Goal: Task Accomplishment & Management: Use online tool/utility

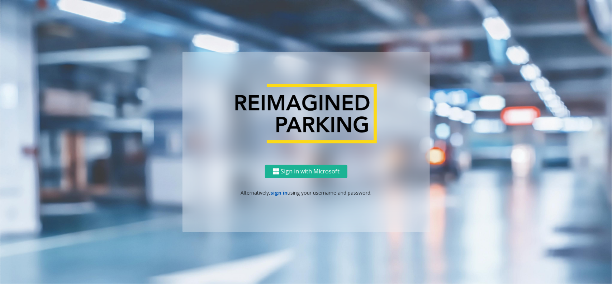
click at [271, 191] on link "sign in" at bounding box center [279, 192] width 17 height 7
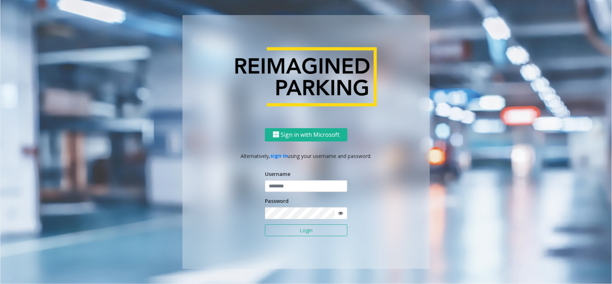
click at [277, 174] on label "Username" at bounding box center [277, 174] width 25 height 8
click at [281, 182] on input "text" at bounding box center [306, 186] width 83 height 12
type input "********"
click at [343, 216] on span at bounding box center [340, 213] width 13 height 12
click at [343, 212] on icon at bounding box center [340, 213] width 5 height 5
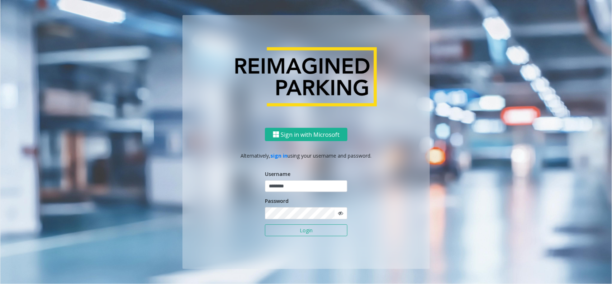
click at [343, 212] on icon at bounding box center [340, 213] width 5 height 5
click at [305, 228] on button "Login" at bounding box center [306, 230] width 83 height 12
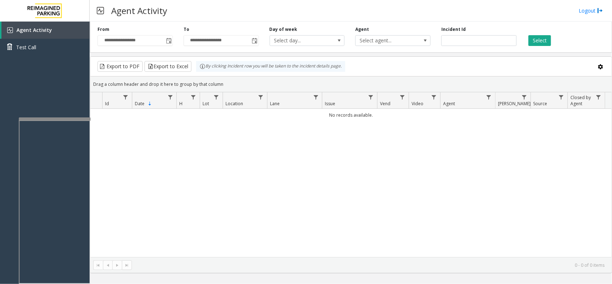
click at [65, 117] on div at bounding box center [55, 118] width 72 height 3
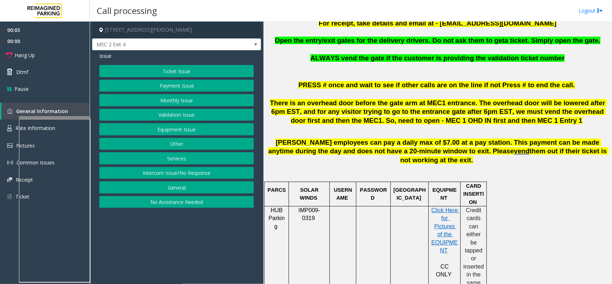
scroll to position [314, 0]
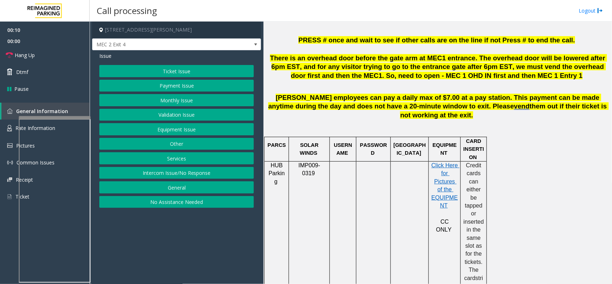
click at [187, 177] on button "Intercom Issue/No Response" at bounding box center [176, 173] width 155 height 12
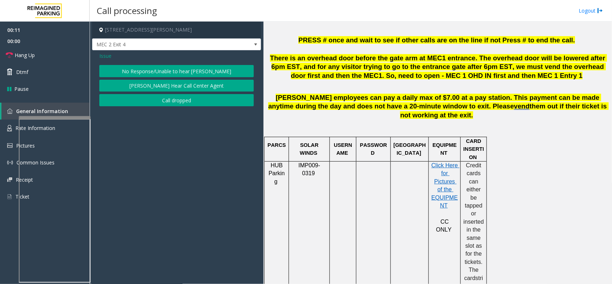
click at [194, 70] on button "No Response/Unable to hear [PERSON_NAME]" at bounding box center [176, 71] width 155 height 12
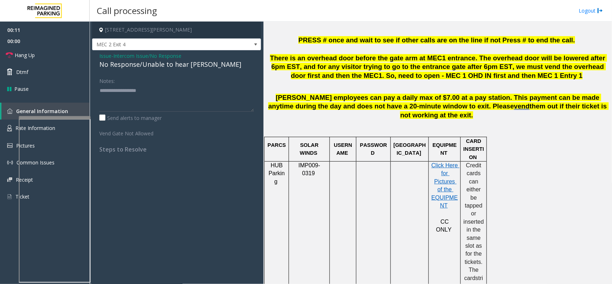
click at [176, 64] on div "No Response/Unable to hear [PERSON_NAME]" at bounding box center [176, 65] width 155 height 10
type textarea "**********"
click at [42, 54] on link "Hang Up" at bounding box center [45, 55] width 90 height 17
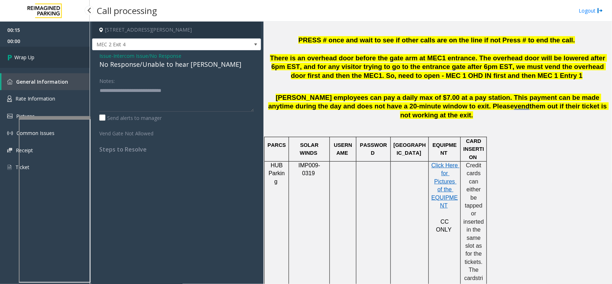
click at [42, 54] on link "Wrap Up" at bounding box center [45, 57] width 90 height 21
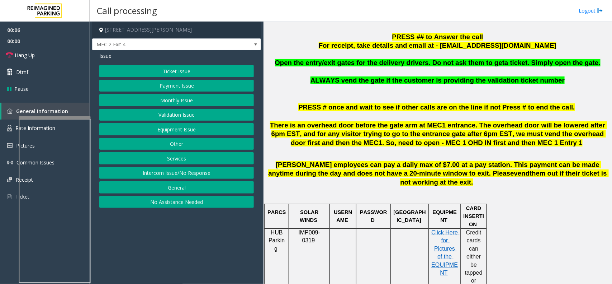
scroll to position [269, 0]
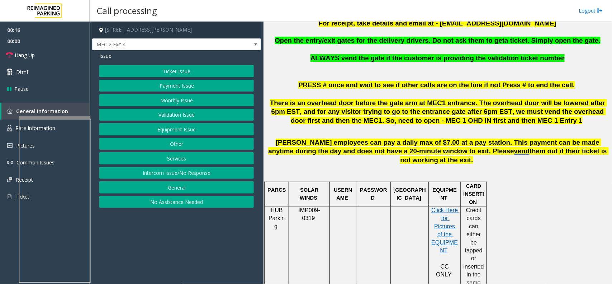
click at [192, 98] on button "Monthly Issue" at bounding box center [176, 100] width 155 height 12
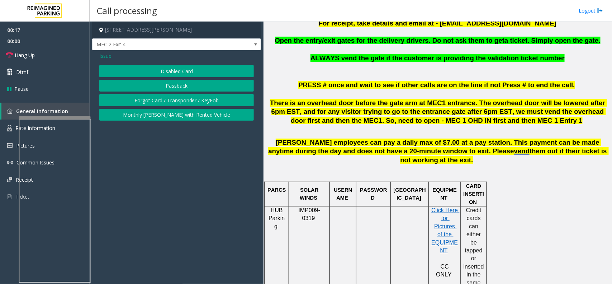
click at [197, 74] on button "Disabled Card" at bounding box center [176, 71] width 155 height 12
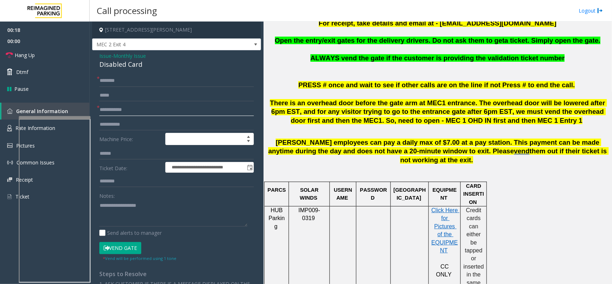
click at [121, 116] on input "text" at bounding box center [176, 110] width 155 height 12
click at [110, 114] on input "text" at bounding box center [176, 110] width 155 height 12
click at [126, 63] on div "Disabled Card" at bounding box center [176, 65] width 155 height 10
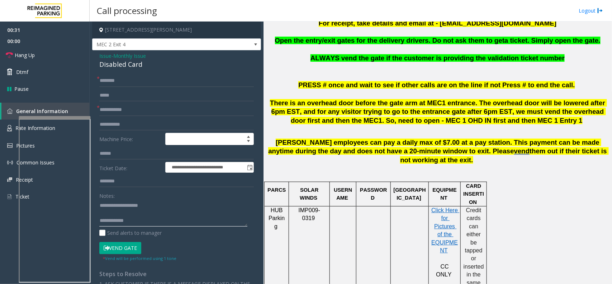
type textarea "**********"
click at [122, 111] on input "text" at bounding box center [176, 110] width 155 height 12
type input "******"
click at [115, 81] on input "text" at bounding box center [176, 81] width 155 height 12
type input "*"
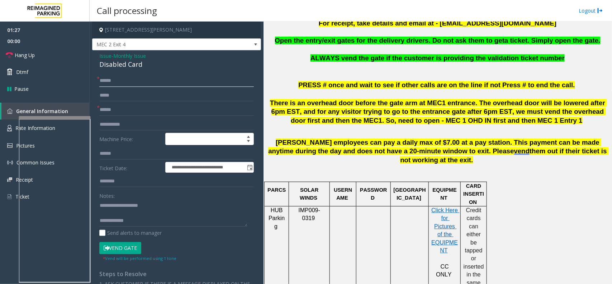
type input "*****"
click at [119, 253] on button "Vend Gate" at bounding box center [120, 248] width 42 height 12
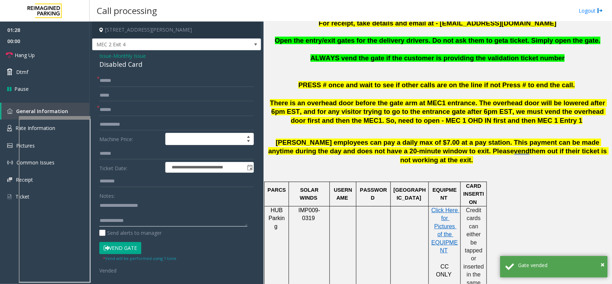
click at [147, 220] on textarea at bounding box center [173, 212] width 148 height 27
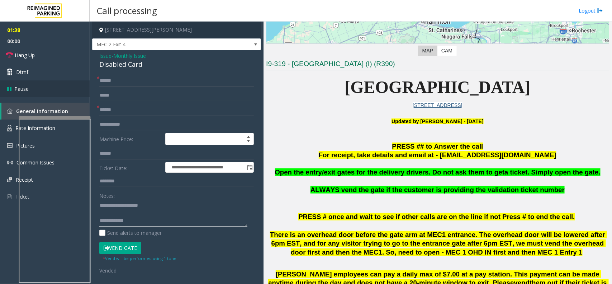
scroll to position [135, 0]
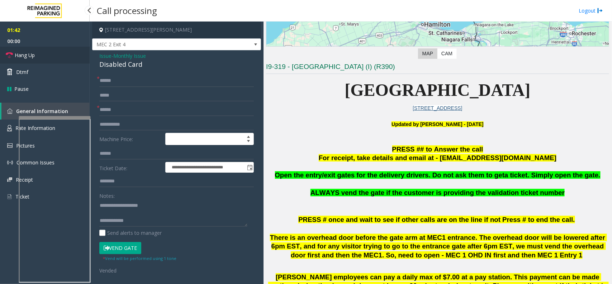
click at [54, 61] on link "Hang Up" at bounding box center [45, 55] width 90 height 17
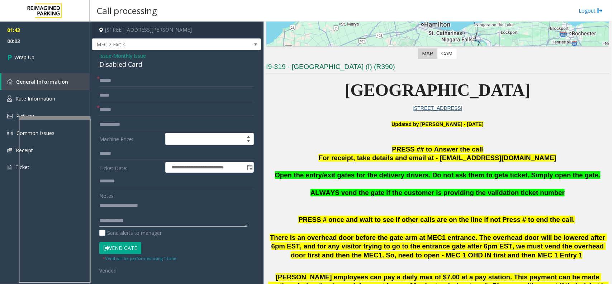
click at [157, 220] on textarea at bounding box center [173, 212] width 148 height 27
click at [155, 224] on textarea at bounding box center [173, 212] width 148 height 27
click at [160, 222] on textarea at bounding box center [173, 212] width 148 height 27
click at [179, 216] on textarea at bounding box center [173, 212] width 148 height 27
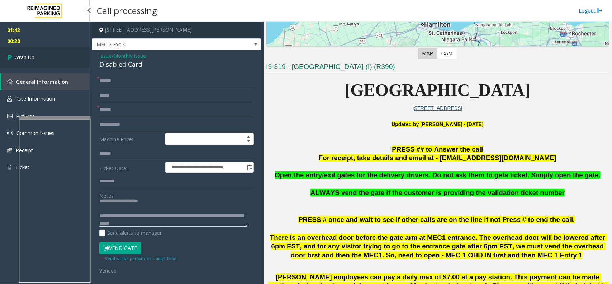
type textarea "**********"
click at [71, 61] on link "Wrap Up" at bounding box center [45, 57] width 90 height 21
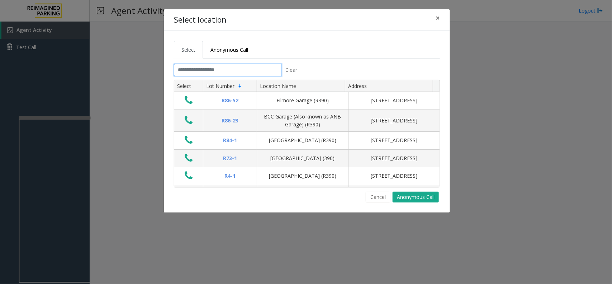
click at [185, 68] on input "text" at bounding box center [228, 70] width 108 height 12
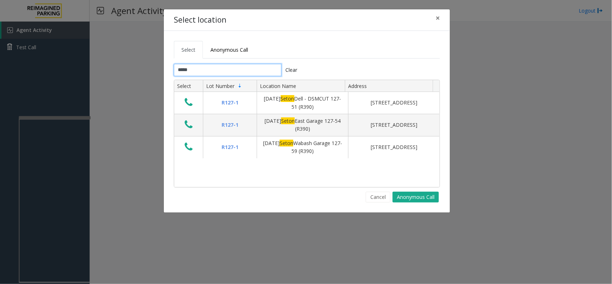
type input "*****"
click at [440, 24] on button "×" at bounding box center [438, 18] width 14 height 18
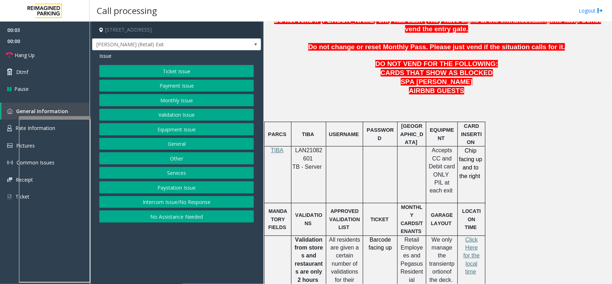
scroll to position [314, 0]
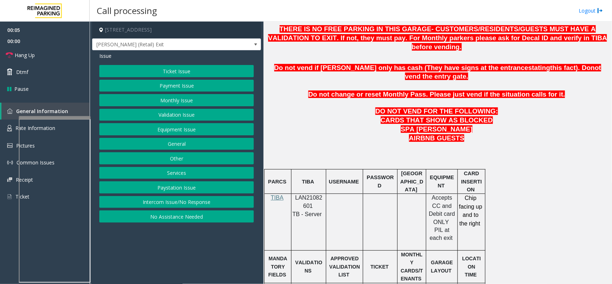
click at [306, 194] on span "LAN21082601" at bounding box center [309, 201] width 27 height 14
copy p "LAN21082601"
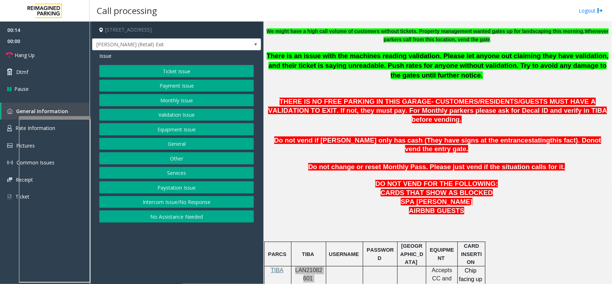
scroll to position [359, 0]
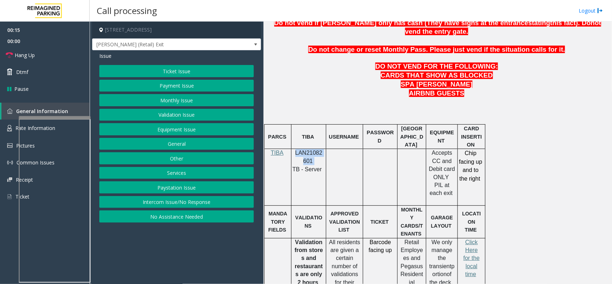
click at [135, 69] on button "Ticket Issue" at bounding box center [176, 71] width 155 height 12
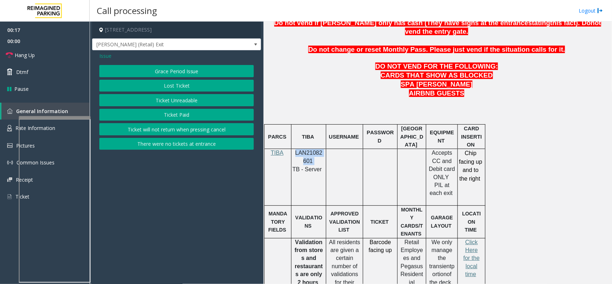
click at [173, 97] on button "Ticket Unreadable" at bounding box center [176, 100] width 155 height 12
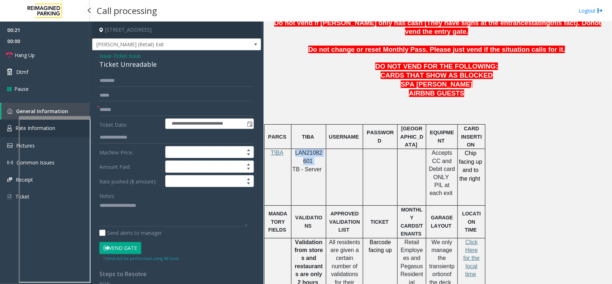
click at [5, 124] on link "Rate Information" at bounding box center [45, 128] width 90 height 18
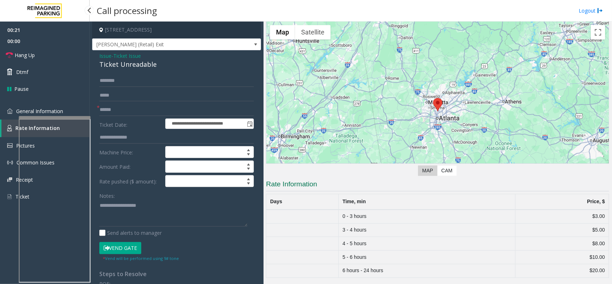
scroll to position [27, 0]
click at [117, 111] on input "text" at bounding box center [176, 110] width 155 height 12
type input "**"
click at [119, 54] on span "Ticket Issue" at bounding box center [127, 56] width 28 height 8
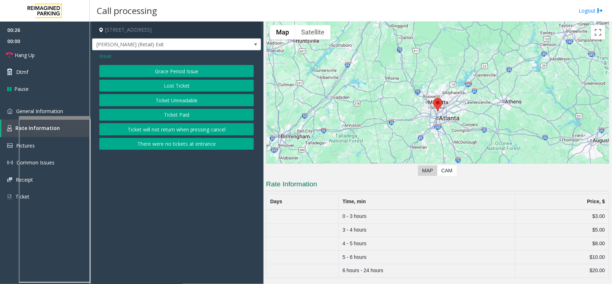
click at [143, 140] on button "There were no tickets at entrance" at bounding box center [176, 144] width 155 height 12
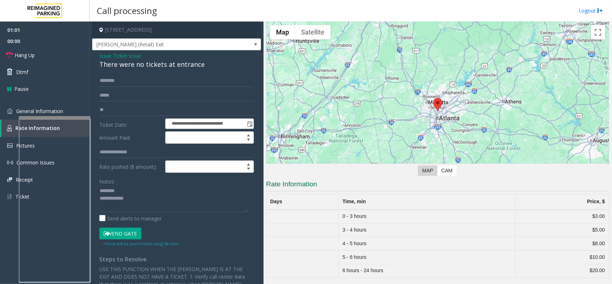
click at [128, 66] on div "There were no tickets at entrance" at bounding box center [176, 65] width 155 height 10
type textarea "**********"
click at [70, 55] on link "Hang Up" at bounding box center [45, 55] width 90 height 17
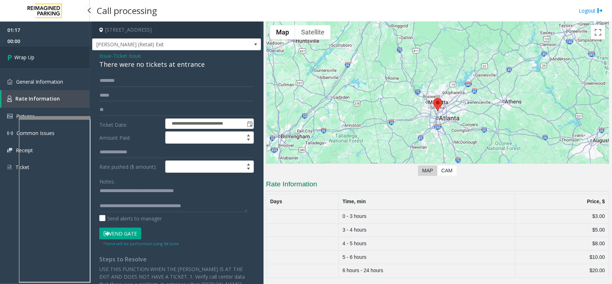
click at [70, 55] on link "Wrap Up" at bounding box center [45, 57] width 90 height 21
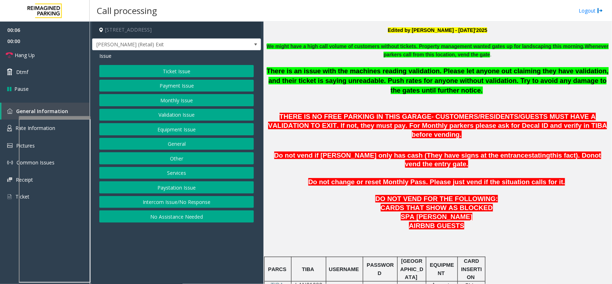
scroll to position [179, 0]
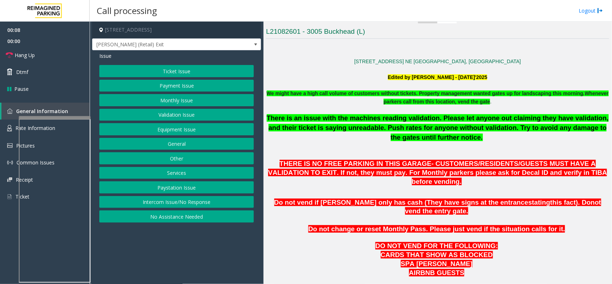
click at [208, 74] on button "Ticket Issue" at bounding box center [176, 71] width 155 height 12
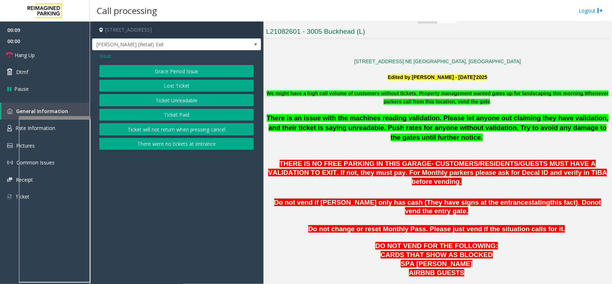
click at [192, 144] on button "There were no tickets at entrance" at bounding box center [176, 144] width 155 height 12
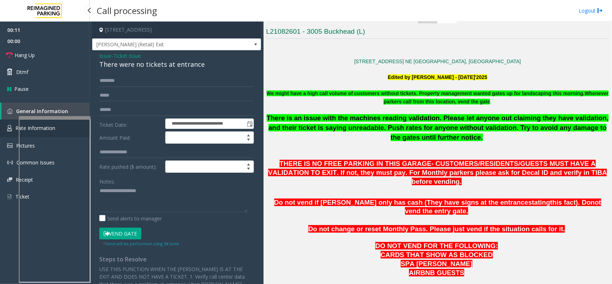
click at [13, 128] on link "Rate Information" at bounding box center [45, 128] width 90 height 18
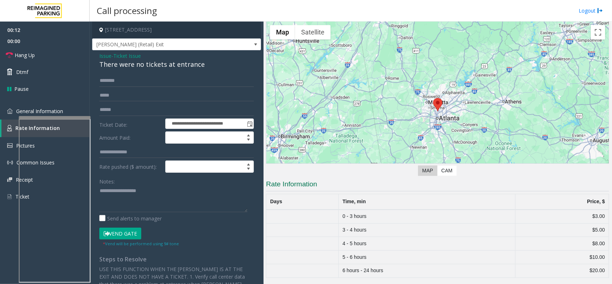
scroll to position [27, 0]
click at [28, 114] on link "General Information" at bounding box center [45, 111] width 90 height 17
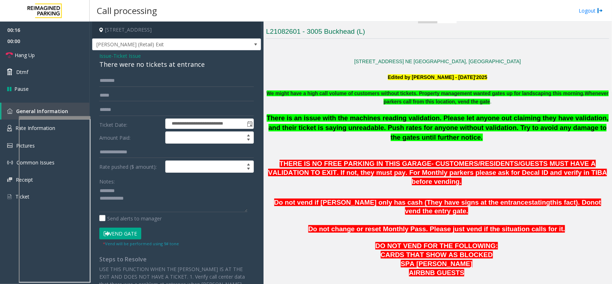
scroll to position [359, 0]
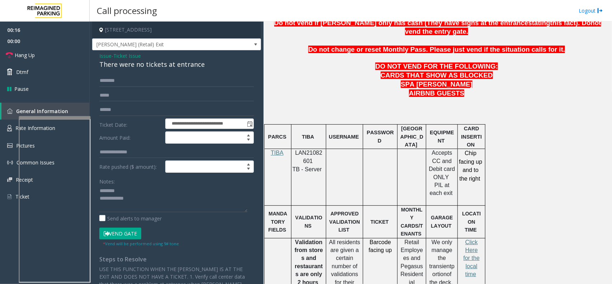
click at [464, 238] on p "Click Here for the local time" at bounding box center [472, 258] width 22 height 40
click at [473, 239] on span "Click Here for the local time" at bounding box center [472, 258] width 16 height 38
click at [11, 126] on img at bounding box center [9, 128] width 5 height 6
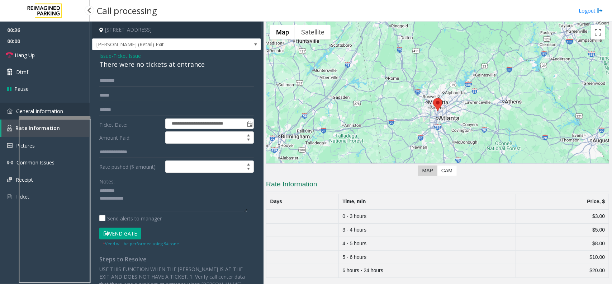
click at [41, 111] on span "General Information" at bounding box center [39, 111] width 47 height 7
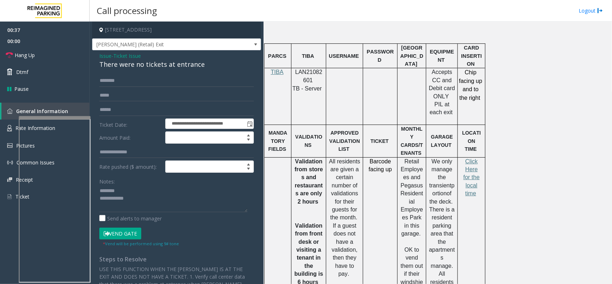
scroll to position [448, 0]
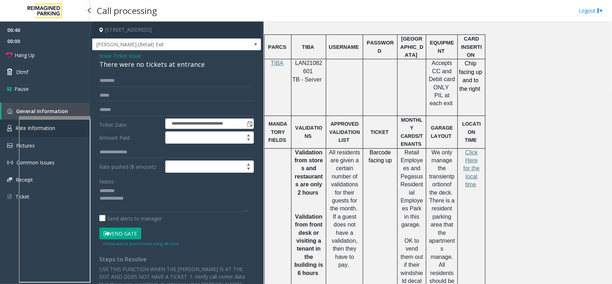
click at [8, 125] on img at bounding box center [9, 128] width 5 height 6
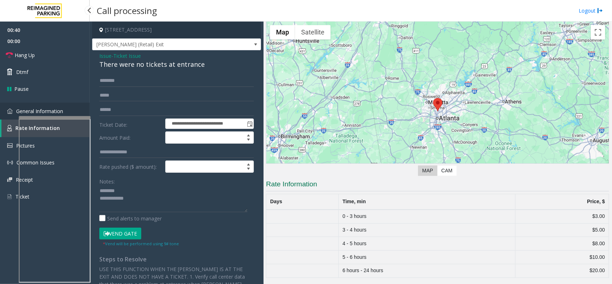
click at [35, 113] on span "General Information" at bounding box center [39, 111] width 47 height 7
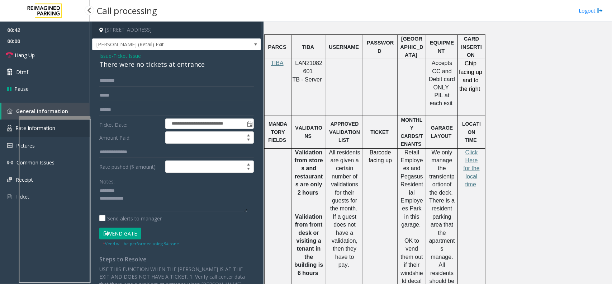
click at [12, 123] on link "Rate Information" at bounding box center [45, 128] width 90 height 18
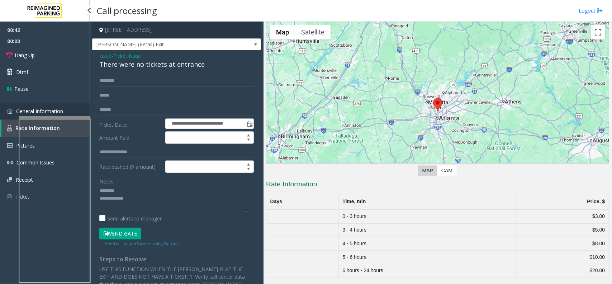
click at [22, 111] on span "General Information" at bounding box center [39, 111] width 47 height 7
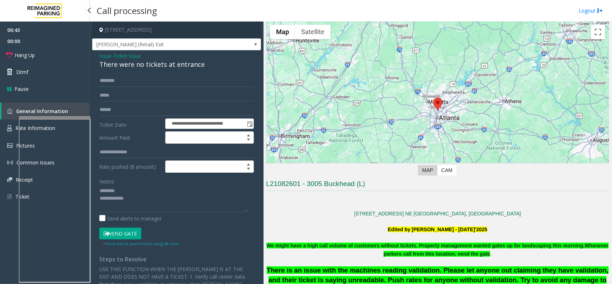
scroll to position [448, 0]
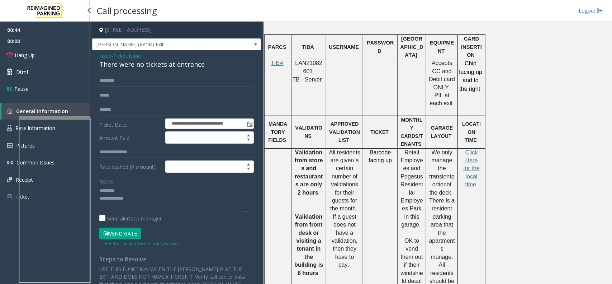
click at [19, 128] on iframe at bounding box center [55, 201] width 72 height 164
click at [18, 128] on span "Rate Information" at bounding box center [35, 128] width 40 height 7
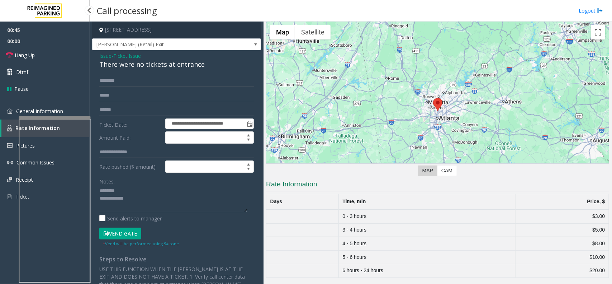
scroll to position [27, 0]
click at [179, 64] on div "There were no tickets at entrance" at bounding box center [176, 65] width 155 height 10
click at [209, 204] on textarea at bounding box center [173, 198] width 148 height 27
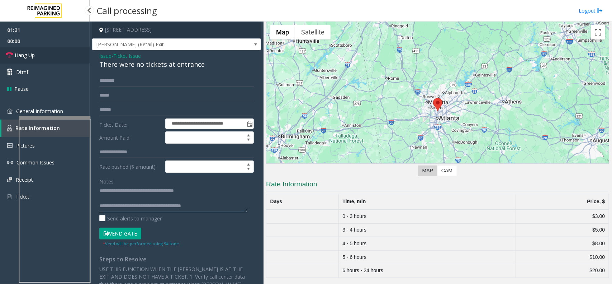
type textarea "**********"
click at [49, 52] on link "Hang Up" at bounding box center [45, 55] width 90 height 17
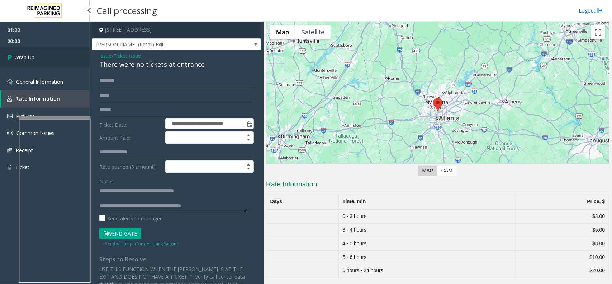
click at [49, 52] on link "Wrap Up" at bounding box center [45, 57] width 90 height 21
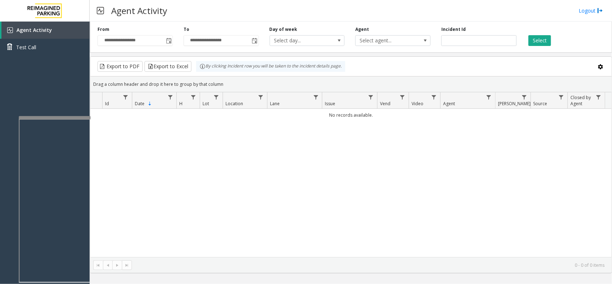
click at [239, 1] on div "Agent Activity Logout" at bounding box center [351, 11] width 523 height 22
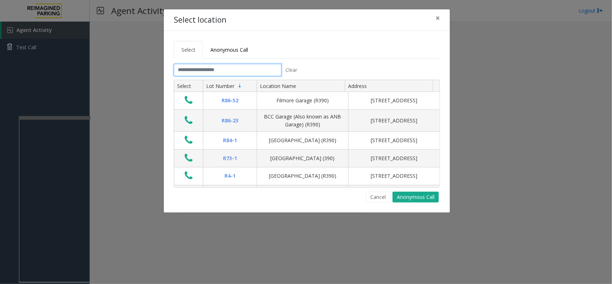
click at [194, 65] on input "text" at bounding box center [228, 70] width 108 height 12
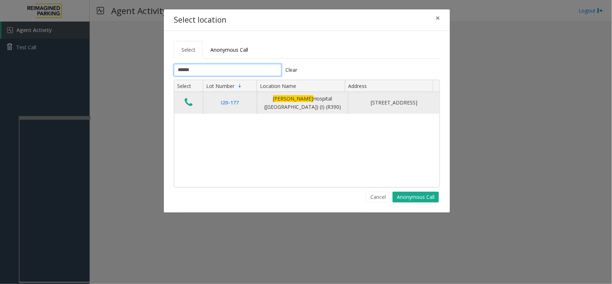
type input "******"
click at [187, 102] on icon "Data table" at bounding box center [189, 102] width 8 height 10
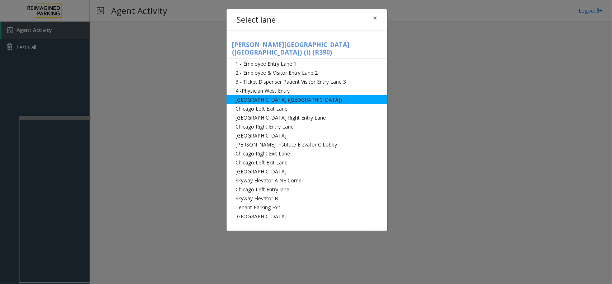
click at [300, 95] on li "[GEOGRAPHIC_DATA] ([GEOGRAPHIC_DATA])" at bounding box center [307, 99] width 161 height 9
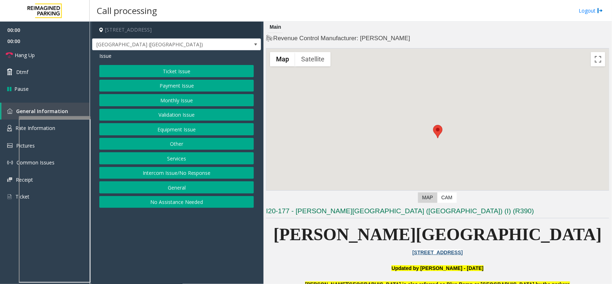
click at [179, 100] on button "Monthly Issue" at bounding box center [176, 100] width 155 height 12
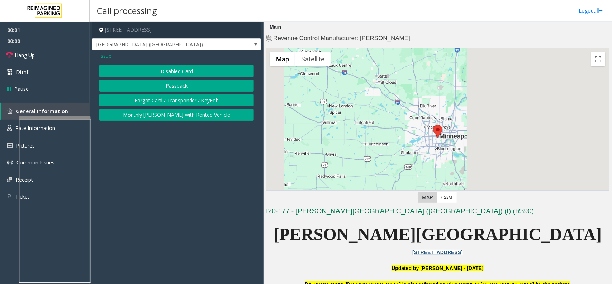
click at [177, 72] on button "Disabled Card" at bounding box center [176, 71] width 155 height 12
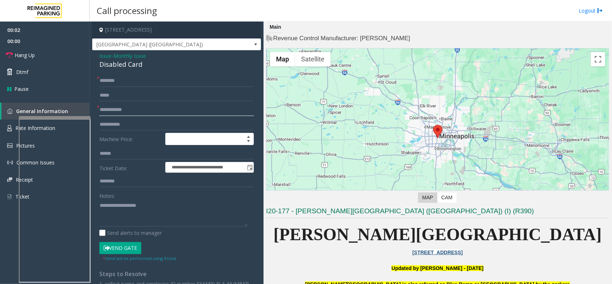
click at [110, 114] on input "text" at bounding box center [176, 110] width 155 height 12
type textarea "**********"
click at [119, 108] on input "text" at bounding box center [176, 110] width 155 height 12
click at [166, 110] on input "text" at bounding box center [176, 110] width 155 height 12
type input "*****"
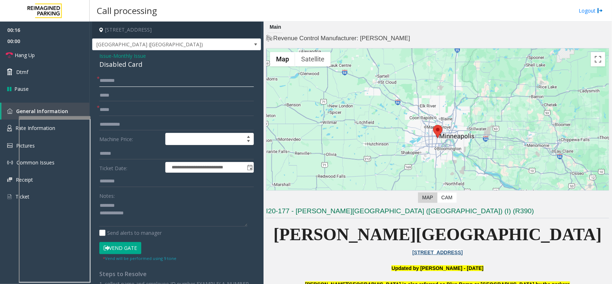
click at [108, 78] on input "text" at bounding box center [176, 81] width 155 height 12
click at [102, 64] on div "Disabled Card" at bounding box center [176, 65] width 155 height 10
type textarea "**********"
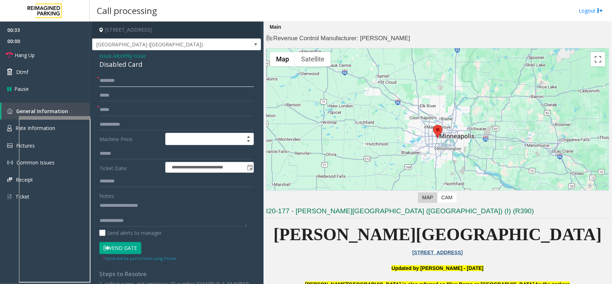
click at [115, 84] on input "text" at bounding box center [176, 81] width 155 height 12
type input "**"
click at [128, 244] on button "Vend Gate" at bounding box center [120, 248] width 42 height 12
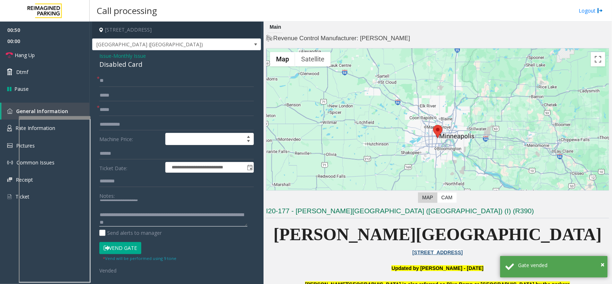
scroll to position [8, 0]
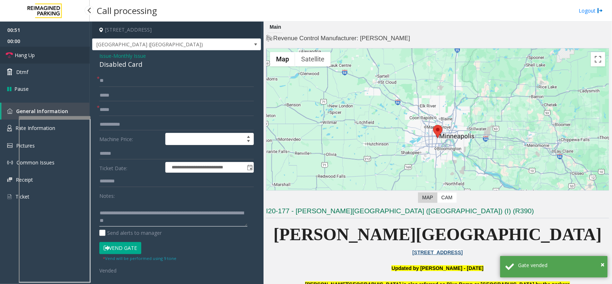
type textarea "**********"
click at [63, 63] on link "Hang Up" at bounding box center [45, 55] width 90 height 17
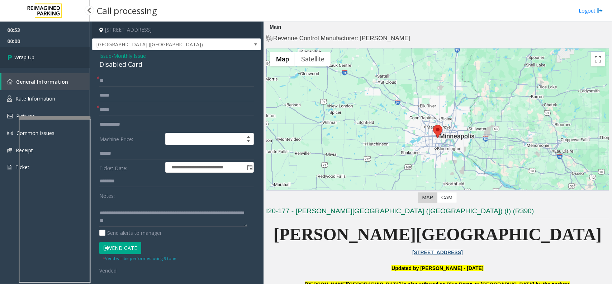
click at [63, 63] on link "Wrap Up" at bounding box center [45, 57] width 90 height 21
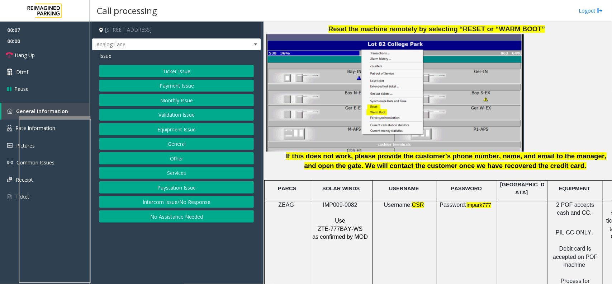
scroll to position [897, 0]
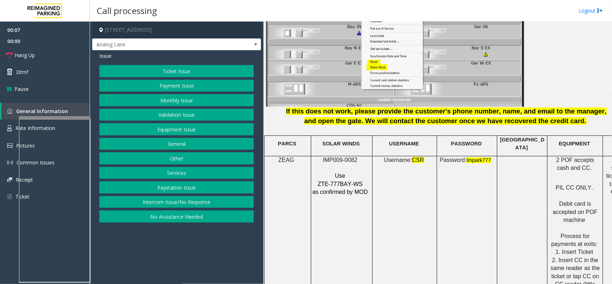
click at [334, 157] on span "IMP009-0082" at bounding box center [340, 160] width 34 height 6
copy p "IMP009-0082"
click at [4, 128] on link "Rate Information" at bounding box center [45, 128] width 90 height 18
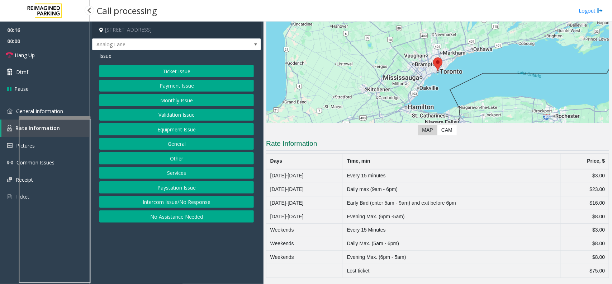
scroll to position [68, 0]
click at [72, 114] on link "General Information" at bounding box center [45, 111] width 90 height 17
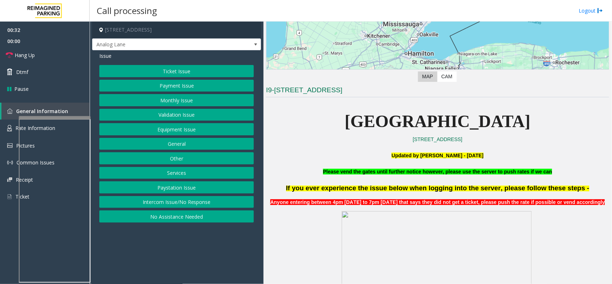
scroll to position [117, 0]
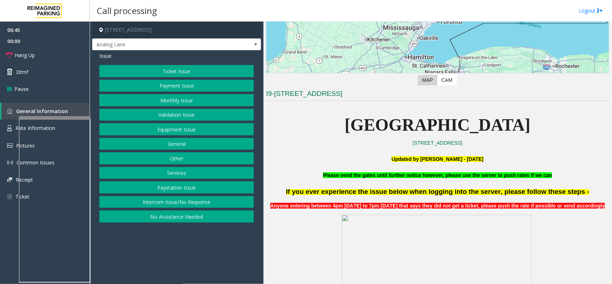
click at [196, 70] on button "Ticket Issue" at bounding box center [176, 71] width 155 height 12
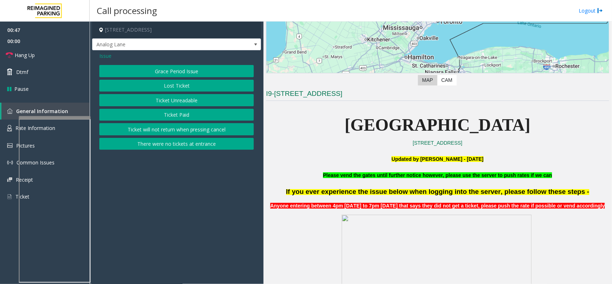
click at [158, 70] on button "Grace Period Issue" at bounding box center [176, 71] width 155 height 12
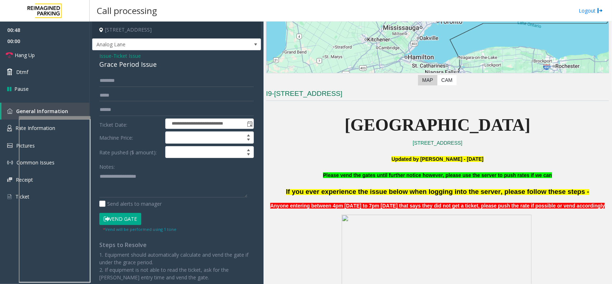
click at [130, 58] on span "Ticket Issue" at bounding box center [127, 56] width 28 height 8
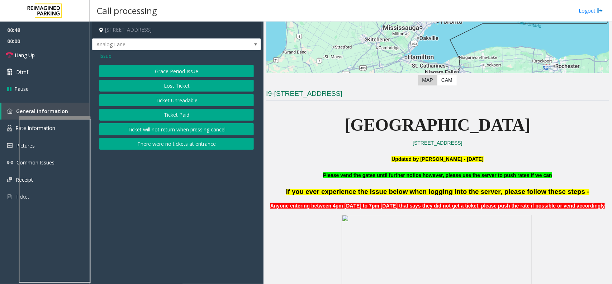
click at [112, 58] on div "Issue" at bounding box center [176, 56] width 155 height 8
click at [106, 57] on span "Issue" at bounding box center [105, 56] width 12 height 8
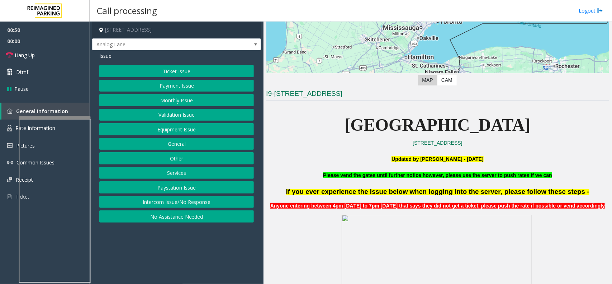
click at [169, 124] on button "Equipment Issue" at bounding box center [176, 129] width 155 height 12
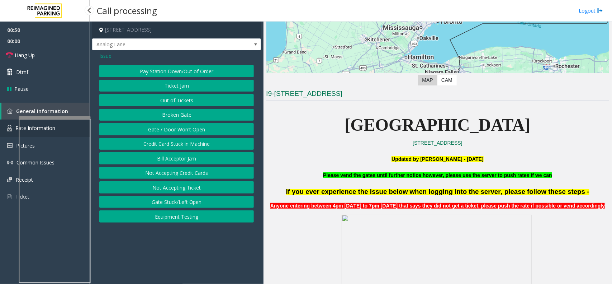
click at [15, 128] on span "Rate Information" at bounding box center [35, 128] width 40 height 7
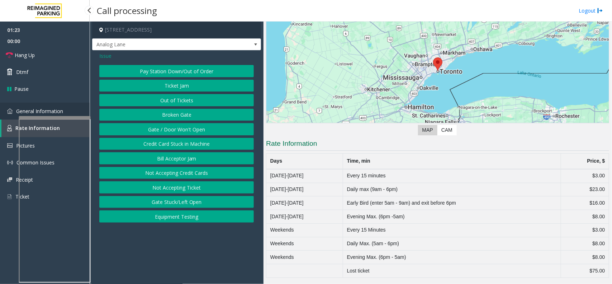
click at [70, 108] on link "General Information" at bounding box center [45, 111] width 90 height 17
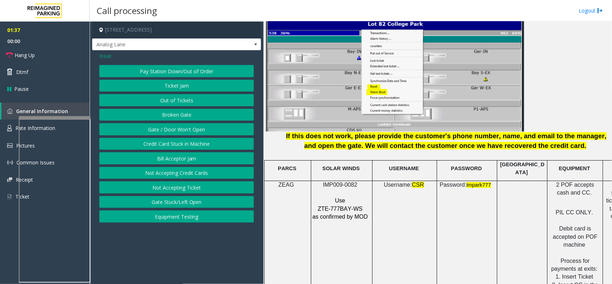
scroll to position [925, 0]
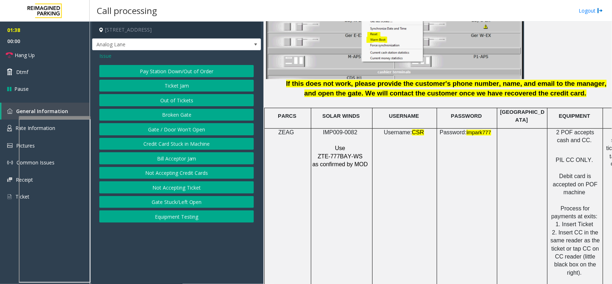
click at [352, 129] on span "IMP009-0082" at bounding box center [340, 132] width 34 height 6
copy p "IMP009-0082"
click at [156, 126] on button "Gate / Door Won't Open" at bounding box center [176, 129] width 155 height 12
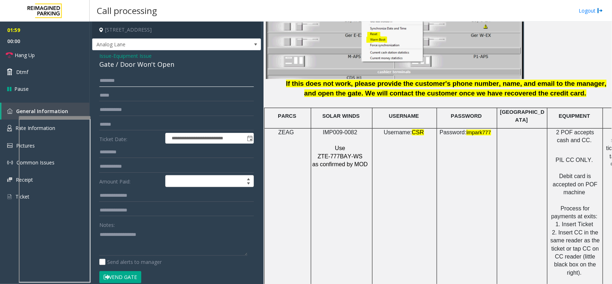
click at [112, 83] on input "text" at bounding box center [176, 81] width 155 height 12
click at [117, 68] on div "Gate / Door Won't Open" at bounding box center [176, 65] width 155 height 10
click at [106, 81] on input "text" at bounding box center [176, 81] width 155 height 12
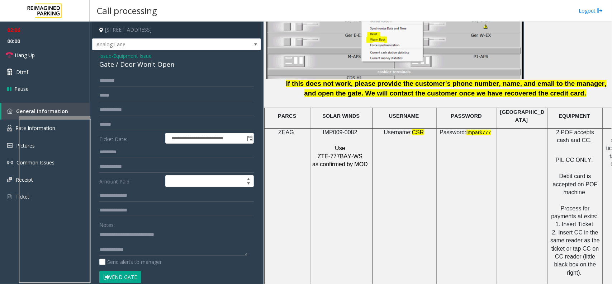
click at [116, 273] on button "Vend Gate" at bounding box center [120, 277] width 42 height 12
click at [142, 251] on textarea at bounding box center [173, 242] width 148 height 27
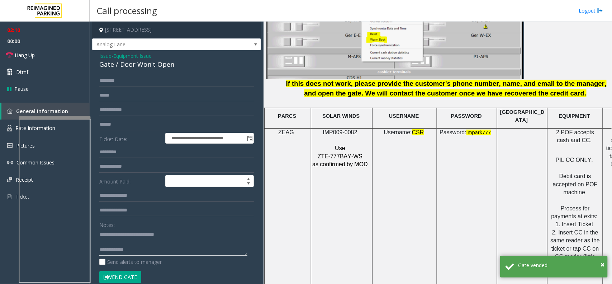
click at [161, 252] on textarea at bounding box center [173, 242] width 148 height 27
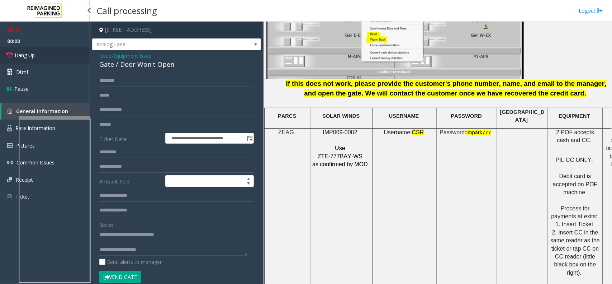
click at [34, 56] on span "Hang Up" at bounding box center [25, 55] width 20 height 8
click at [161, 251] on textarea at bounding box center [173, 242] width 148 height 27
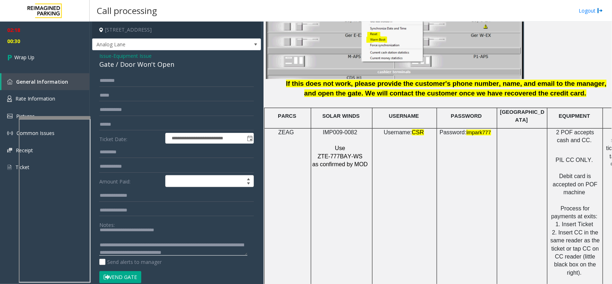
scroll to position [13, 0]
click at [161, 251] on textarea at bounding box center [173, 242] width 148 height 27
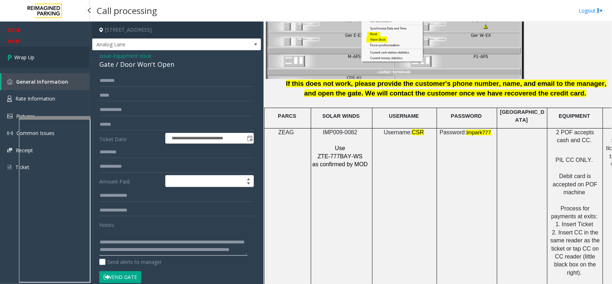
type textarea "**********"
click at [39, 61] on link "Wrap Up" at bounding box center [45, 57] width 90 height 21
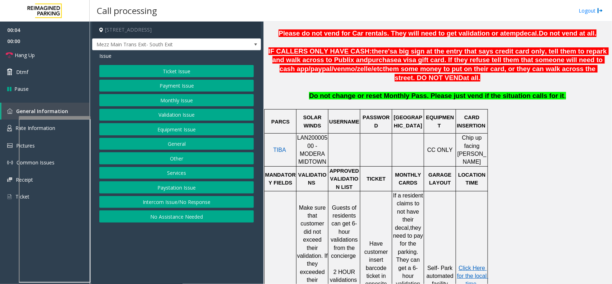
scroll to position [269, 0]
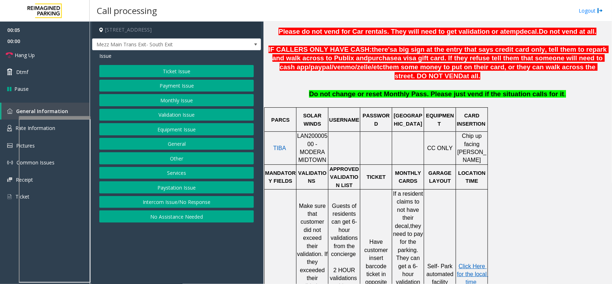
click at [319, 137] on span "LAN20000500 - MODERA MIDTOWN" at bounding box center [312, 148] width 30 height 30
copy span "LAN20000500"
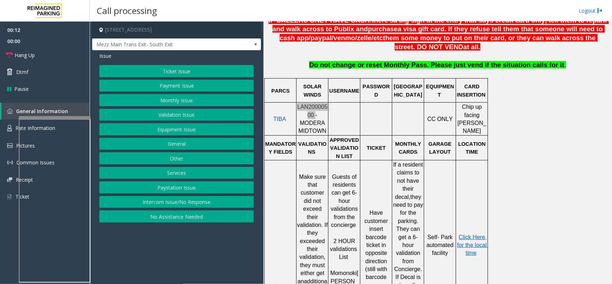
scroll to position [314, 0]
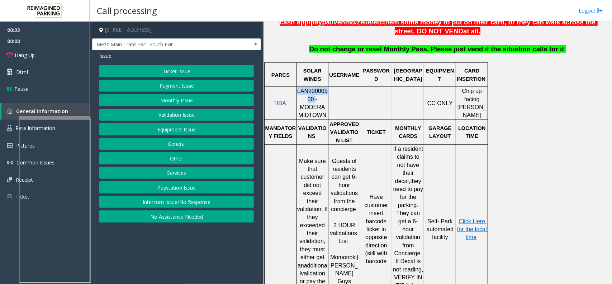
click at [154, 72] on button "Ticket Issue" at bounding box center [176, 71] width 155 height 12
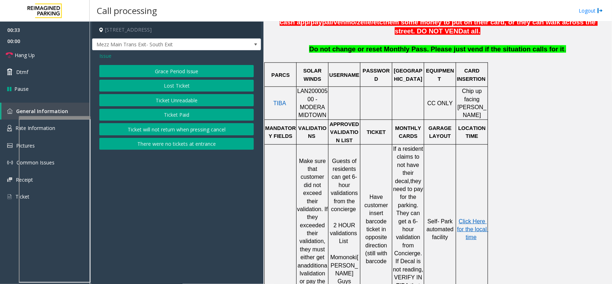
click at [112, 56] on div "Issue" at bounding box center [176, 56] width 155 height 8
click at [111, 58] on span "Issue" at bounding box center [105, 56] width 12 height 8
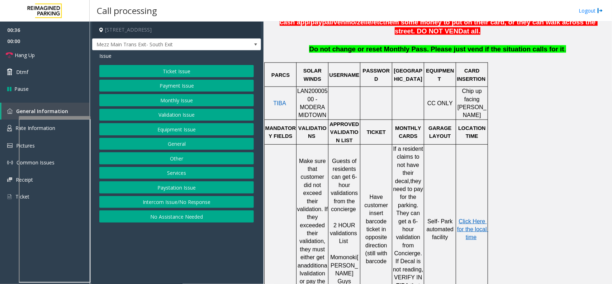
click at [160, 72] on button "Ticket Issue" at bounding box center [176, 71] width 155 height 12
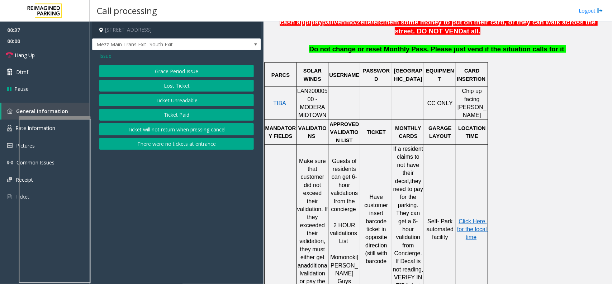
click at [162, 97] on button "Ticket Unreadable" at bounding box center [176, 100] width 155 height 12
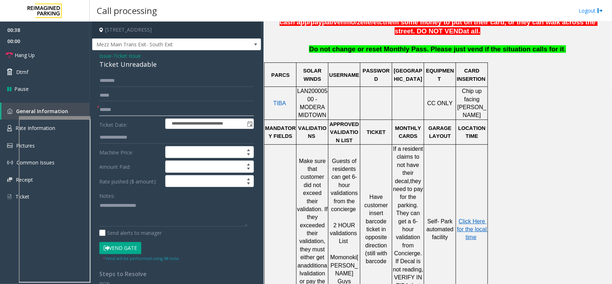
click at [118, 112] on input "text" at bounding box center [176, 110] width 155 height 12
type textarea "**********"
click at [130, 107] on input "text" at bounding box center [176, 110] width 155 height 12
drag, startPoint x: 132, startPoint y: 113, endPoint x: 127, endPoint y: 101, distance: 12.9
click at [132, 112] on input "text" at bounding box center [176, 110] width 155 height 12
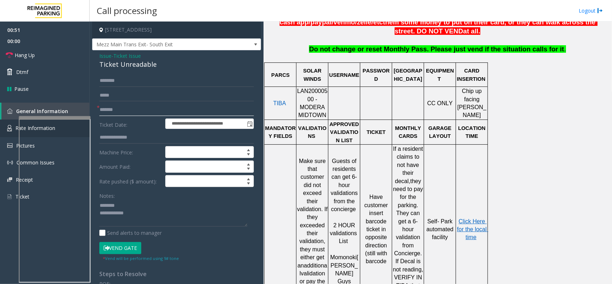
type input "*******"
click at [128, 199] on div "Notes:" at bounding box center [176, 207] width 155 height 37
click at [128, 205] on textarea at bounding box center [173, 212] width 148 height 27
click at [115, 205] on textarea at bounding box center [173, 212] width 148 height 27
drag, startPoint x: 116, startPoint y: 205, endPoint x: 131, endPoint y: 205, distance: 15.4
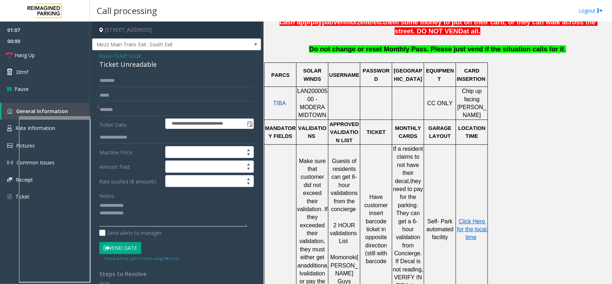
click at [131, 205] on textarea at bounding box center [173, 212] width 148 height 27
click at [125, 65] on div "Ticket Unreadable" at bounding box center [176, 65] width 155 height 10
type textarea "**********"
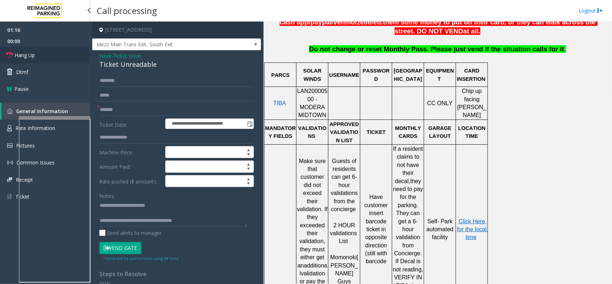
click at [43, 53] on link "Hang Up" at bounding box center [45, 55] width 90 height 17
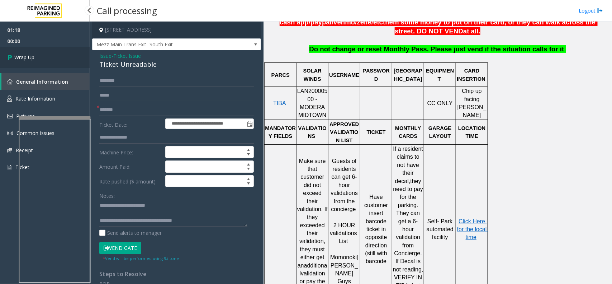
click at [43, 53] on link "Wrap Up" at bounding box center [45, 57] width 90 height 21
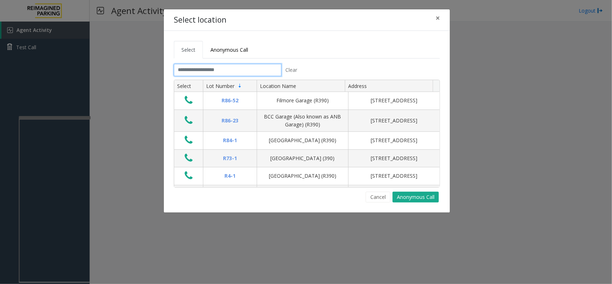
click at [225, 69] on input "text" at bounding box center [228, 70] width 108 height 12
click at [435, 19] on button "×" at bounding box center [438, 18] width 14 height 18
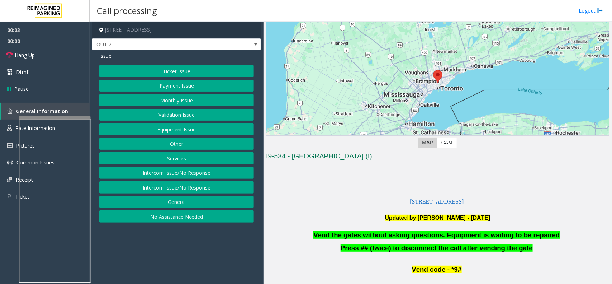
scroll to position [90, 0]
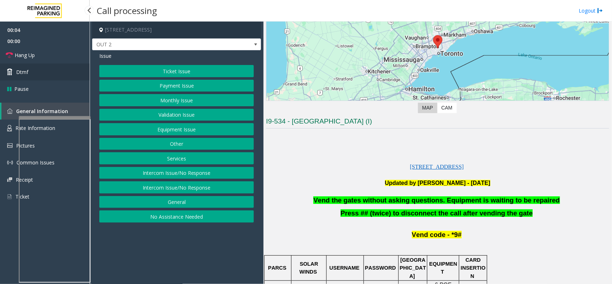
click at [49, 76] on link "Dtmf" at bounding box center [45, 72] width 90 height 17
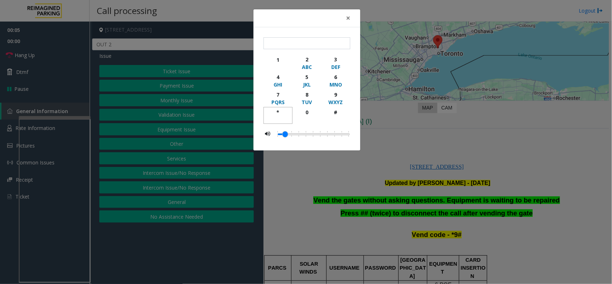
click at [280, 112] on div "*" at bounding box center [278, 112] width 20 height 8
click at [331, 93] on div "9" at bounding box center [336, 95] width 20 height 8
click at [330, 113] on div "#" at bounding box center [336, 112] width 20 height 8
type input "***"
click at [387, 143] on div "× *** 1 2 ABC 3 DEF 4 GHI 5 JKL 6 MNO 7 PQRS 8 TUV 9 WXYZ * 0 #" at bounding box center [306, 142] width 612 height 284
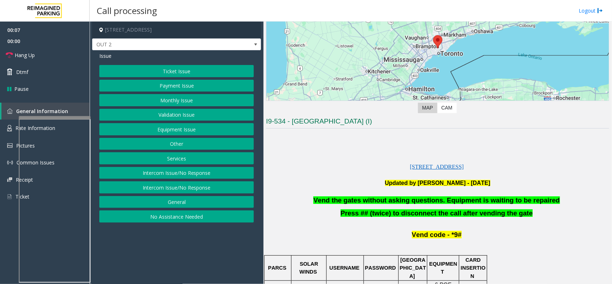
click at [166, 126] on button "Equipment Issue" at bounding box center [176, 129] width 155 height 12
click at [168, 133] on button "Gate / Door Won't Open" at bounding box center [176, 129] width 155 height 12
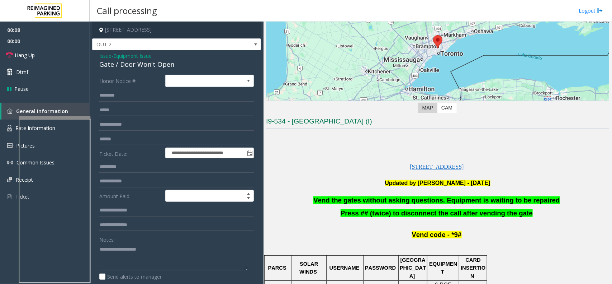
click at [328, 196] on p at bounding box center [437, 191] width 343 height 9
click at [337, 199] on span "Vend the gates without asking questions. Equipment is waiting to be repaired" at bounding box center [437, 200] width 246 height 8
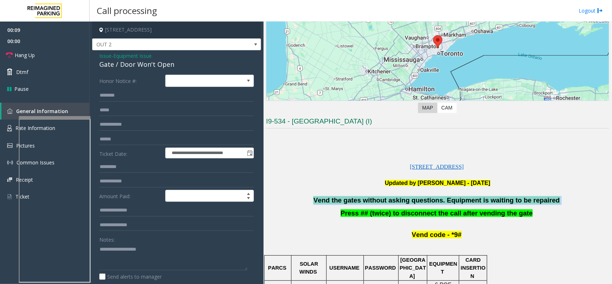
click at [337, 199] on span "Vend the gates without asking questions. Equipment is waiting to be repaired" at bounding box center [437, 200] width 246 height 8
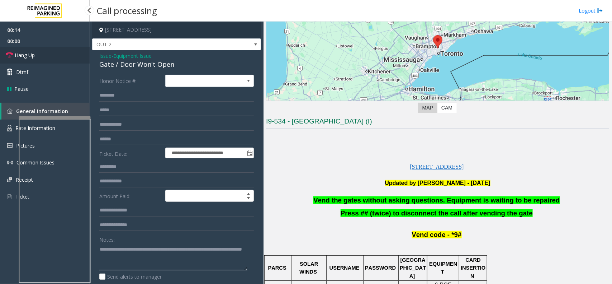
type textarea "**********"
click at [51, 51] on link "Hang Up" at bounding box center [45, 55] width 90 height 17
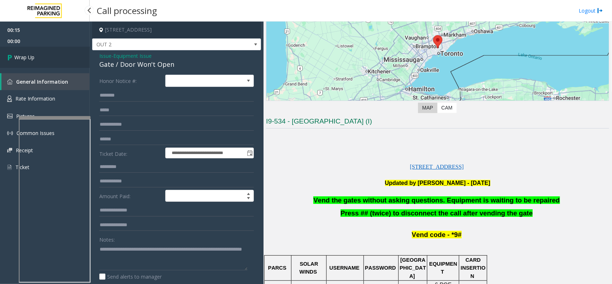
click at [51, 51] on link "Wrap Up" at bounding box center [45, 57] width 90 height 21
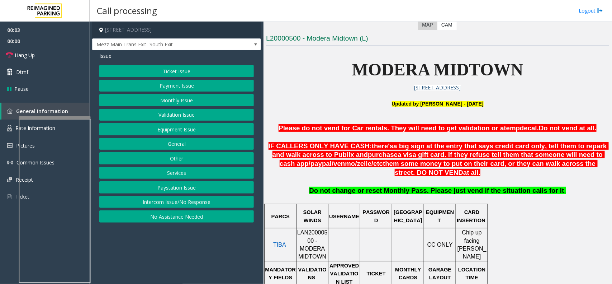
scroll to position [224, 0]
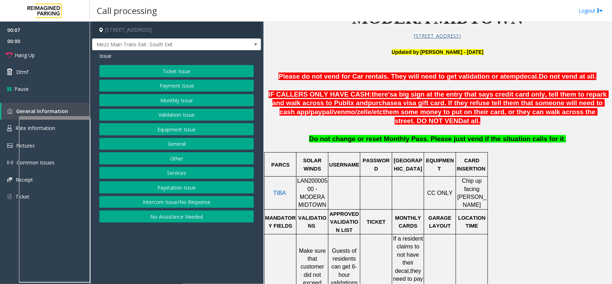
click at [317, 183] on span "LAN20000500 - MODERA MIDTOWN" at bounding box center [312, 193] width 30 height 30
copy span "LAN20000500"
click at [189, 115] on button "Validation Issue" at bounding box center [176, 115] width 155 height 12
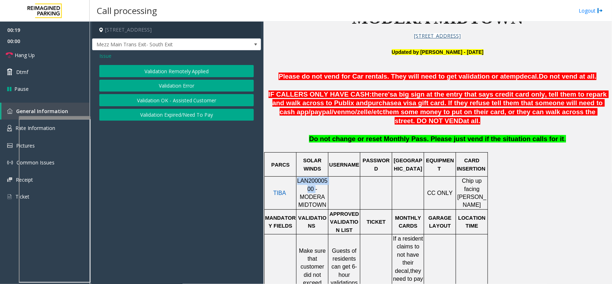
click at [164, 86] on button "Validation Error" at bounding box center [176, 86] width 155 height 12
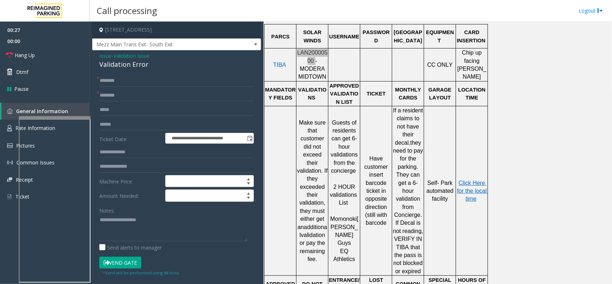
scroll to position [359, 0]
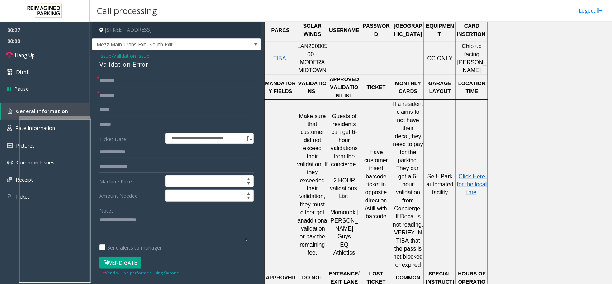
click at [341, 211] on span "Momonoki" at bounding box center [343, 212] width 27 height 6
type input "********"
click at [111, 126] on input "text" at bounding box center [176, 124] width 155 height 12
click at [124, 122] on input "text" at bounding box center [176, 124] width 155 height 12
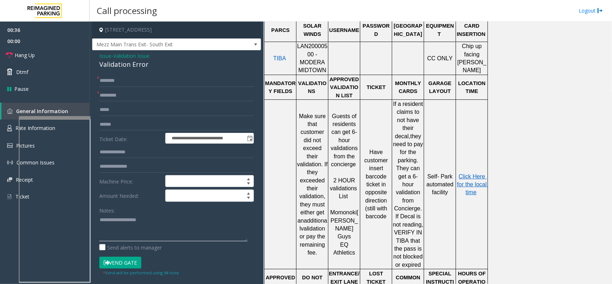
click at [105, 221] on textarea at bounding box center [173, 227] width 148 height 27
click at [137, 218] on textarea at bounding box center [173, 227] width 148 height 27
type textarea "**********"
click at [117, 131] on form "**********" at bounding box center [176, 175] width 155 height 201
click at [117, 126] on input "text" at bounding box center [176, 124] width 155 height 12
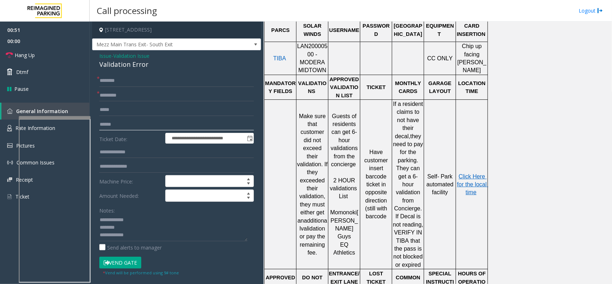
click at [116, 118] on input "text" at bounding box center [176, 124] width 155 height 12
type input "******"
click at [112, 126] on input "******" at bounding box center [176, 124] width 155 height 12
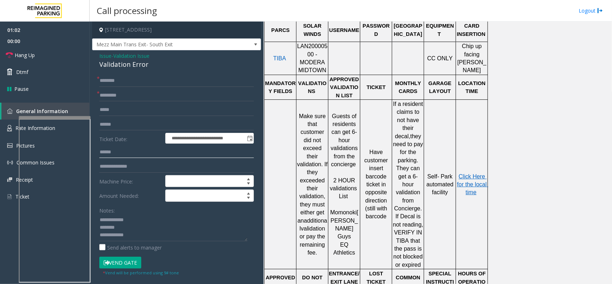
type input "******"
click at [113, 115] on input "text" at bounding box center [176, 110] width 155 height 12
click at [110, 122] on input "text" at bounding box center [176, 124] width 155 height 12
click at [124, 69] on div "Validation Error" at bounding box center [176, 65] width 155 height 10
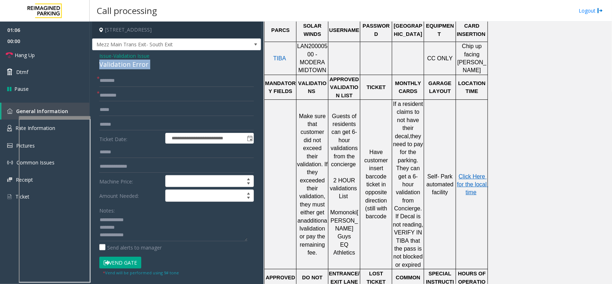
click at [124, 69] on div "Validation Error" at bounding box center [176, 65] width 155 height 10
type textarea "**********"
click at [108, 122] on input "text" at bounding box center [176, 124] width 155 height 12
type input "*******"
click at [456, 173] on div at bounding box center [456, 183] width 3 height 169
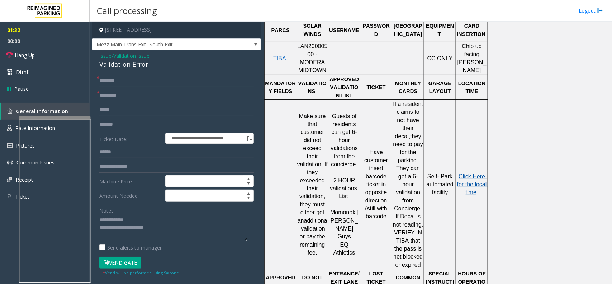
click at [474, 174] on span "Click Here for the local time" at bounding box center [472, 184] width 31 height 22
click at [142, 217] on textarea at bounding box center [173, 227] width 148 height 27
click at [140, 99] on input "********" at bounding box center [176, 95] width 155 height 12
click at [140, 78] on input "text" at bounding box center [176, 81] width 155 height 12
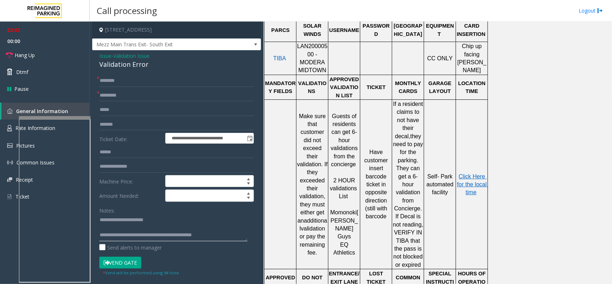
type textarea "**********"
click at [140, 84] on input "text" at bounding box center [176, 81] width 155 height 12
type input "**"
drag, startPoint x: 128, startPoint y: 233, endPoint x: 227, endPoint y: 237, distance: 99.5
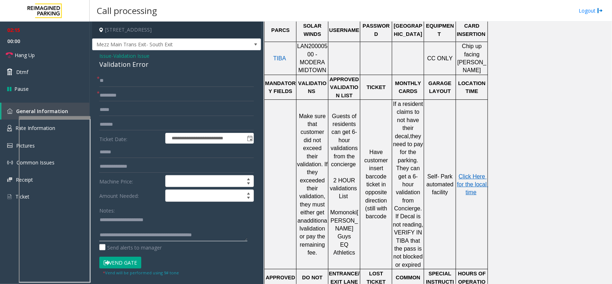
click at [227, 237] on textarea at bounding box center [173, 227] width 148 height 27
click at [52, 62] on link "Hang Up" at bounding box center [45, 55] width 90 height 17
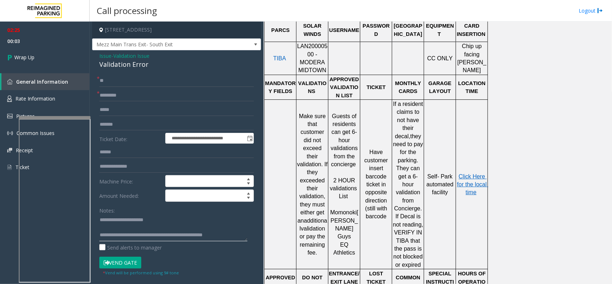
scroll to position [15, 0]
type textarea "**********"
click at [67, 54] on link "Wrap Up" at bounding box center [45, 57] width 90 height 21
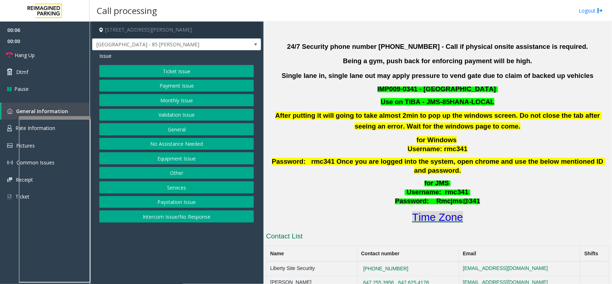
scroll to position [224, 0]
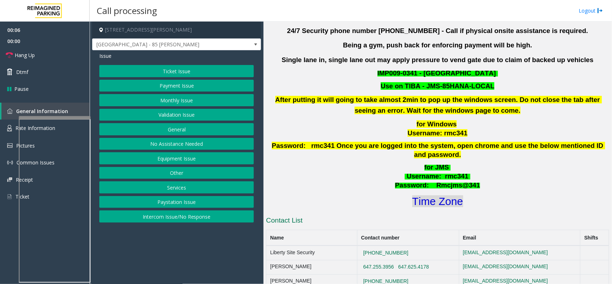
click at [428, 195] on font "Time Zone" at bounding box center [438, 201] width 51 height 12
click at [187, 118] on button "Validation Issue" at bounding box center [176, 115] width 155 height 12
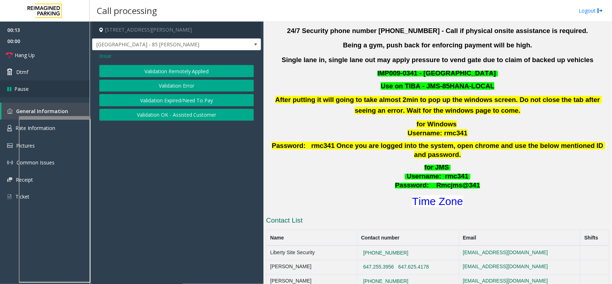
drag, startPoint x: 121, startPoint y: 88, endPoint x: 14, endPoint y: 88, distance: 107.6
click at [121, 88] on button "Validation Error" at bounding box center [176, 86] width 155 height 12
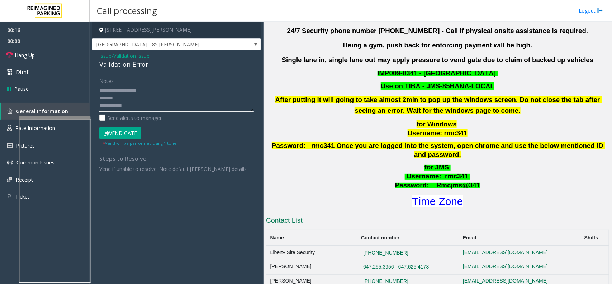
click at [141, 94] on textarea at bounding box center [176, 98] width 155 height 27
click at [141, 99] on textarea at bounding box center [176, 98] width 155 height 27
click at [142, 104] on textarea at bounding box center [176, 98] width 155 height 27
click at [136, 98] on textarea at bounding box center [176, 98] width 155 height 27
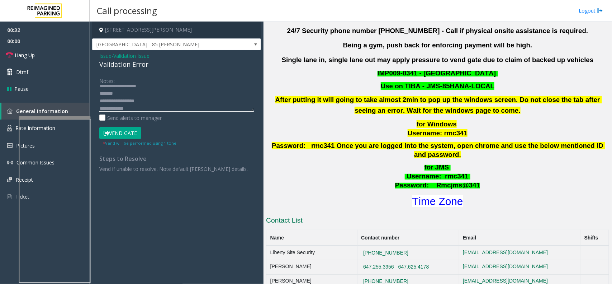
click at [141, 106] on textarea at bounding box center [176, 98] width 155 height 27
click at [158, 90] on textarea at bounding box center [176, 98] width 155 height 27
click at [120, 133] on button "Vend Gate" at bounding box center [120, 133] width 42 height 12
type textarea "**********"
click at [57, 54] on link "Hang Up" at bounding box center [45, 55] width 90 height 17
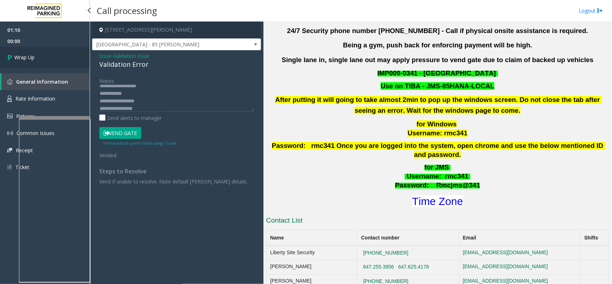
click at [57, 54] on link "Wrap Up" at bounding box center [45, 57] width 90 height 21
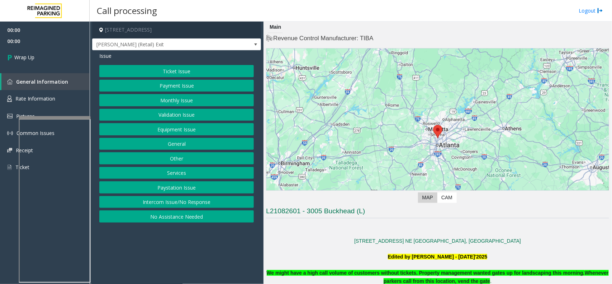
click at [193, 203] on button "Intercom Issue/No Response" at bounding box center [176, 202] width 155 height 12
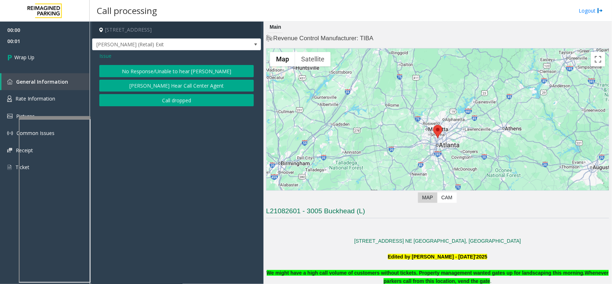
click at [183, 98] on button "Call dropped" at bounding box center [176, 100] width 155 height 12
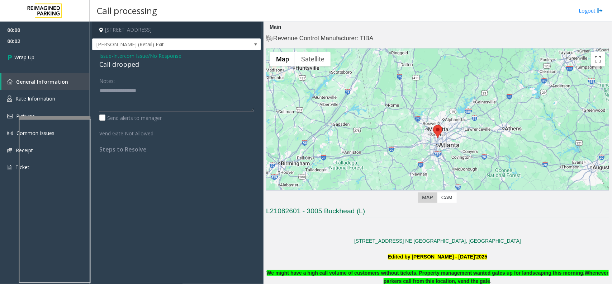
click at [116, 61] on div "Call dropped" at bounding box center [176, 65] width 155 height 10
type textarea "**********"
click at [58, 60] on link "Wrap Up" at bounding box center [45, 57] width 90 height 21
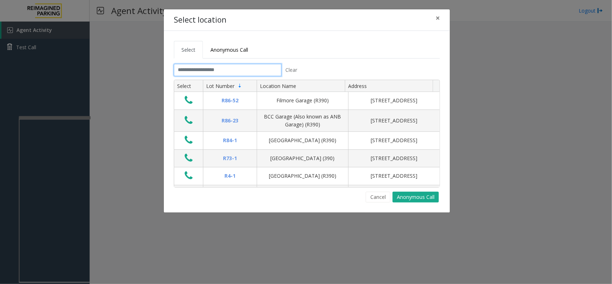
click at [245, 67] on input "text" at bounding box center [228, 70] width 108 height 12
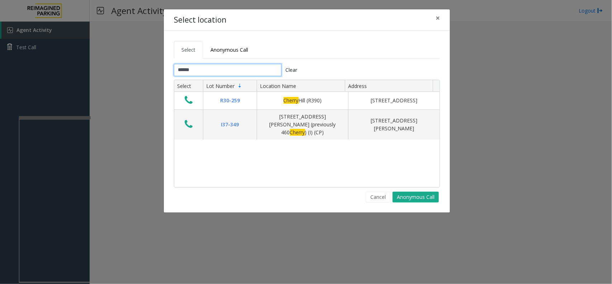
click at [225, 72] on input "******" at bounding box center [228, 70] width 108 height 12
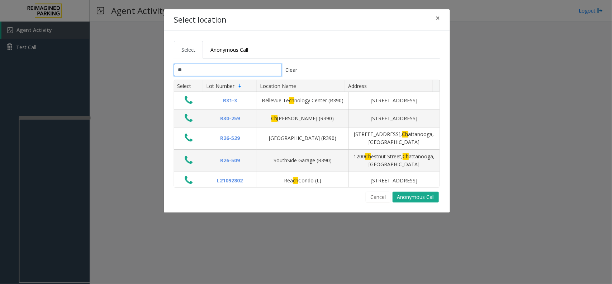
type input "*"
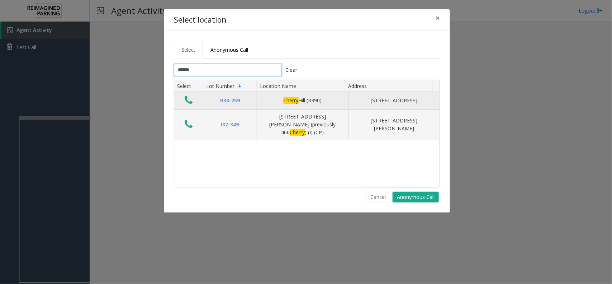
type input "******"
click at [185, 103] on icon "Data table" at bounding box center [189, 100] width 8 height 10
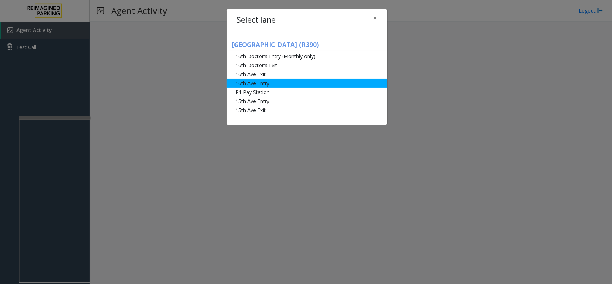
click at [251, 86] on li "16th Ave Entry" at bounding box center [307, 83] width 161 height 9
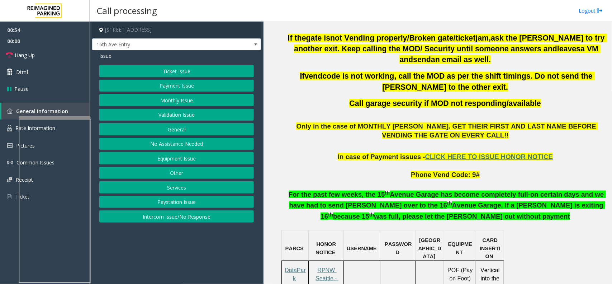
scroll to position [359, 0]
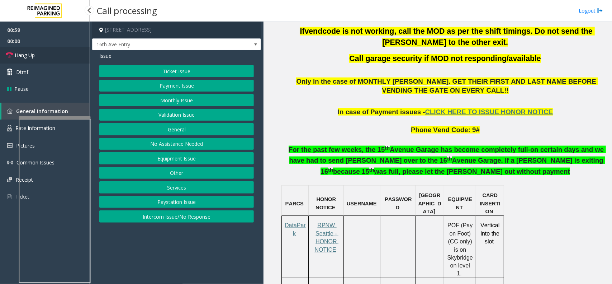
click at [47, 60] on link "Hang Up" at bounding box center [45, 55] width 90 height 17
click at [191, 159] on button "Equipment Issue" at bounding box center [176, 158] width 155 height 12
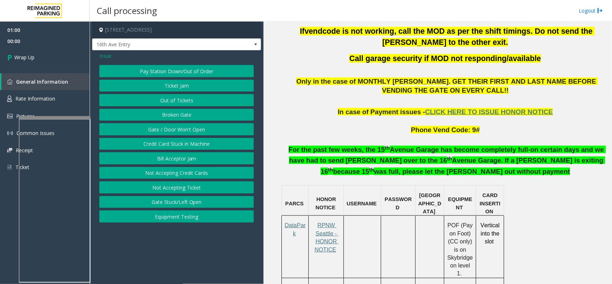
click at [182, 121] on div "Pay Station Down/Out of Order Ticket Jam Out of Tickets [GEOGRAPHIC_DATA] / Doo…" at bounding box center [176, 144] width 155 height 158
click at [180, 128] on button "Gate / Door Won't Open" at bounding box center [176, 129] width 155 height 12
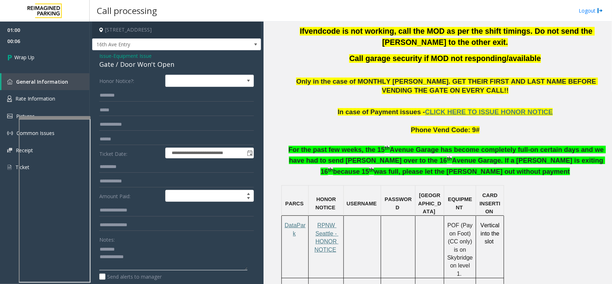
type textarea "**********"
click at [130, 59] on span "Equipment Issue" at bounding box center [132, 56] width 38 height 8
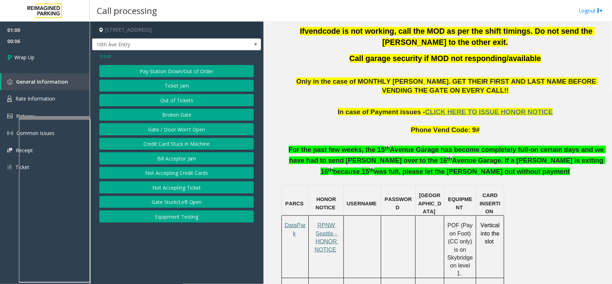
click at [130, 59] on div "Issue" at bounding box center [176, 56] width 155 height 8
click at [178, 128] on button "Gate / Door Won't Open" at bounding box center [176, 129] width 155 height 12
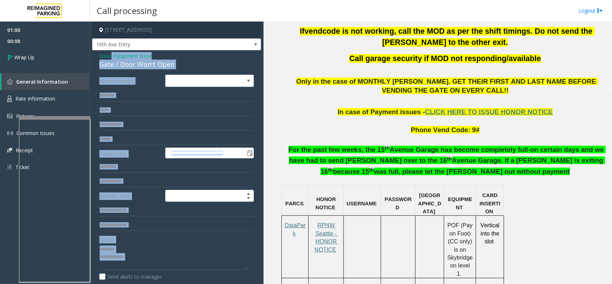
click at [150, 76] on label "Honor Notice?:" at bounding box center [131, 81] width 66 height 12
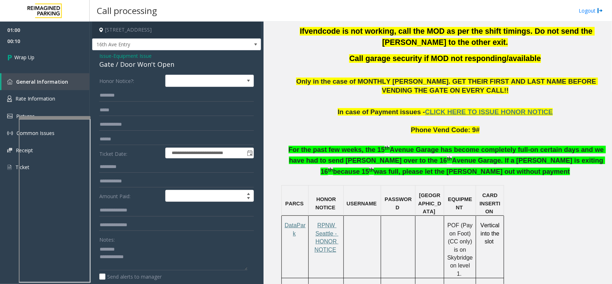
click at [123, 60] on div "Gate / Door Won't Open" at bounding box center [176, 65] width 155 height 10
click at [161, 264] on textarea at bounding box center [173, 256] width 148 height 27
type textarea "**********"
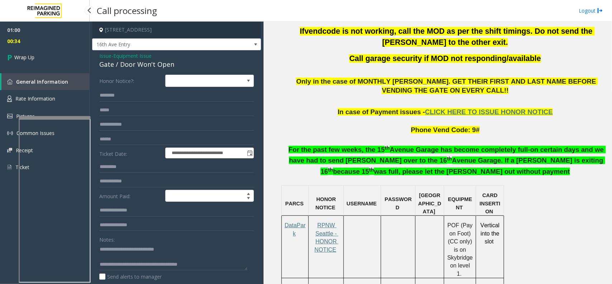
click at [83, 40] on span "00:34" at bounding box center [45, 41] width 90 height 11
click at [72, 47] on link "Wrap Up" at bounding box center [45, 57] width 90 height 21
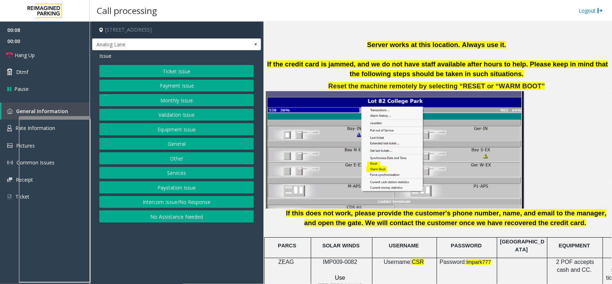
scroll to position [807, 0]
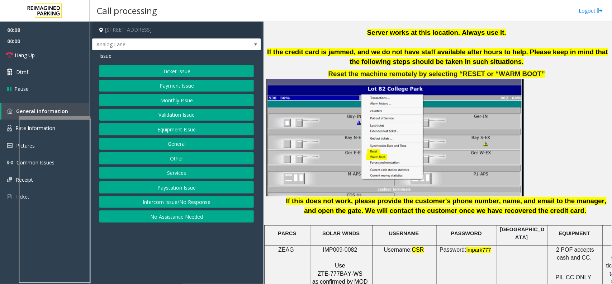
click at [332, 246] on span "IMP009-0082" at bounding box center [340, 249] width 34 height 6
click at [185, 200] on button "Intercom Issue/No Response" at bounding box center [176, 202] width 155 height 12
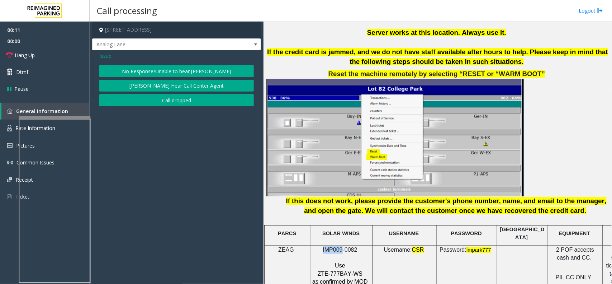
click at [187, 72] on button "No Response/Unable to hear [PERSON_NAME]" at bounding box center [176, 71] width 155 height 12
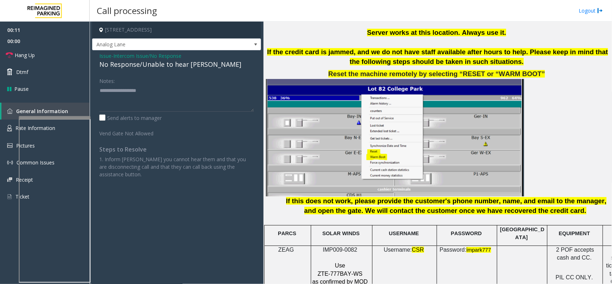
click at [177, 66] on div "No Response/Unable to hear [PERSON_NAME]" at bounding box center [176, 65] width 155 height 10
type textarea "**********"
click at [65, 56] on link "Hang Up" at bounding box center [45, 55] width 90 height 17
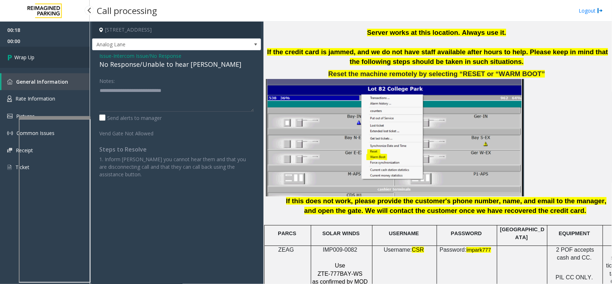
click at [48, 56] on link "Wrap Up" at bounding box center [45, 57] width 90 height 21
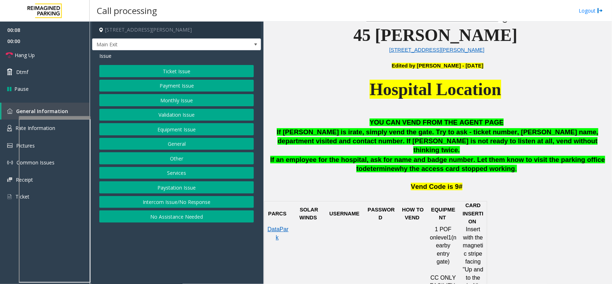
scroll to position [269, 0]
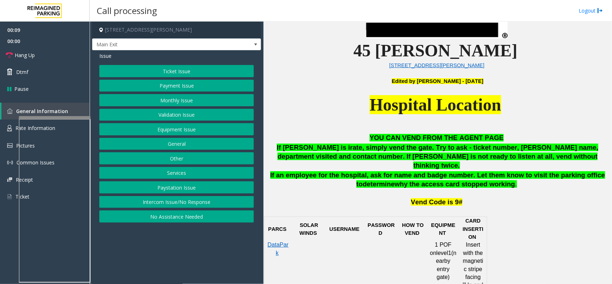
click at [222, 73] on button "Ticket Issue" at bounding box center [176, 71] width 155 height 12
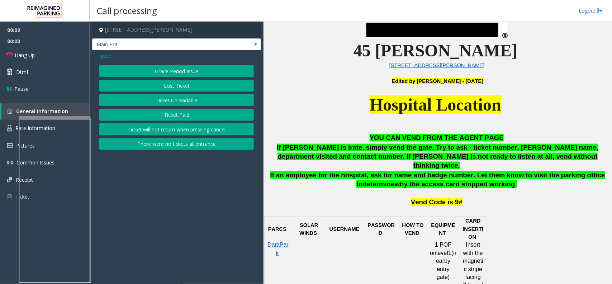
click at [185, 112] on button "Ticket Paid" at bounding box center [176, 115] width 155 height 12
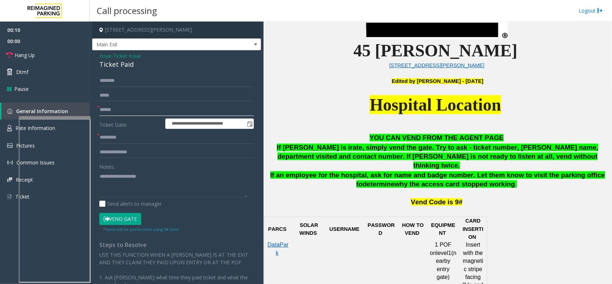
click at [107, 109] on input "text" at bounding box center [176, 110] width 155 height 12
click at [126, 174] on textarea at bounding box center [173, 183] width 148 height 27
click at [112, 111] on input "text" at bounding box center [176, 110] width 155 height 12
click at [119, 61] on div "Ticket Paid" at bounding box center [176, 65] width 155 height 10
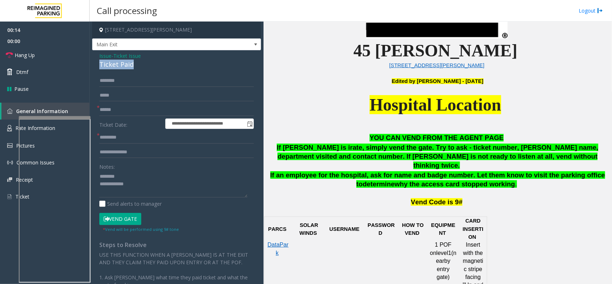
click at [119, 61] on div "Ticket Paid" at bounding box center [176, 65] width 155 height 10
type textarea "**********"
click at [119, 109] on input "text" at bounding box center [176, 110] width 155 height 12
type input "**"
click at [119, 184] on textarea at bounding box center [173, 183] width 148 height 27
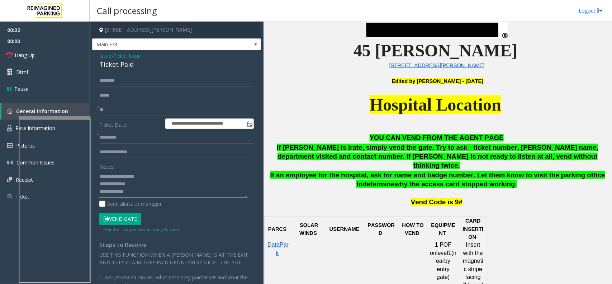
type textarea "**********"
click at [120, 140] on input "text" at bounding box center [176, 137] width 155 height 12
click at [2, 126] on link "Rate Information" at bounding box center [45, 128] width 90 height 18
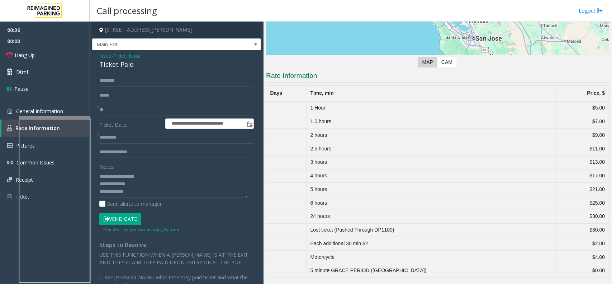
click at [67, 117] on div at bounding box center [55, 117] width 72 height 3
click at [72, 111] on link "General Information" at bounding box center [45, 111] width 90 height 17
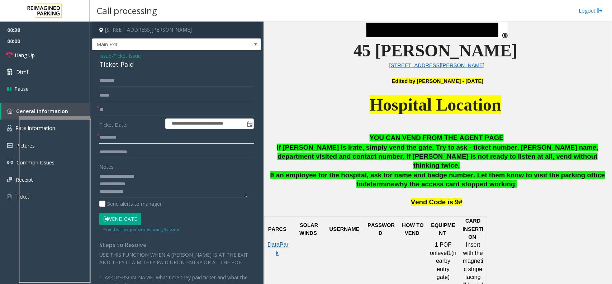
click at [138, 135] on input "text" at bounding box center [176, 137] width 155 height 12
click at [13, 130] on link "Rate Information" at bounding box center [45, 128] width 90 height 18
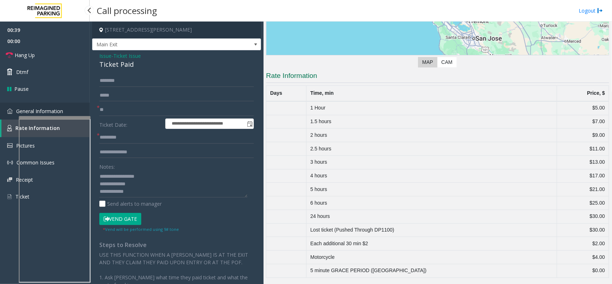
scroll to position [136, 0]
click at [18, 112] on span "General Information" at bounding box center [39, 111] width 47 height 7
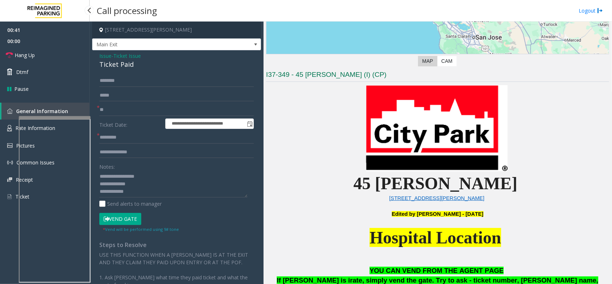
scroll to position [269, 0]
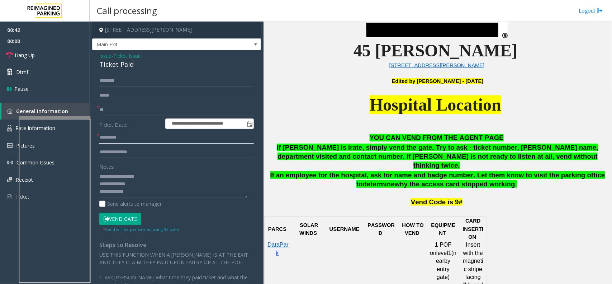
click at [133, 138] on input "text" at bounding box center [176, 137] width 155 height 12
type input "**"
click at [117, 107] on input "**" at bounding box center [176, 110] width 155 height 12
type input "*"
type input "******"
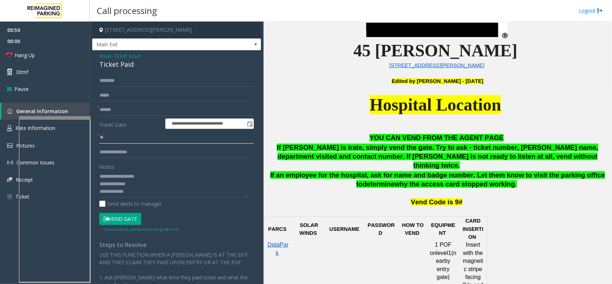
click at [106, 136] on input "**" at bounding box center [176, 137] width 155 height 12
type input "***"
click at [148, 178] on textarea at bounding box center [173, 183] width 148 height 27
click at [138, 183] on textarea at bounding box center [173, 183] width 148 height 27
click at [178, 185] on textarea at bounding box center [173, 183] width 148 height 27
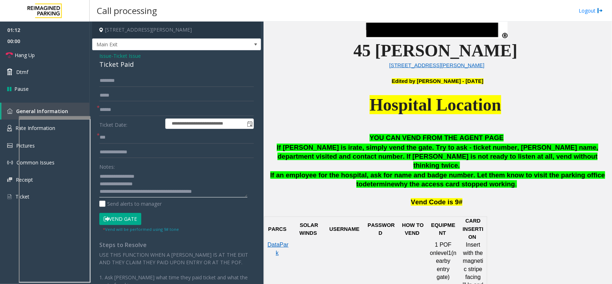
type textarea "**********"
click at [119, 82] on input "text" at bounding box center [176, 81] width 155 height 12
type input "*"
click at [125, 219] on button "Vend Gate" at bounding box center [120, 219] width 42 height 12
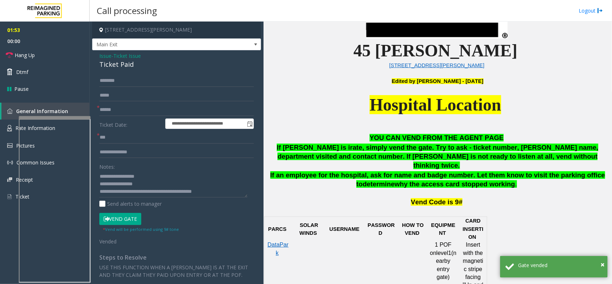
scroll to position [0, 0]
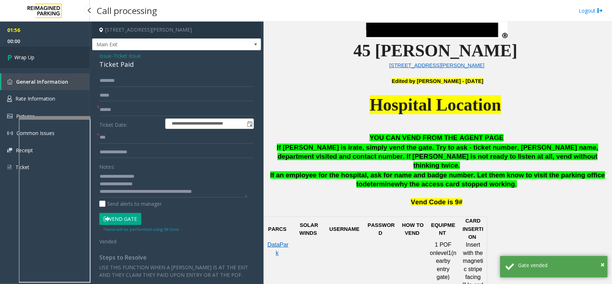
click at [21, 55] on span "Wrap Up" at bounding box center [24, 57] width 20 height 8
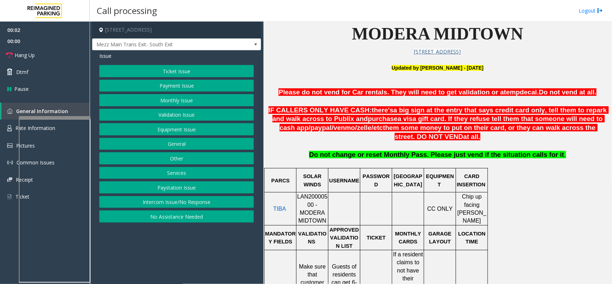
scroll to position [224, 0]
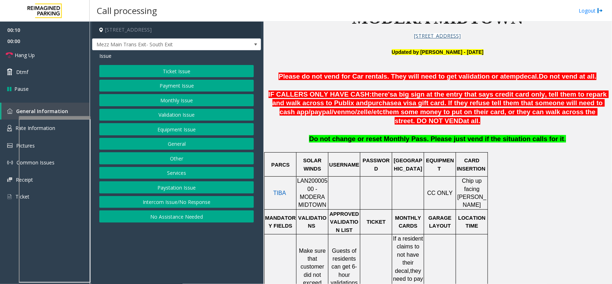
drag, startPoint x: 187, startPoint y: 201, endPoint x: 187, endPoint y: 195, distance: 6.1
click at [187, 201] on button "Intercom Issue/No Response" at bounding box center [176, 202] width 155 height 12
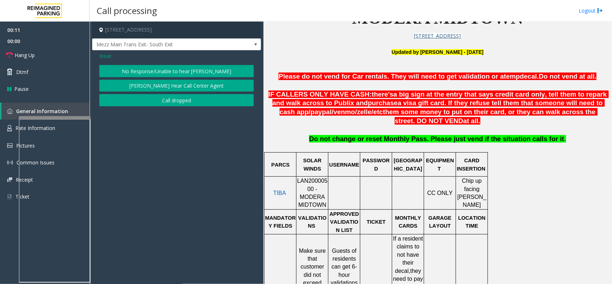
click at [184, 72] on button "No Response/Unable to hear [PERSON_NAME]" at bounding box center [176, 71] width 155 height 12
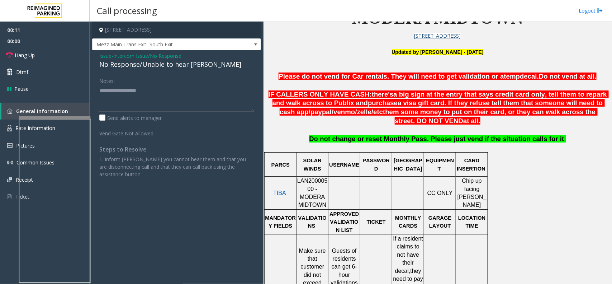
click at [175, 66] on div "No Response/Unable to hear [PERSON_NAME]" at bounding box center [176, 65] width 155 height 10
type textarea "**********"
click at [67, 53] on link "Hang Up" at bounding box center [45, 55] width 90 height 17
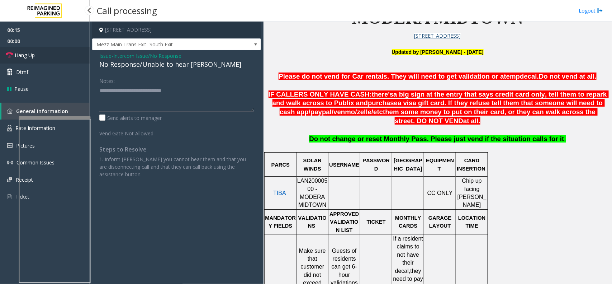
click at [67, 53] on link "Hang Up" at bounding box center [45, 55] width 90 height 17
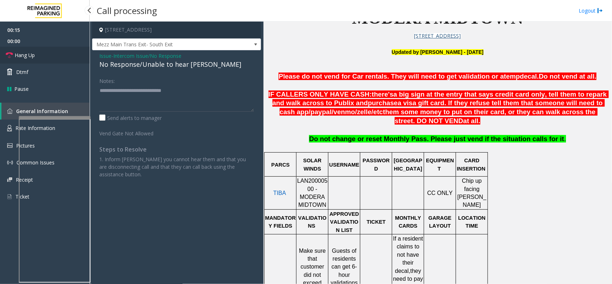
click at [67, 53] on link "Hang Up" at bounding box center [45, 55] width 90 height 17
click at [66, 58] on link "Hang Up" at bounding box center [45, 55] width 90 height 17
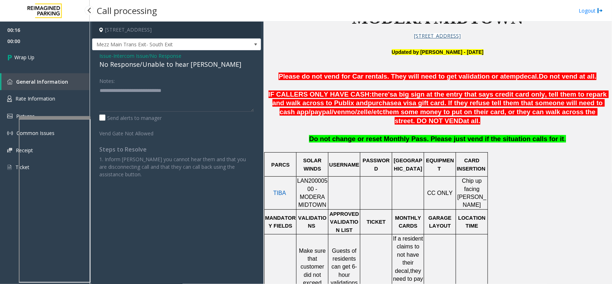
click at [66, 58] on link "Wrap Up" at bounding box center [45, 57] width 90 height 21
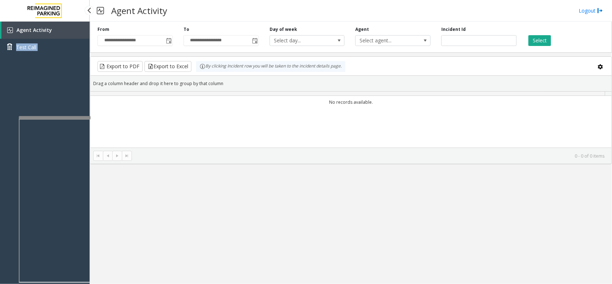
click at [66, 58] on div "Agent Activity Test Call" at bounding box center [45, 41] width 90 height 39
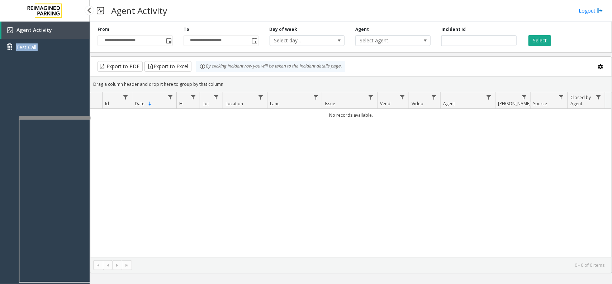
click at [62, 65] on div "Agent Activity Test Call" at bounding box center [45, 164] width 90 height 284
click at [43, 65] on div "Agent Activity Test Call" at bounding box center [45, 164] width 90 height 284
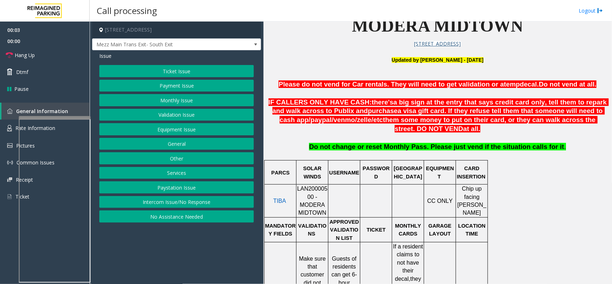
scroll to position [224, 0]
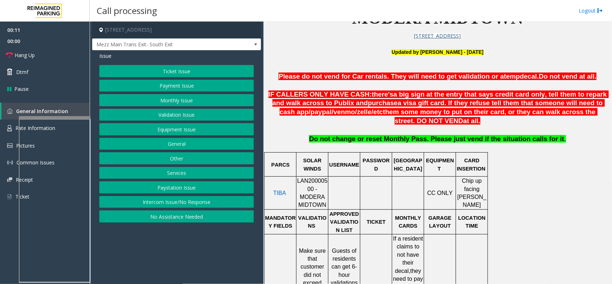
click at [187, 207] on button "Intercom Issue/No Response" at bounding box center [176, 202] width 155 height 12
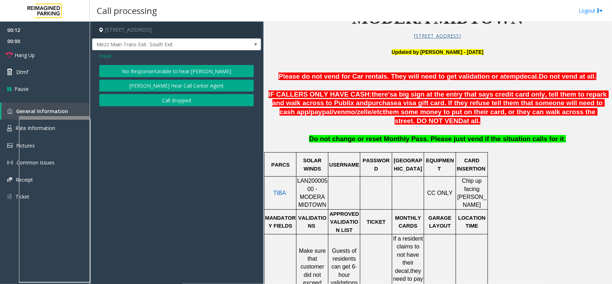
click at [167, 74] on button "No Response/Unable to hear [PERSON_NAME]" at bounding box center [176, 71] width 155 height 12
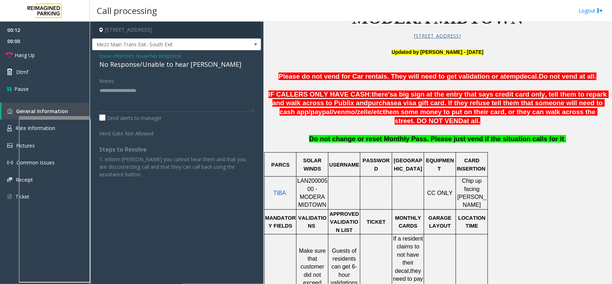
click at [167, 67] on div "No Response/Unable to hear [PERSON_NAME]" at bounding box center [176, 65] width 155 height 10
type textarea "**********"
click at [58, 59] on link "Hang Up" at bounding box center [45, 55] width 90 height 17
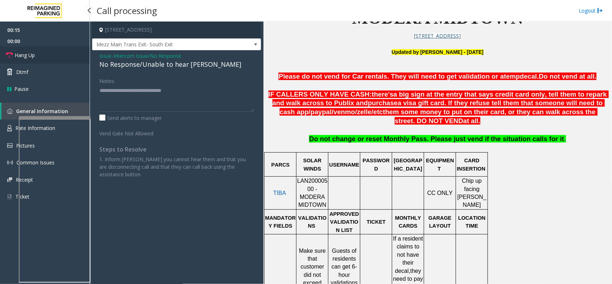
click at [58, 59] on link "Hang Up" at bounding box center [45, 55] width 90 height 17
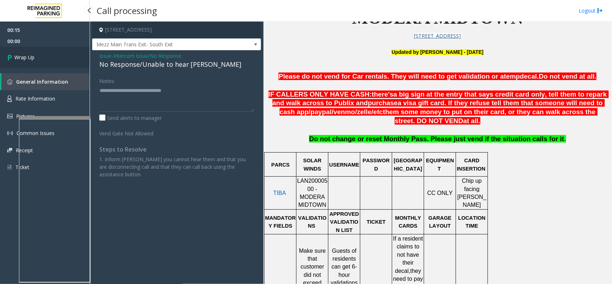
click at [58, 59] on link "Wrap Up" at bounding box center [45, 57] width 90 height 21
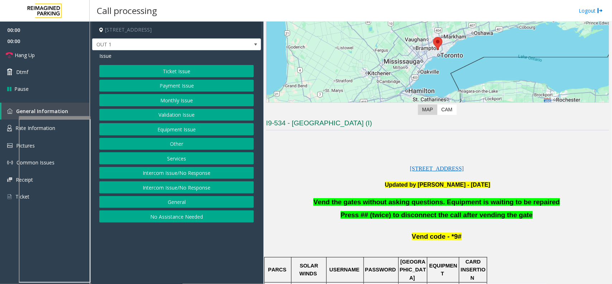
scroll to position [90, 0]
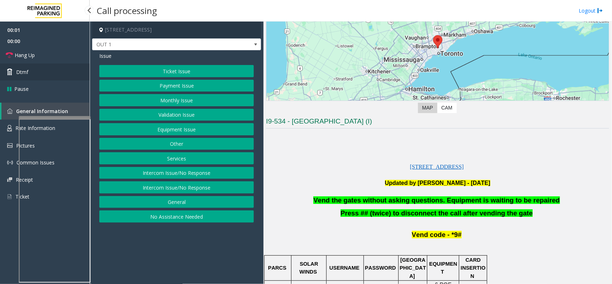
click at [40, 72] on link "Dtmf" at bounding box center [45, 72] width 90 height 17
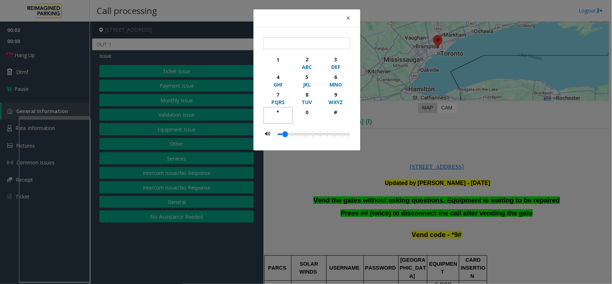
drag, startPoint x: 269, startPoint y: 111, endPoint x: 293, endPoint y: 108, distance: 23.5
click at [270, 112] on div "*" at bounding box center [278, 112] width 20 height 8
click at [335, 97] on div "9" at bounding box center [336, 95] width 20 height 8
click at [335, 113] on div "#" at bounding box center [336, 112] width 20 height 8
type input "***"
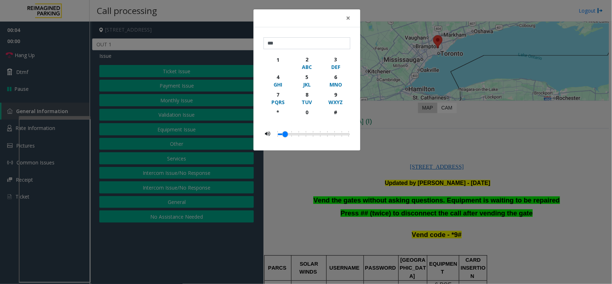
click at [395, 142] on div "× *** 1 2 ABC 3 DEF 4 GHI 5 JKL 6 MNO 7 PQRS 8 TUV 9 WXYZ * 0 #" at bounding box center [306, 142] width 612 height 284
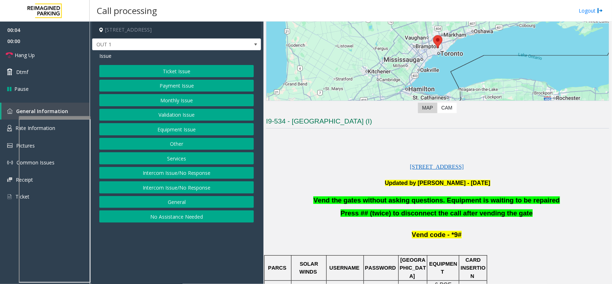
click at [166, 130] on button "Equipment Issue" at bounding box center [176, 129] width 155 height 12
click at [174, 129] on button "Gate / Door Won't Open" at bounding box center [176, 129] width 155 height 12
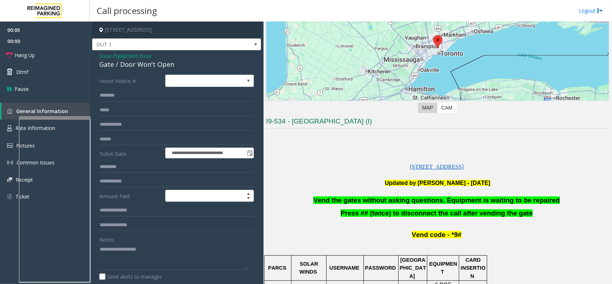
click at [355, 197] on span "Vend the gates without asking questions. Equipment is waiting to be repaired" at bounding box center [437, 200] width 246 height 8
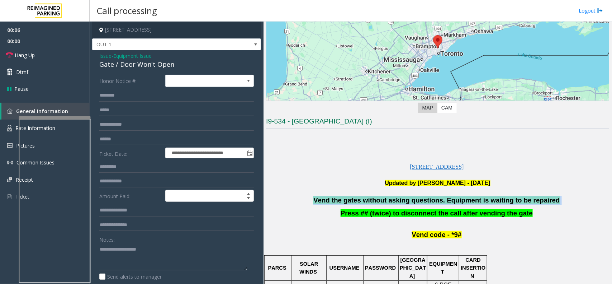
click at [355, 197] on span "Vend the gates without asking questions. Equipment is waiting to be repaired" at bounding box center [437, 200] width 246 height 8
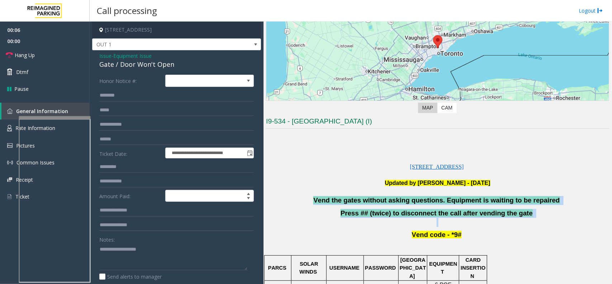
drag, startPoint x: 371, startPoint y: 196, endPoint x: 273, endPoint y: 231, distance: 104.3
click at [355, 197] on span "Vend the gates without asking questions. Equipment is waiting to be repaired" at bounding box center [437, 200] width 246 height 8
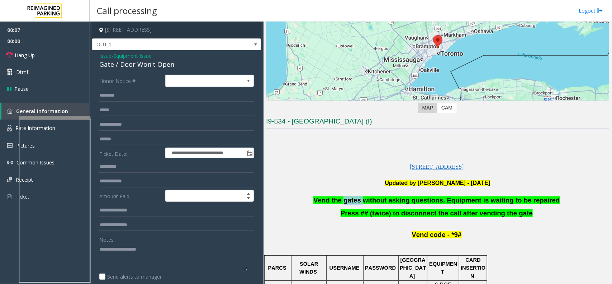
click at [355, 197] on span "Vend the gates without asking questions. Equipment is waiting to be repaired" at bounding box center [437, 200] width 246 height 8
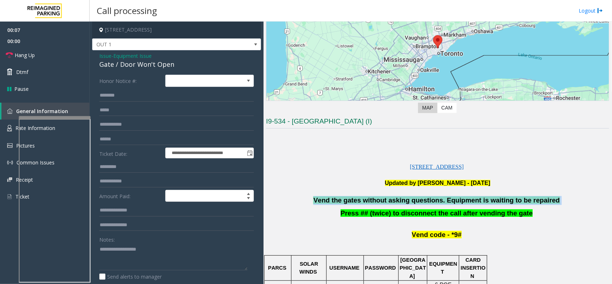
click at [355, 197] on span "Vend the gates without asking questions. Equipment is waiting to be repaired" at bounding box center [437, 200] width 246 height 8
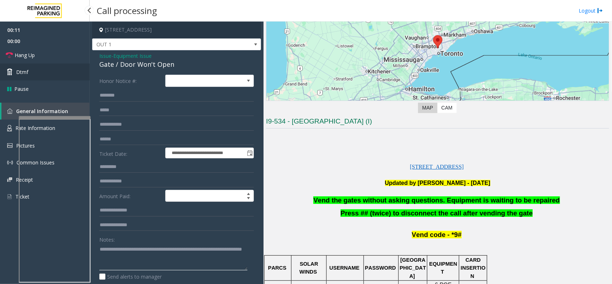
type textarea "**********"
click at [62, 75] on link "Dtmf" at bounding box center [45, 72] width 90 height 17
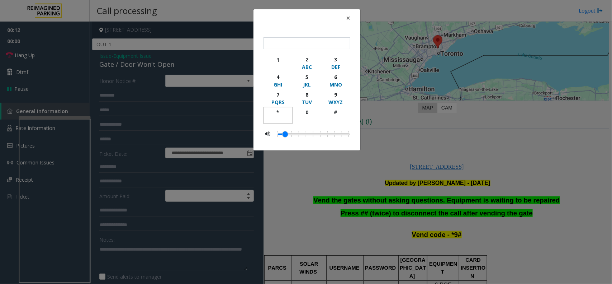
click at [279, 109] on div "*" at bounding box center [278, 112] width 20 height 8
click at [336, 94] on div "9" at bounding box center [336, 95] width 20 height 8
click at [336, 116] on div "#" at bounding box center [336, 112] width 20 height 8
type input "***"
click at [386, 122] on div "× *** 1 2 ABC 3 DEF 4 GHI 5 JKL 6 MNO 7 PQRS 8 TUV 9 WXYZ * 0 #" at bounding box center [306, 142] width 612 height 284
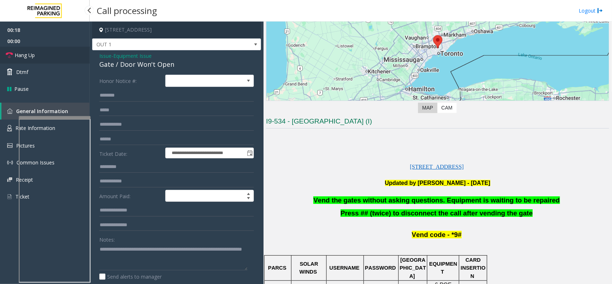
click at [49, 61] on link "Hang Up" at bounding box center [45, 55] width 90 height 17
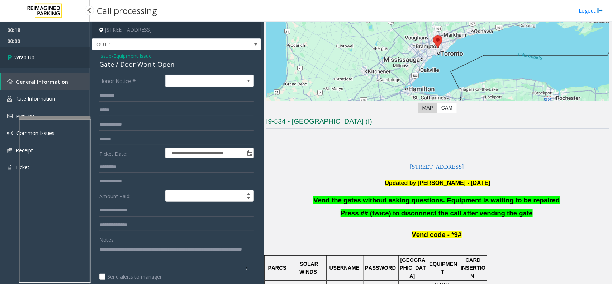
click at [49, 61] on link "Wrap Up" at bounding box center [45, 57] width 90 height 21
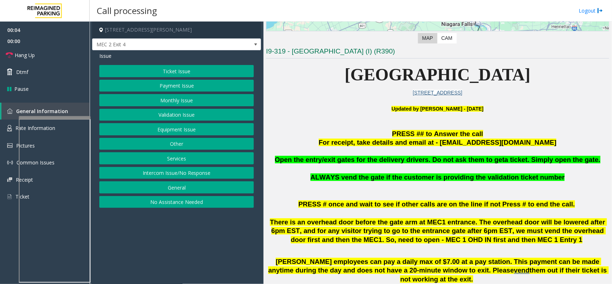
scroll to position [135, 0]
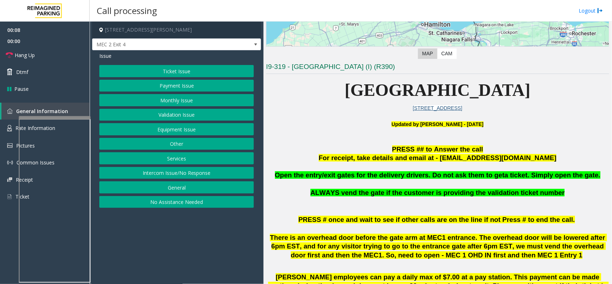
click at [170, 131] on button "Equipment Issue" at bounding box center [176, 129] width 155 height 12
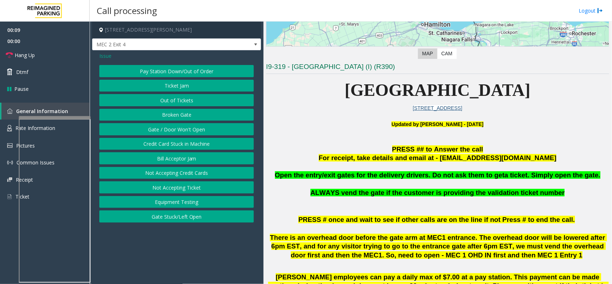
click at [170, 129] on button "Gate / Door Won't Open" at bounding box center [176, 129] width 155 height 12
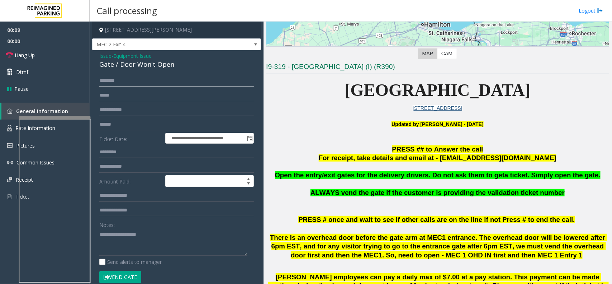
click at [133, 76] on input "text" at bounding box center [176, 81] width 155 height 12
type textarea "**********"
click at [133, 76] on input "text" at bounding box center [176, 81] width 155 height 12
type input "******"
click at [128, 283] on button "Vend Gate" at bounding box center [120, 277] width 42 height 12
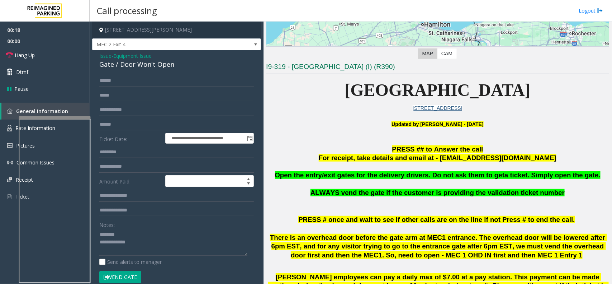
click at [130, 278] on button "Vend Gate" at bounding box center [120, 277] width 42 height 12
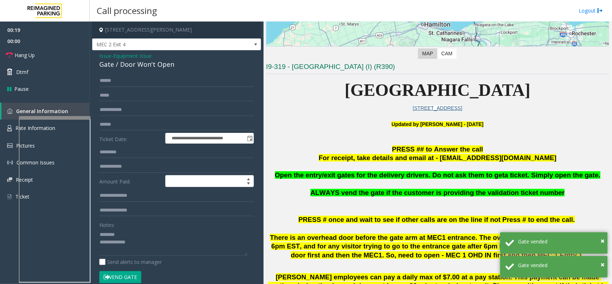
click at [154, 66] on div "Gate / Door Won't Open" at bounding box center [176, 65] width 155 height 10
click at [147, 250] on textarea at bounding box center [173, 242] width 148 height 27
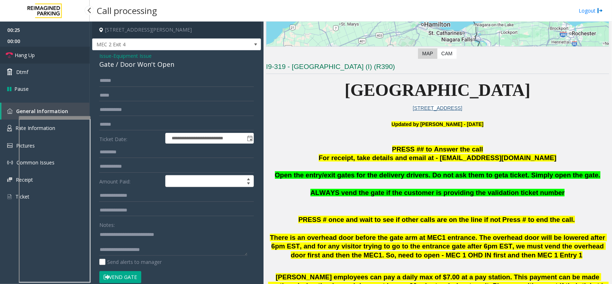
click at [74, 60] on link "Hang Up" at bounding box center [45, 55] width 90 height 17
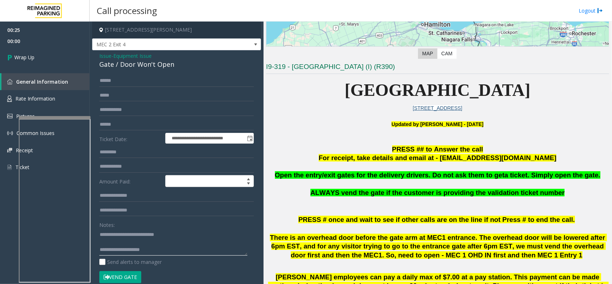
click at [177, 248] on textarea at bounding box center [173, 242] width 148 height 27
type textarea "**********"
click at [74, 58] on link "Wrap Up" at bounding box center [45, 57] width 90 height 21
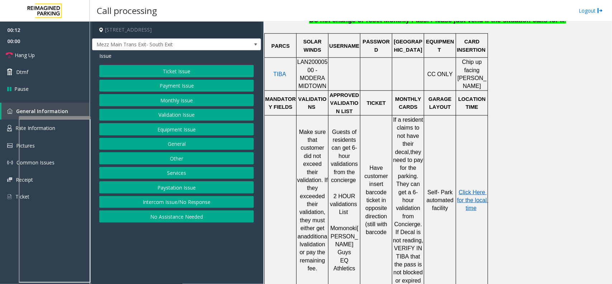
scroll to position [359, 0]
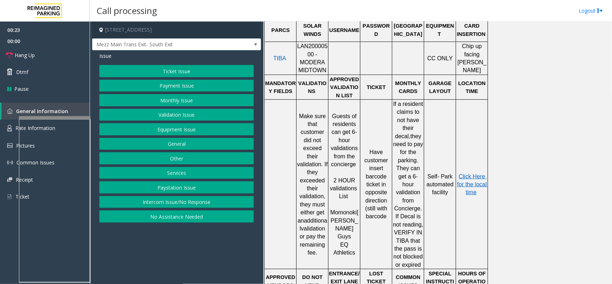
click at [167, 116] on button "Validation Issue" at bounding box center [176, 115] width 155 height 12
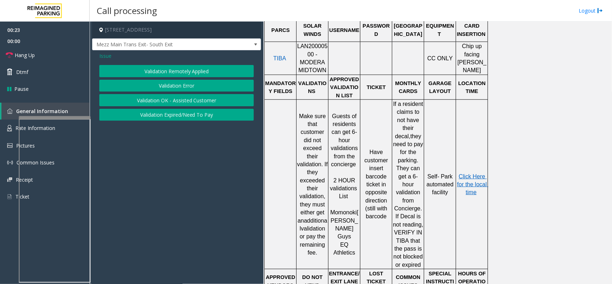
click at [171, 80] on button "Validation Error" at bounding box center [176, 86] width 155 height 12
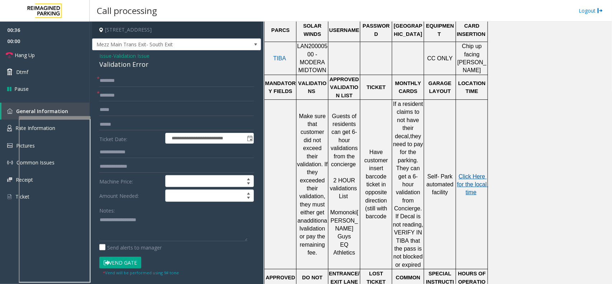
click at [478, 173] on span "Click Here for the local time" at bounding box center [472, 184] width 31 height 22
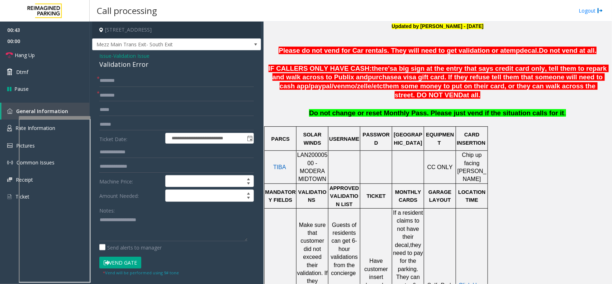
scroll to position [179, 0]
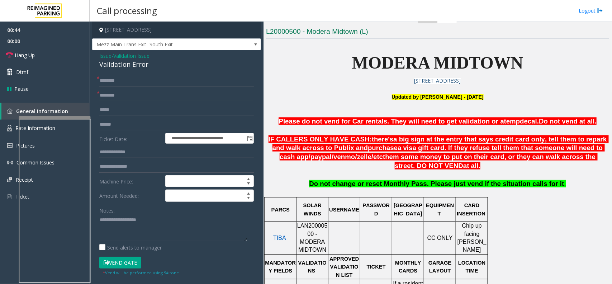
click at [372, 59] on span "MODERA MIDTOWN" at bounding box center [438, 62] width 172 height 19
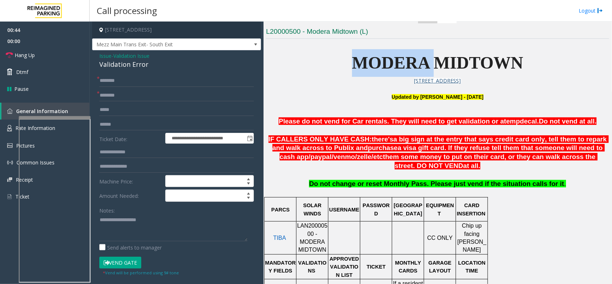
click at [372, 59] on span "MODERA MIDTOWN" at bounding box center [438, 62] width 172 height 19
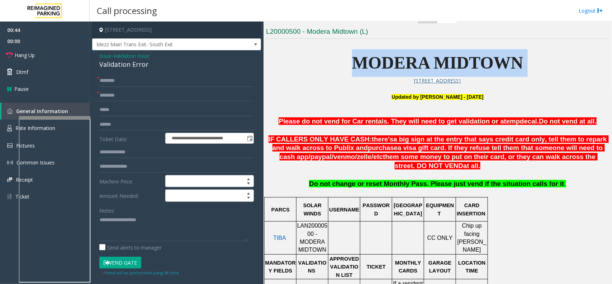
click at [372, 59] on span "MODERA MIDTOWN" at bounding box center [438, 62] width 172 height 19
click at [399, 62] on span "MODERA MIDTOWN" at bounding box center [438, 62] width 172 height 19
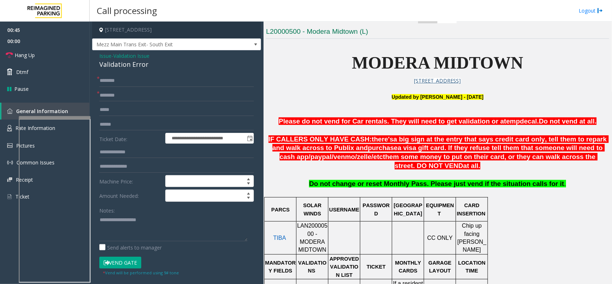
click at [393, 67] on span "MODERA MIDTOWN" at bounding box center [438, 62] width 172 height 19
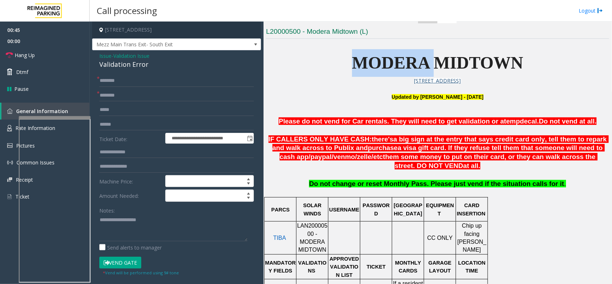
click at [393, 67] on span "MODERA MIDTOWN" at bounding box center [438, 62] width 172 height 19
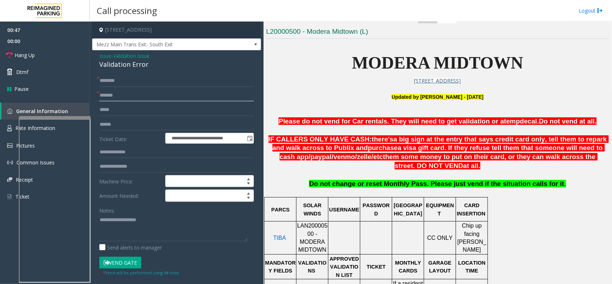
type input "******"
click at [116, 121] on input "text" at bounding box center [176, 124] width 155 height 12
click at [106, 124] on input "text" at bounding box center [176, 124] width 155 height 12
type input "*******"
click at [138, 219] on textarea at bounding box center [173, 227] width 148 height 27
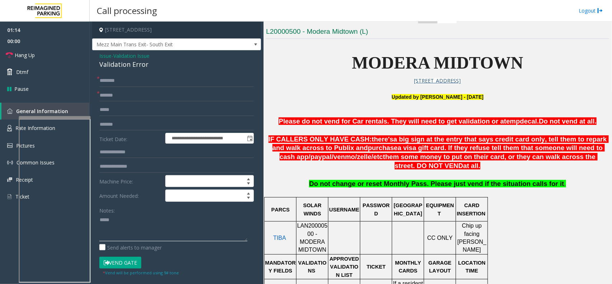
type textarea "*****"
click at [118, 153] on input "text" at bounding box center [176, 152] width 155 height 12
type input "******"
click at [123, 83] on input "text" at bounding box center [176, 81] width 155 height 12
type input "*"
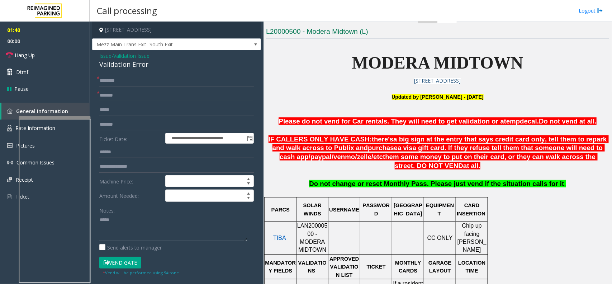
click at [102, 217] on textarea at bounding box center [173, 227] width 148 height 27
type textarea "**********"
click at [113, 79] on input "text" at bounding box center [176, 81] width 155 height 12
type input "******"
click at [123, 259] on button "Vend Gate" at bounding box center [120, 263] width 42 height 12
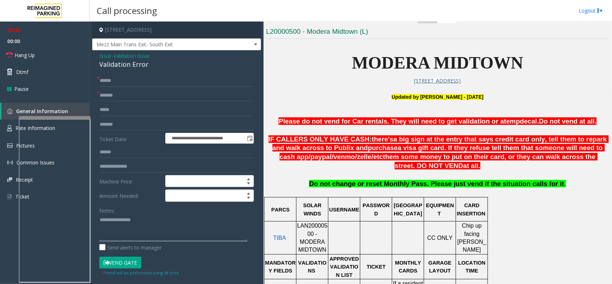
click at [119, 230] on textarea at bounding box center [173, 227] width 148 height 27
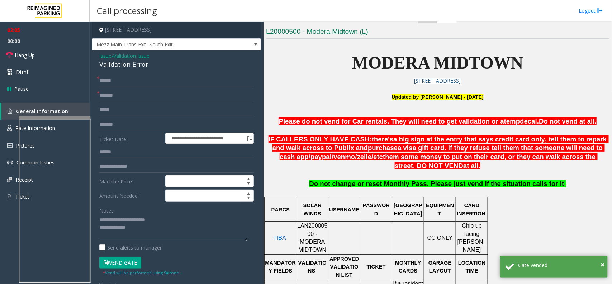
click at [138, 219] on textarea at bounding box center [173, 227] width 148 height 27
type textarea "**********"
click at [128, 58] on span "Validation Issue" at bounding box center [131, 56] width 36 height 8
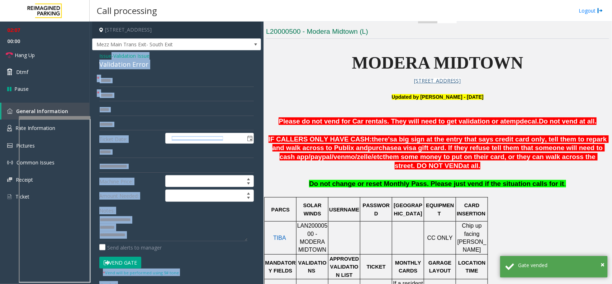
click at [128, 58] on div "Issue - Validation Issue Validation Error" at bounding box center [176, 60] width 155 height 17
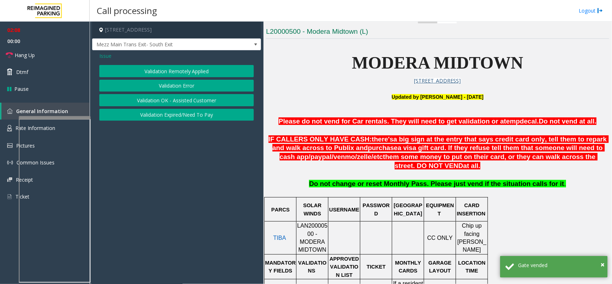
click at [146, 93] on div "Validation Remotely Applied Validation Error Validation OK - Assisted Customer …" at bounding box center [176, 93] width 155 height 56
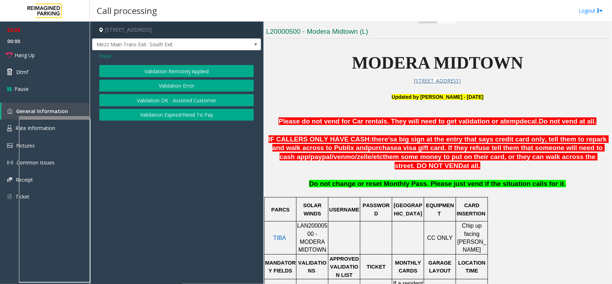
click at [147, 87] on button "Validation Error" at bounding box center [176, 86] width 155 height 12
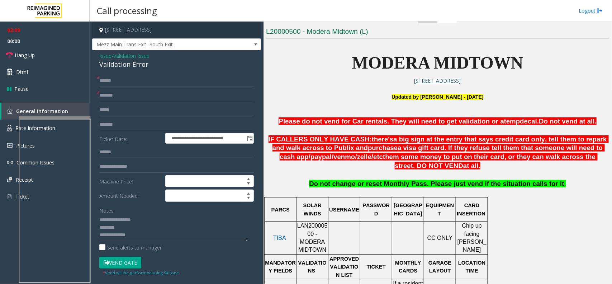
click at [118, 65] on div "Validation Error" at bounding box center [176, 65] width 155 height 10
click at [42, 49] on link "Hang Up" at bounding box center [45, 55] width 90 height 17
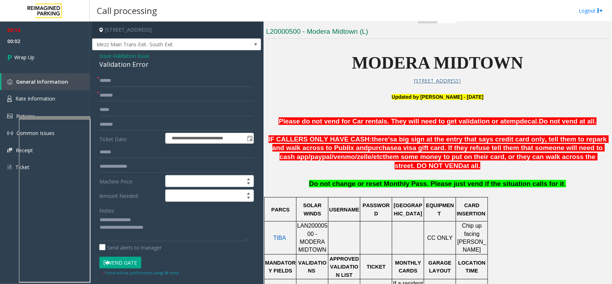
scroll to position [15, 0]
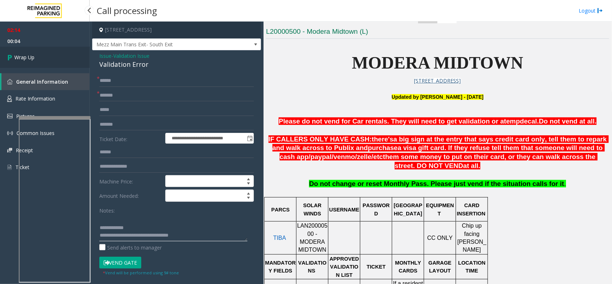
type textarea "**********"
click at [56, 57] on link "Wrap Up" at bounding box center [45, 57] width 90 height 21
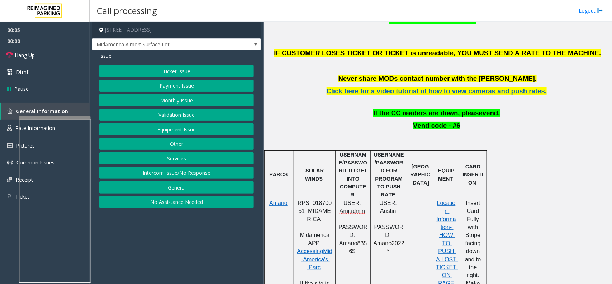
scroll to position [314, 0]
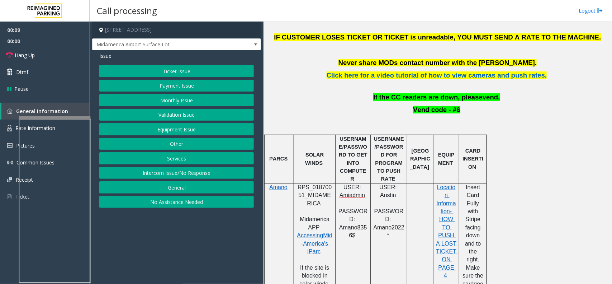
click at [196, 172] on button "Intercom Issue/No Response" at bounding box center [176, 173] width 155 height 12
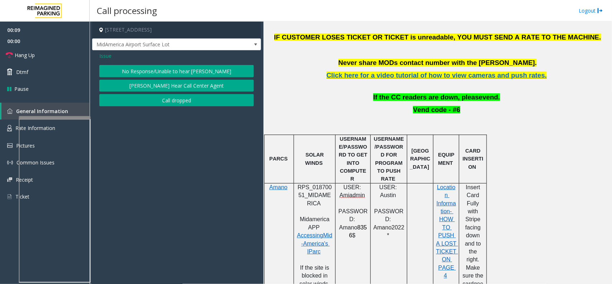
click at [178, 76] on button "No Response/Unable to hear [PERSON_NAME]" at bounding box center [176, 71] width 155 height 12
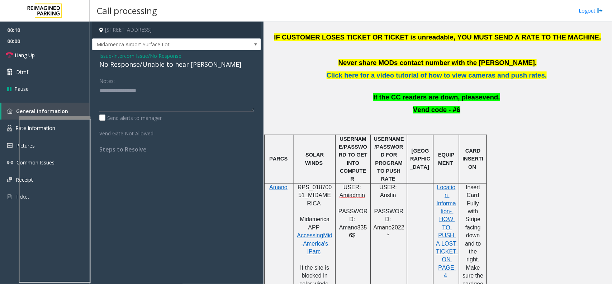
click at [177, 69] on div "No Response/Unable to hear [PERSON_NAME]" at bounding box center [176, 65] width 155 height 10
type textarea "**********"
click at [61, 55] on link "Hang Up" at bounding box center [45, 55] width 90 height 17
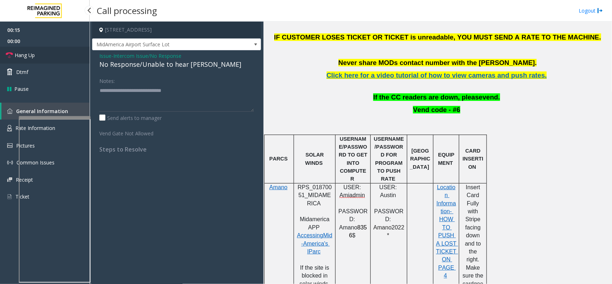
click at [61, 55] on link "Hang Up" at bounding box center [45, 55] width 90 height 17
click at [61, 56] on link "Hang Up" at bounding box center [45, 55] width 90 height 17
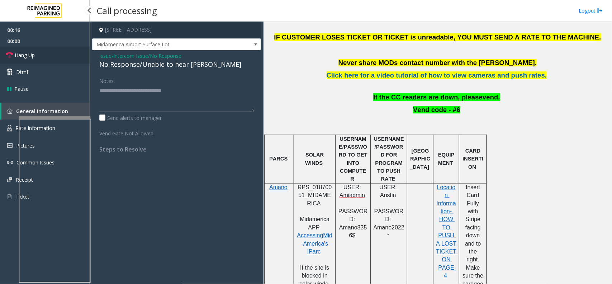
click at [61, 56] on link "Hang Up" at bounding box center [45, 55] width 90 height 17
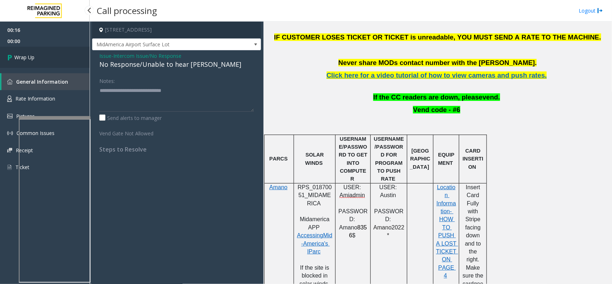
click at [61, 56] on link "Wrap Up" at bounding box center [45, 57] width 90 height 21
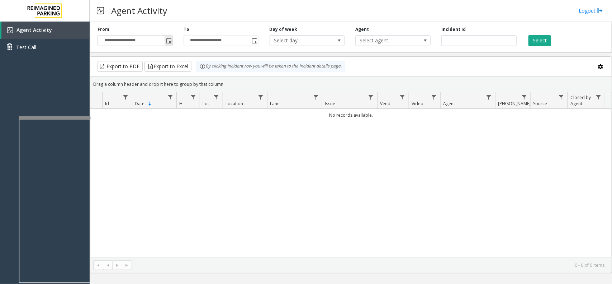
click at [168, 42] on span "Toggle popup" at bounding box center [169, 41] width 6 height 6
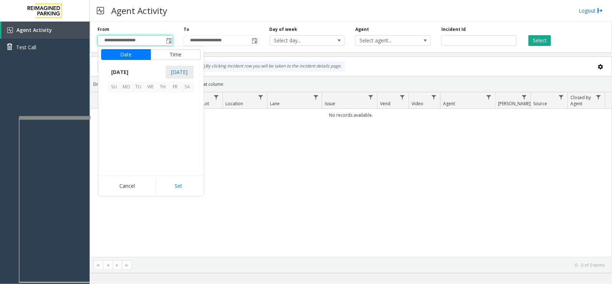
scroll to position [128629, 0]
click at [138, 126] on span "12" at bounding box center [139, 123] width 12 height 12
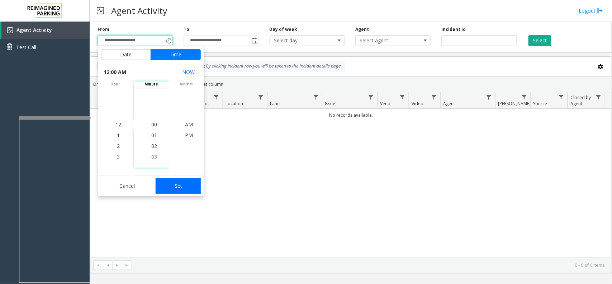
click at [164, 182] on button "Set" at bounding box center [178, 186] width 45 height 16
type input "**********"
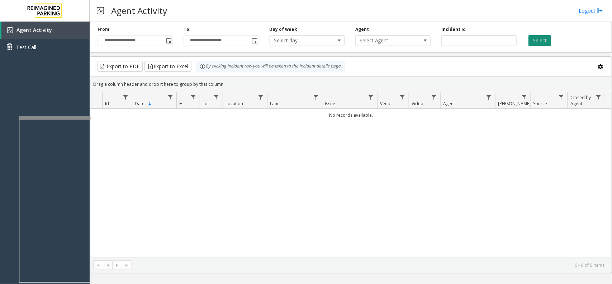
click at [548, 39] on button "Select" at bounding box center [540, 40] width 23 height 11
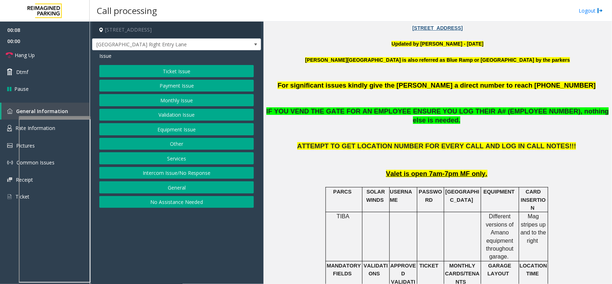
scroll to position [179, 0]
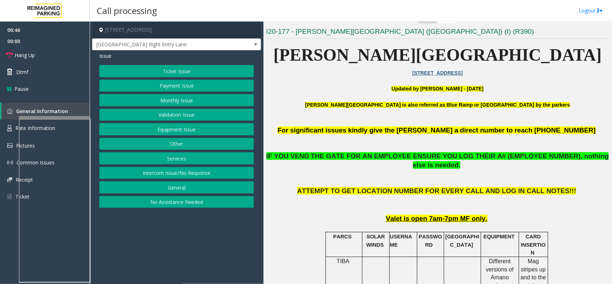
click at [183, 131] on button "Equipment Issue" at bounding box center [176, 129] width 155 height 12
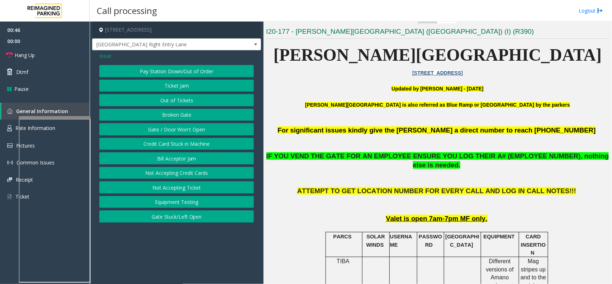
click at [183, 131] on button "Gate / Door Won't Open" at bounding box center [176, 129] width 155 height 12
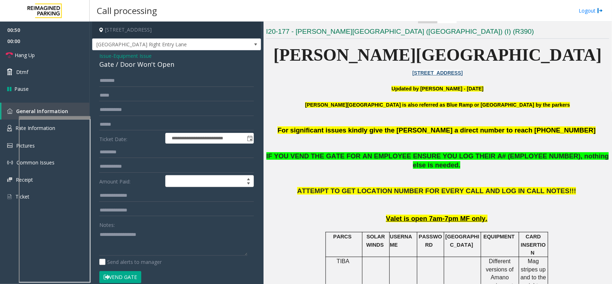
click at [128, 278] on button "Vend Gate" at bounding box center [120, 277] width 42 height 12
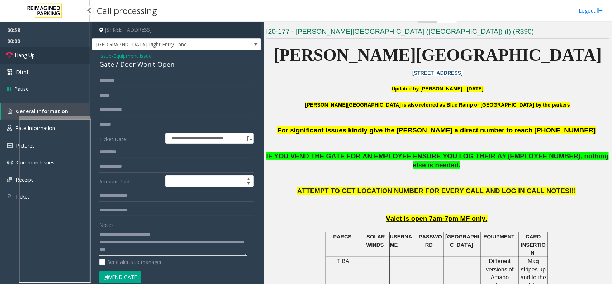
type textarea "**********"
click at [60, 59] on link "Hang Up" at bounding box center [45, 55] width 90 height 17
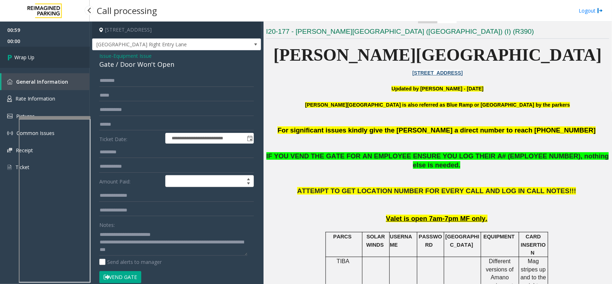
click at [60, 59] on link "Wrap Up" at bounding box center [45, 57] width 90 height 21
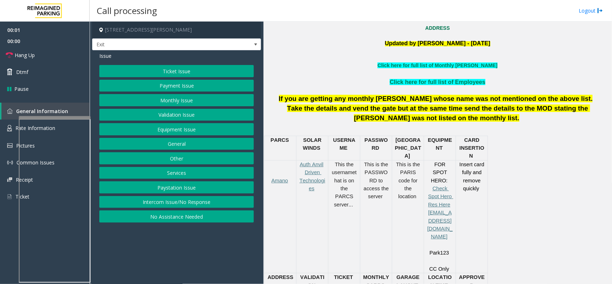
scroll to position [269, 0]
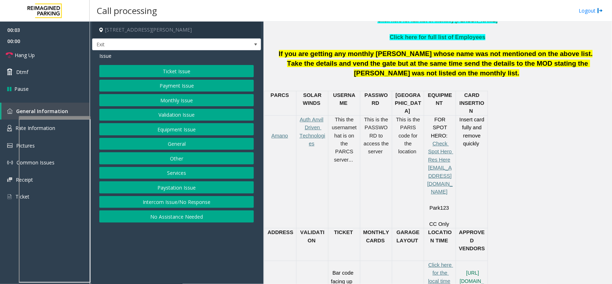
click at [194, 173] on button "Services" at bounding box center [176, 173] width 155 height 12
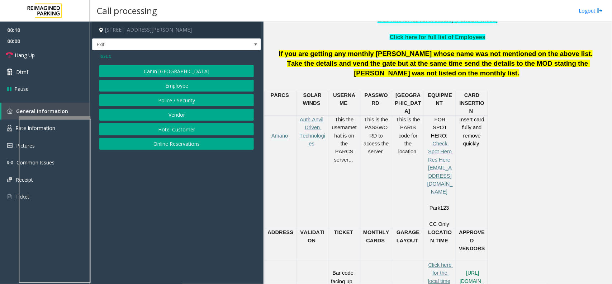
click at [112, 55] on div "Issue" at bounding box center [176, 56] width 155 height 8
click at [112, 54] on div "Issue" at bounding box center [176, 56] width 155 height 8
click at [107, 57] on span "Issue" at bounding box center [105, 56] width 12 height 8
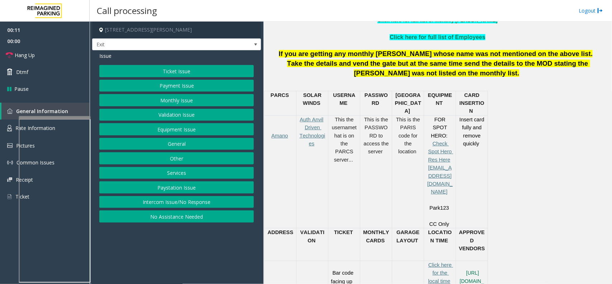
click at [179, 87] on button "Payment Issue" at bounding box center [176, 86] width 155 height 12
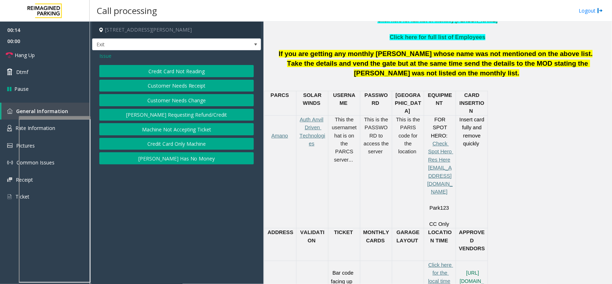
click at [181, 74] on button "Credit Card Not Reading" at bounding box center [176, 71] width 155 height 12
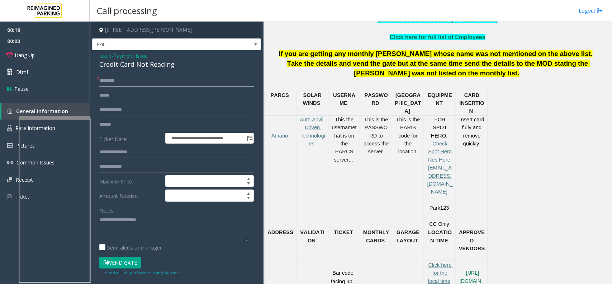
click at [127, 79] on input "text" at bounding box center [176, 81] width 155 height 12
type input "**"
click at [60, 51] on link "Hang Up" at bounding box center [45, 55] width 90 height 17
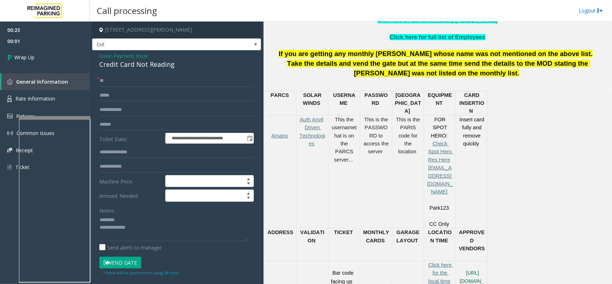
click at [116, 67] on div "Credit Card Not Reading" at bounding box center [176, 65] width 155 height 10
click at [156, 64] on div "Credit Card Not Reading" at bounding box center [176, 65] width 155 height 10
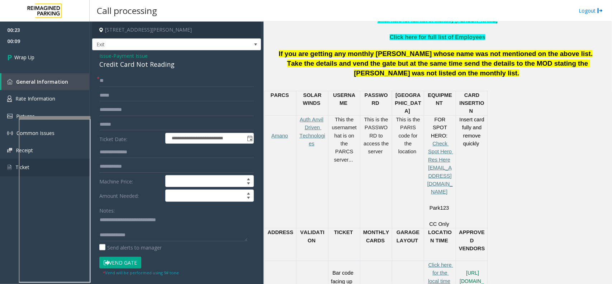
scroll to position [8, 0]
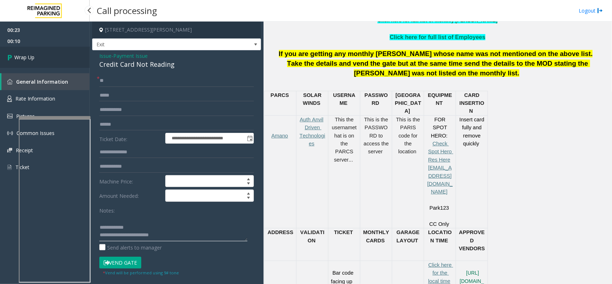
type textarea "**********"
click at [58, 67] on link "Wrap Up" at bounding box center [45, 57] width 90 height 21
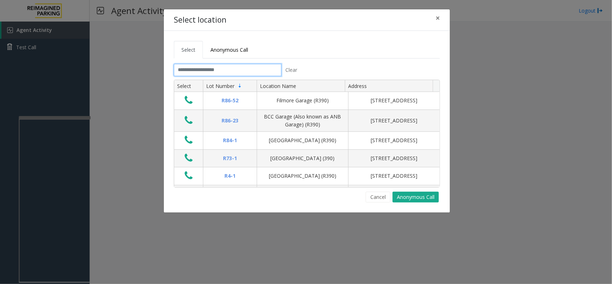
click at [207, 65] on input "text" at bounding box center [228, 70] width 108 height 12
click at [434, 18] on button "×" at bounding box center [438, 18] width 14 height 18
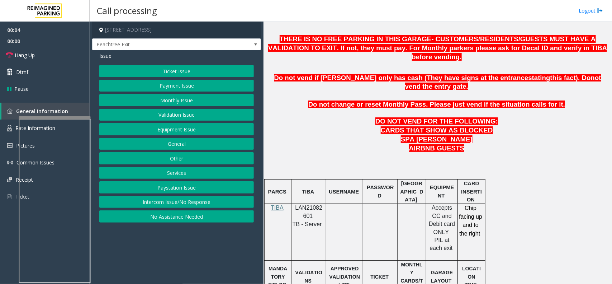
scroll to position [314, 0]
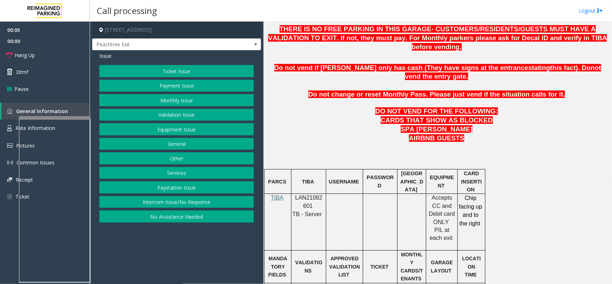
click at [296, 194] on span "LAN21082601" at bounding box center [309, 201] width 27 height 14
copy p "LAN21082601"
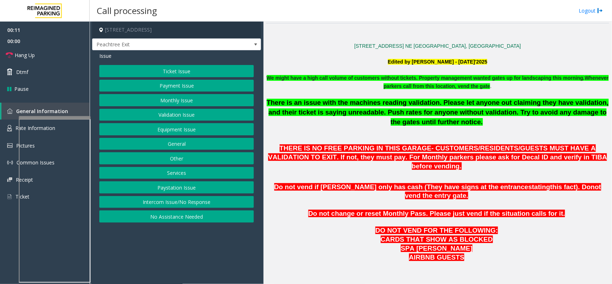
scroll to position [179, 0]
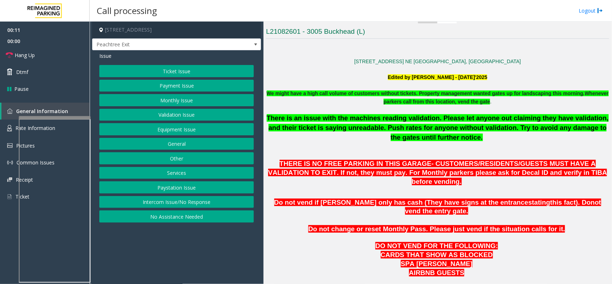
click at [206, 205] on button "Intercom Issue/No Response" at bounding box center [176, 202] width 155 height 12
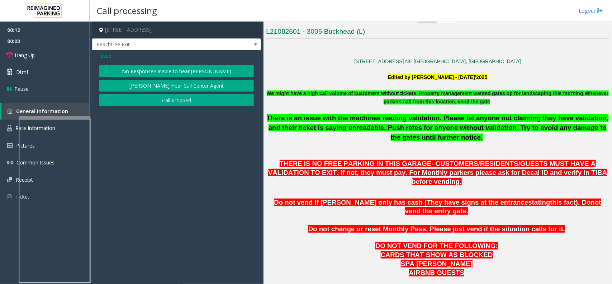
click at [192, 63] on div "Issue No Response/Unable to hear [PERSON_NAME] Cannot Hear Call Center Agent Ca…" at bounding box center [176, 80] width 169 height 60
click at [191, 68] on button "No Response/Unable to hear [PERSON_NAME]" at bounding box center [176, 71] width 155 height 12
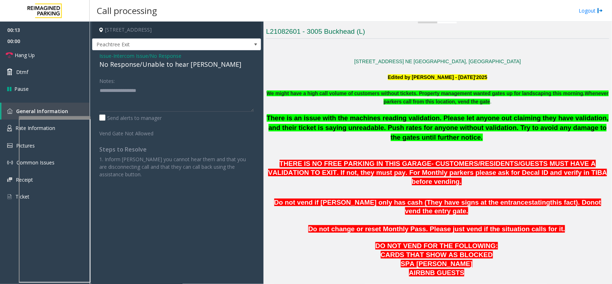
click at [188, 67] on div "No Response/Unable to hear [PERSON_NAME]" at bounding box center [176, 65] width 155 height 10
type textarea "**********"
click at [78, 58] on link "Hang Up" at bounding box center [45, 55] width 90 height 17
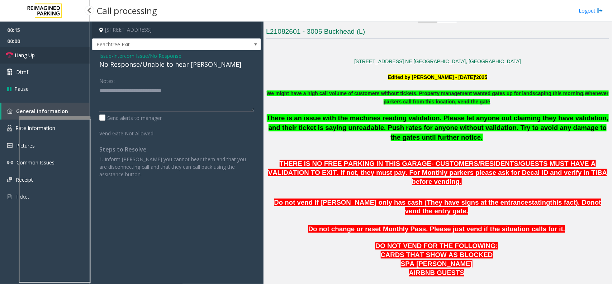
click at [78, 58] on link "Hang Up" at bounding box center [45, 55] width 90 height 17
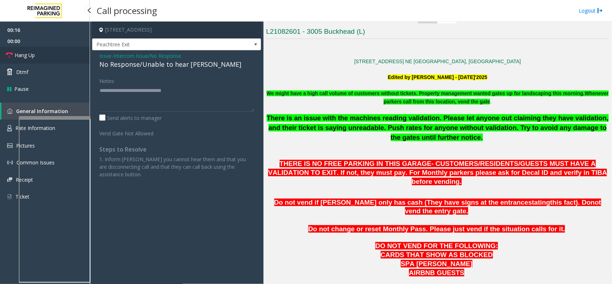
click at [78, 58] on link "Hang Up" at bounding box center [45, 55] width 90 height 17
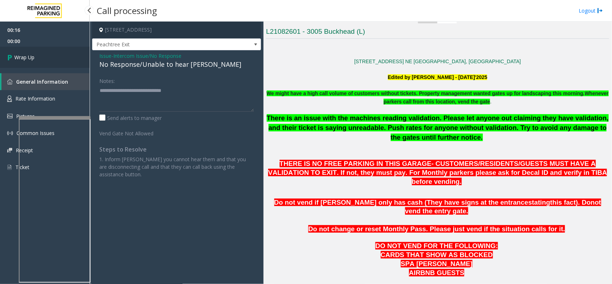
click at [78, 58] on link "Wrap Up" at bounding box center [45, 57] width 90 height 21
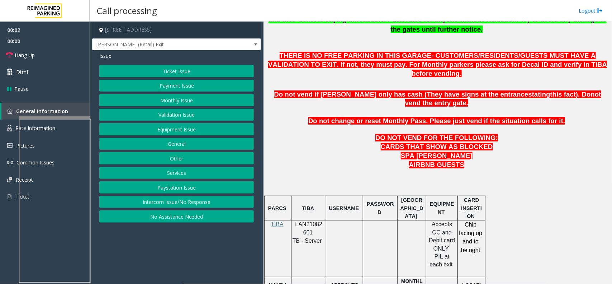
scroll to position [314, 0]
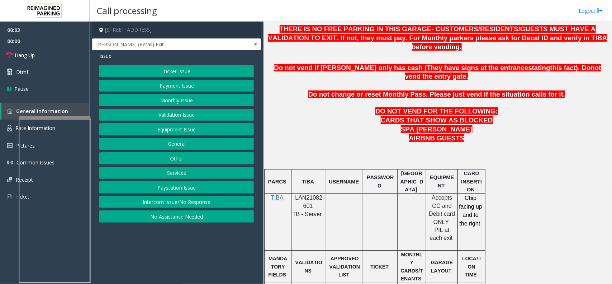
click at [316, 194] on p "LAN21082601" at bounding box center [308, 202] width 29 height 16
copy p "LAN21082601"
click at [191, 198] on button "Intercom Issue/No Response" at bounding box center [176, 202] width 155 height 12
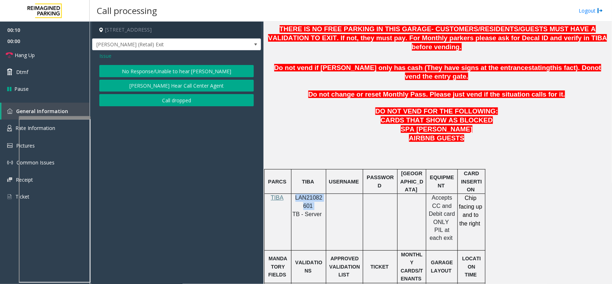
click at [171, 75] on button "No Response/Unable to hear [PERSON_NAME]" at bounding box center [176, 71] width 155 height 12
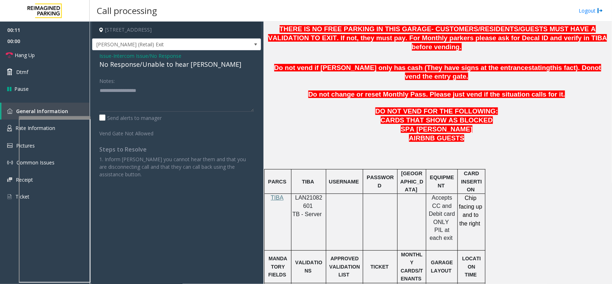
click at [159, 67] on div "No Response/Unable to hear [PERSON_NAME]" at bounding box center [176, 65] width 155 height 10
click at [160, 65] on div "No Response/Unable to hear [PERSON_NAME]" at bounding box center [176, 65] width 155 height 10
type textarea "**********"
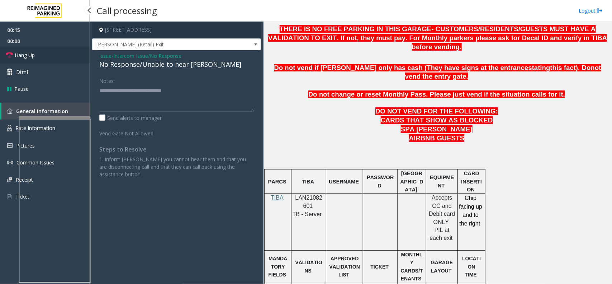
click at [67, 63] on link "Hang Up" at bounding box center [45, 55] width 90 height 17
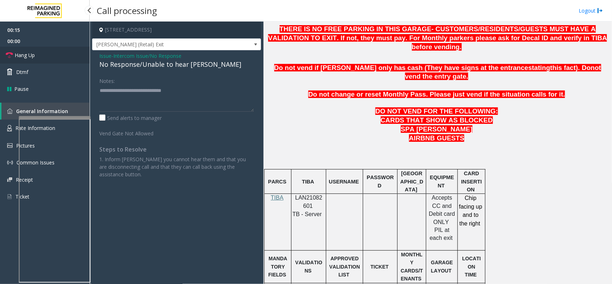
click at [67, 63] on link "Hang Up" at bounding box center [45, 55] width 90 height 17
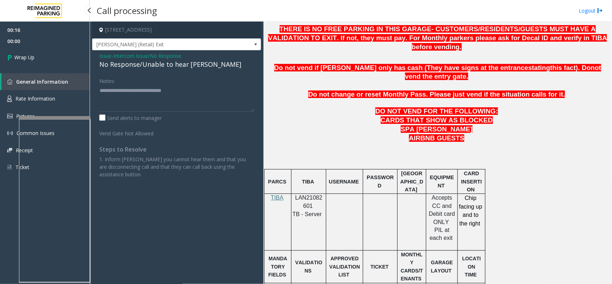
click at [67, 63] on link "Wrap Up" at bounding box center [45, 57] width 90 height 21
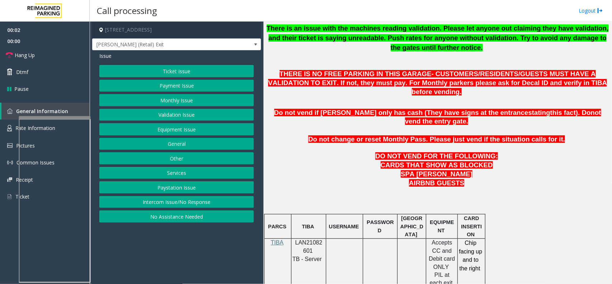
scroll to position [314, 0]
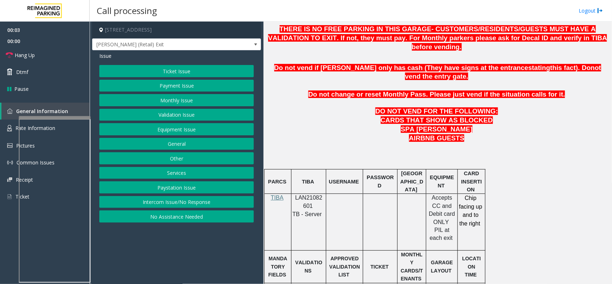
click at [310, 192] on div at bounding box center [309, 193] width 35 height 3
click at [309, 194] on span "LAN21082601" at bounding box center [309, 201] width 27 height 14
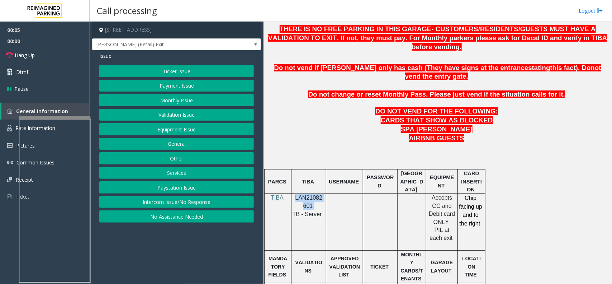
click at [309, 194] on span "LAN21082601" at bounding box center [309, 201] width 27 height 14
copy p "LAN21082601"
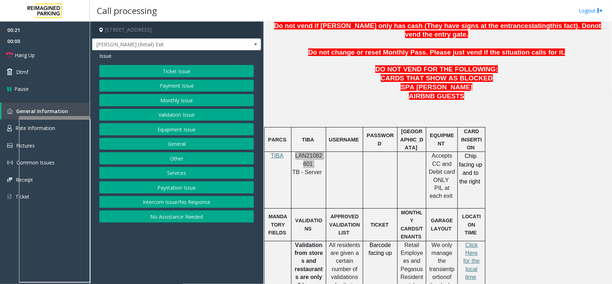
scroll to position [404, 0]
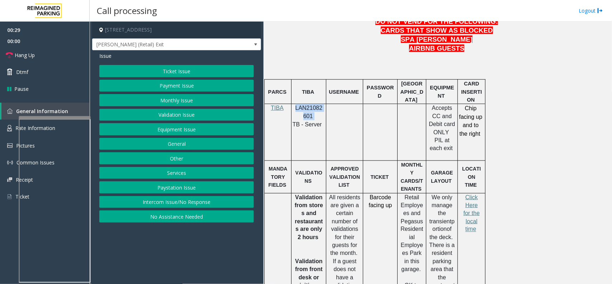
click at [174, 66] on button "Ticket Issue" at bounding box center [176, 71] width 155 height 12
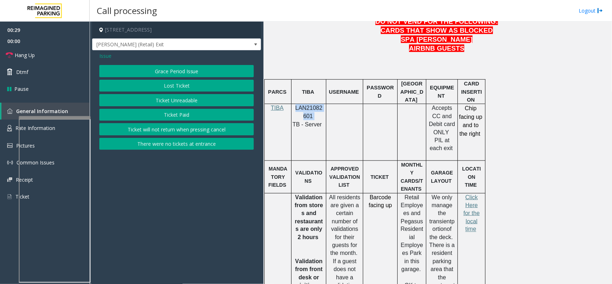
click at [163, 99] on button "Ticket Unreadable" at bounding box center [176, 100] width 155 height 12
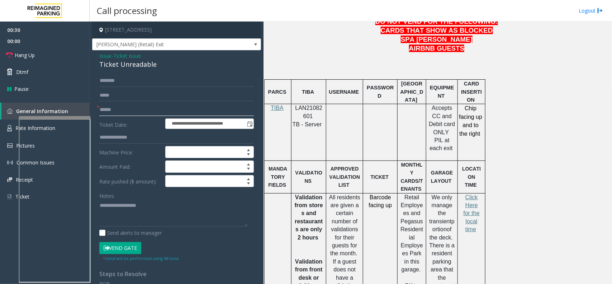
click at [124, 113] on input "text" at bounding box center [176, 110] width 155 height 12
type input "**"
click at [136, 69] on div "Ticket Unreadable" at bounding box center [176, 65] width 155 height 10
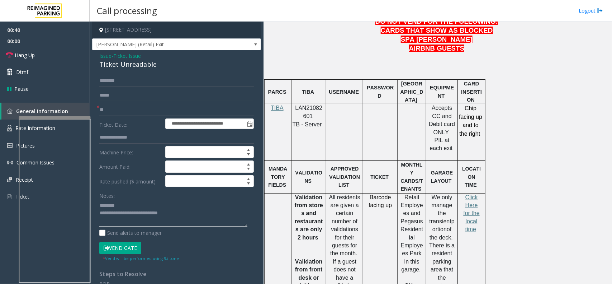
click at [162, 213] on textarea at bounding box center [173, 212] width 148 height 27
click at [128, 213] on textarea at bounding box center [173, 212] width 148 height 27
drag, startPoint x: 128, startPoint y: 213, endPoint x: 175, endPoint y: 210, distance: 47.5
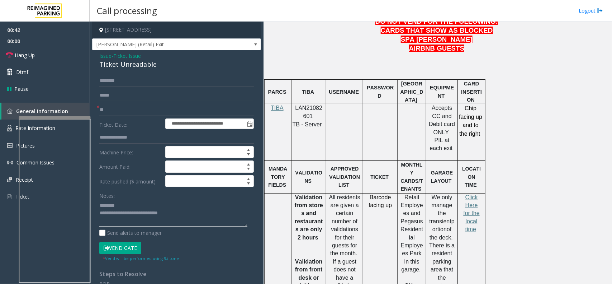
click at [175, 210] on textarea at bounding box center [173, 212] width 148 height 27
click at [138, 219] on textarea at bounding box center [173, 212] width 148 height 27
click at [16, 125] on span "Rate Information" at bounding box center [35, 128] width 40 height 7
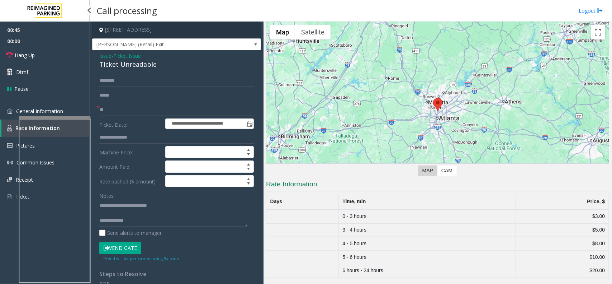
scroll to position [27, 0]
click at [141, 223] on textarea at bounding box center [173, 212] width 148 height 27
click at [160, 222] on textarea at bounding box center [173, 212] width 148 height 27
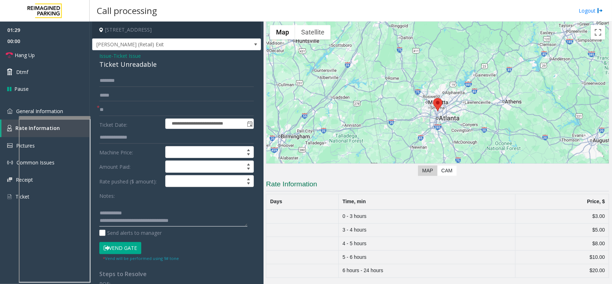
click at [160, 222] on textarea at bounding box center [173, 212] width 148 height 27
type textarea "**********"
click at [60, 62] on link "Hang Up" at bounding box center [45, 55] width 90 height 17
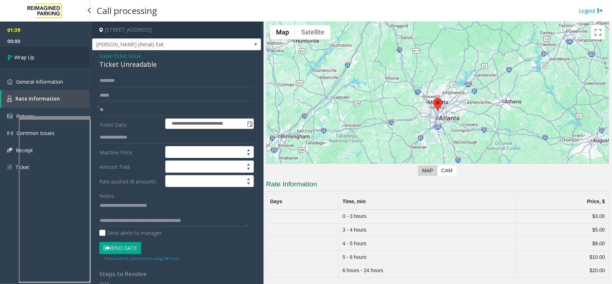
click at [60, 62] on link "Wrap Up" at bounding box center [45, 57] width 90 height 21
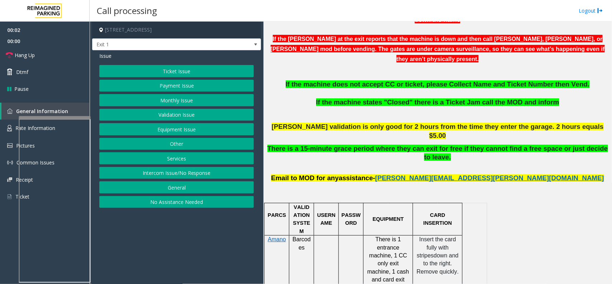
scroll to position [269, 0]
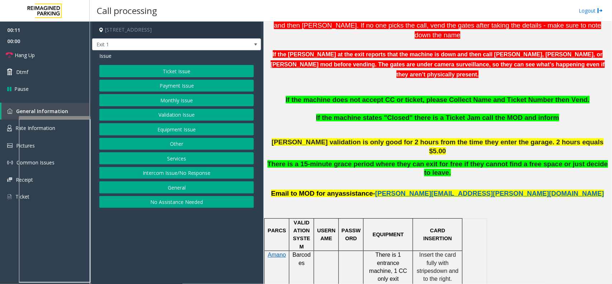
click at [196, 177] on button "Intercom Issue/No Response" at bounding box center [176, 173] width 155 height 12
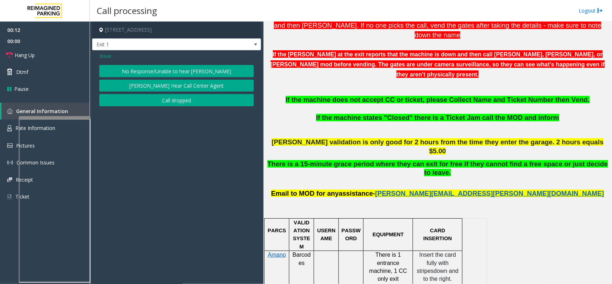
click at [194, 74] on button "No Response/Unable to hear [PERSON_NAME]" at bounding box center [176, 71] width 155 height 12
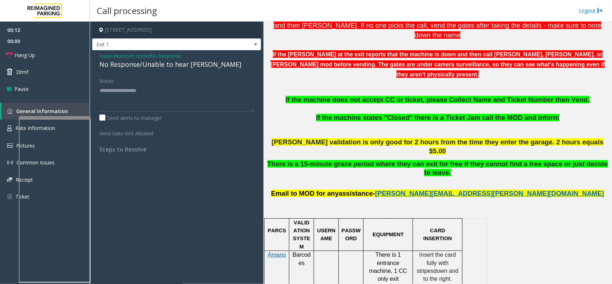
click at [181, 64] on div "No Response/Unable to hear [PERSON_NAME]" at bounding box center [176, 65] width 155 height 10
type textarea "**********"
click at [57, 58] on link "Hang Up" at bounding box center [45, 55] width 90 height 17
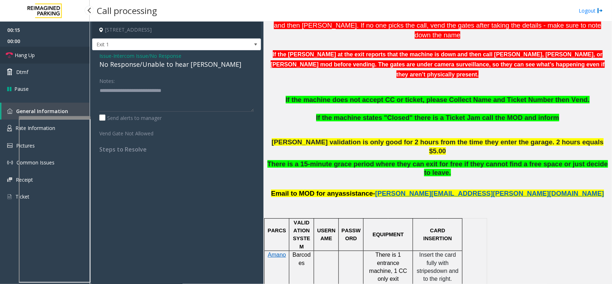
click at [57, 58] on link "Hang Up" at bounding box center [45, 55] width 90 height 17
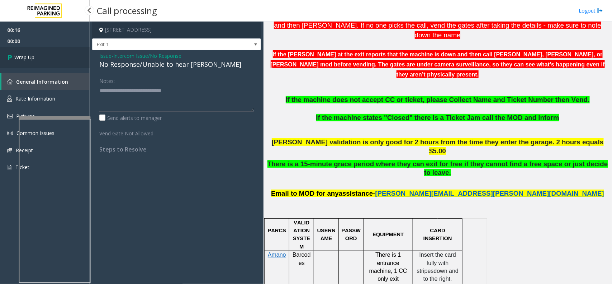
click at [57, 58] on link "Wrap Up" at bounding box center [45, 57] width 90 height 21
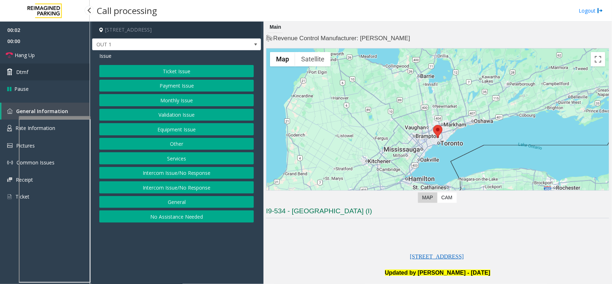
click at [55, 65] on link "Dtmf" at bounding box center [45, 72] width 90 height 17
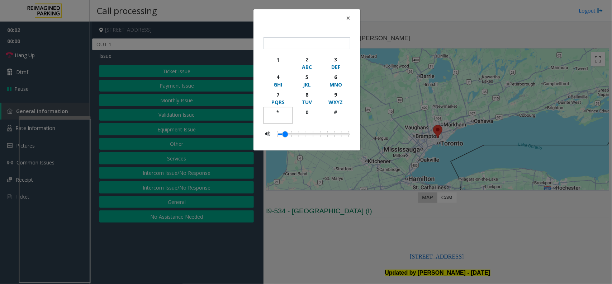
click at [273, 118] on div "button" at bounding box center [278, 119] width 20 height 6
click at [329, 97] on div "9" at bounding box center [336, 95] width 20 height 8
click at [344, 117] on div "button" at bounding box center [336, 119] width 20 height 6
type input "***"
click at [377, 214] on div "× *** 1 2 ABC 3 DEF 4 GHI 5 JKL 6 MNO 7 PQRS 8 TUV 9 WXYZ * 0 #" at bounding box center [306, 142] width 612 height 284
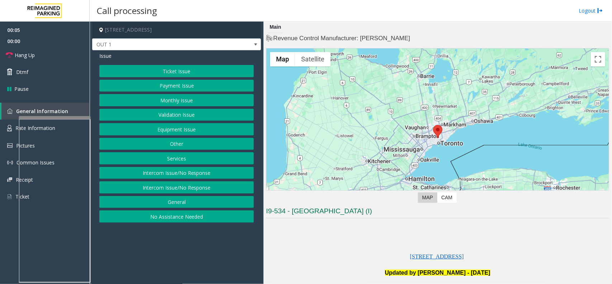
click at [170, 173] on button "Intercom Issue/No Response" at bounding box center [176, 173] width 155 height 12
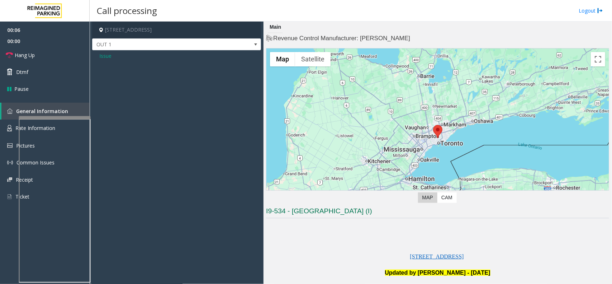
click at [100, 56] on span "Issue" at bounding box center [105, 56] width 12 height 8
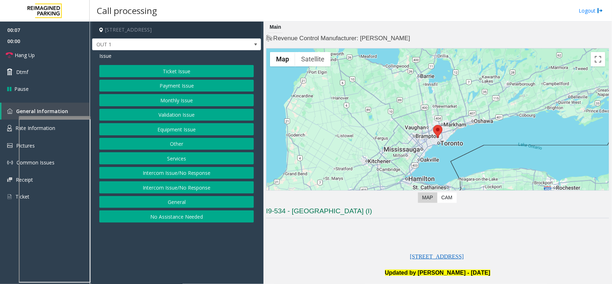
click at [160, 126] on button "Equipment Issue" at bounding box center [176, 129] width 155 height 12
click at [216, 132] on button "Gate / Door Won't Open" at bounding box center [176, 129] width 155 height 12
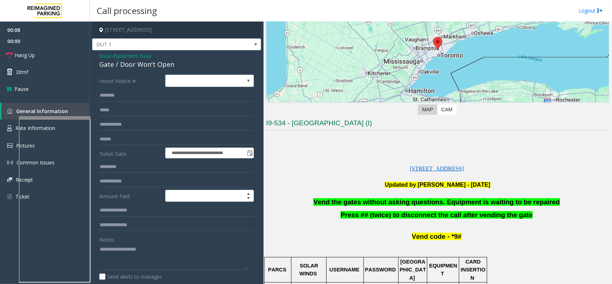
scroll to position [90, 0]
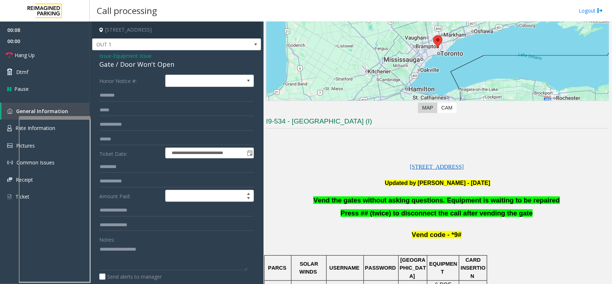
click at [335, 196] on span "Vend the gates without asking questions. Equipment is waiting to be repaired" at bounding box center [437, 200] width 246 height 8
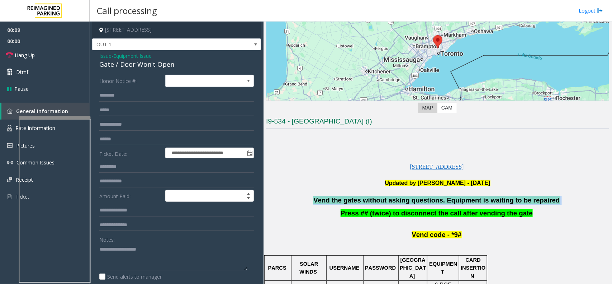
click at [335, 196] on span "Vend the gates without asking questions. Equipment is waiting to be repaired" at bounding box center [437, 200] width 246 height 8
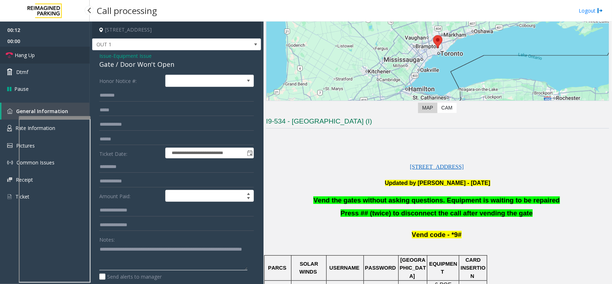
type textarea "**********"
click at [67, 59] on link "Hang Up" at bounding box center [45, 55] width 90 height 17
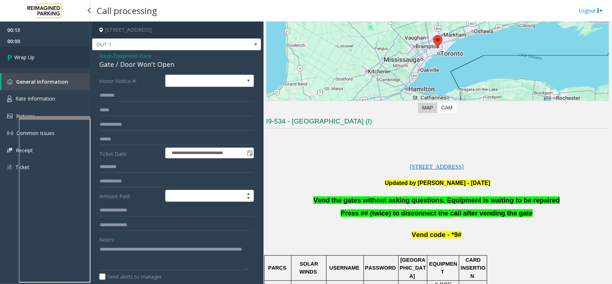
click at [67, 59] on link "Wrap Up" at bounding box center [45, 57] width 90 height 21
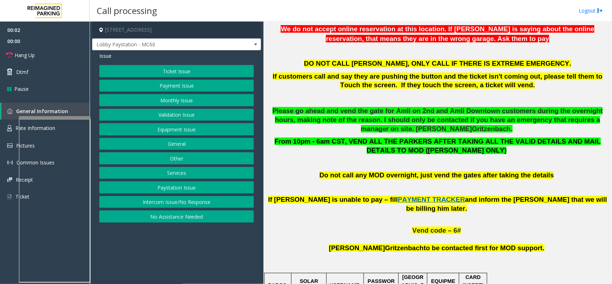
scroll to position [314, 0]
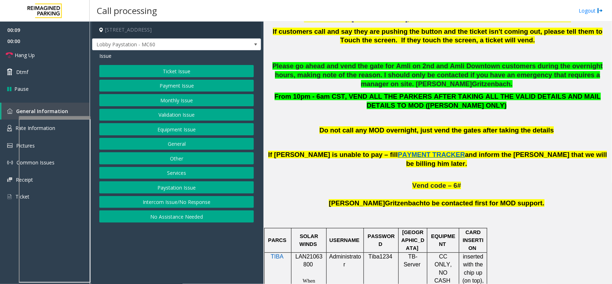
click at [164, 201] on button "Intercom Issue/No Response" at bounding box center [176, 202] width 155 height 12
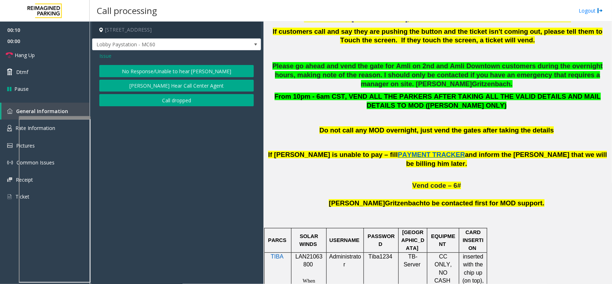
click at [176, 65] on button "No Response/Unable to hear [PERSON_NAME]" at bounding box center [176, 71] width 155 height 12
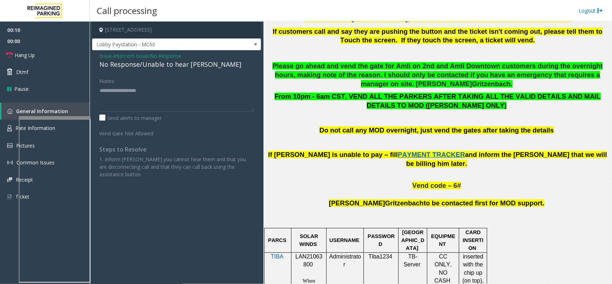
click at [158, 61] on div "No Response/Unable to hear [PERSON_NAME]" at bounding box center [176, 65] width 155 height 10
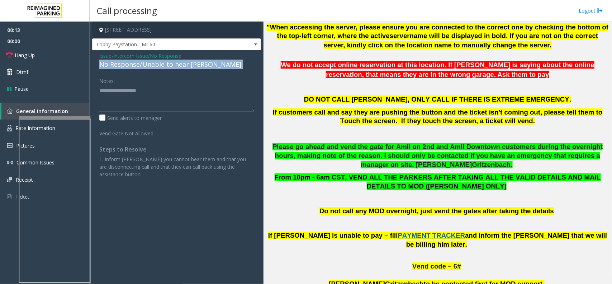
scroll to position [135, 0]
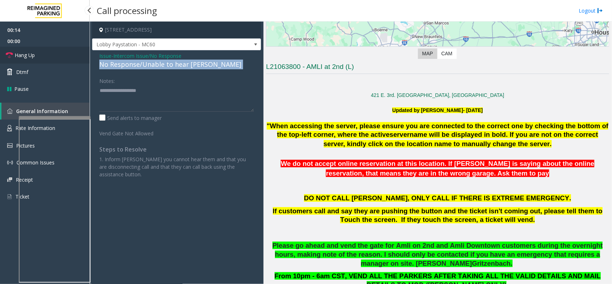
click at [70, 54] on link "Hang Up" at bounding box center [45, 55] width 90 height 17
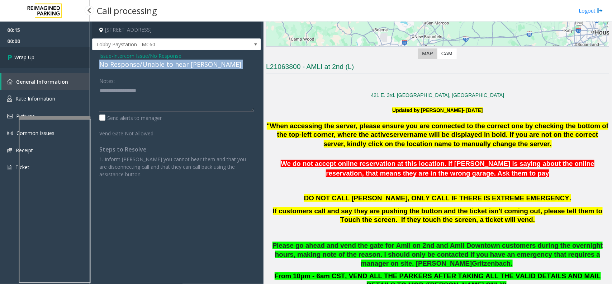
click at [55, 58] on link "Wrap Up" at bounding box center [45, 57] width 90 height 21
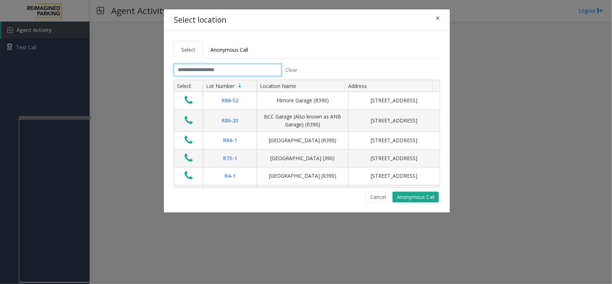
click at [221, 69] on input "text" at bounding box center [228, 70] width 108 height 12
click at [433, 22] on button "×" at bounding box center [438, 18] width 14 height 18
click at [260, 70] on input "text" at bounding box center [228, 70] width 108 height 12
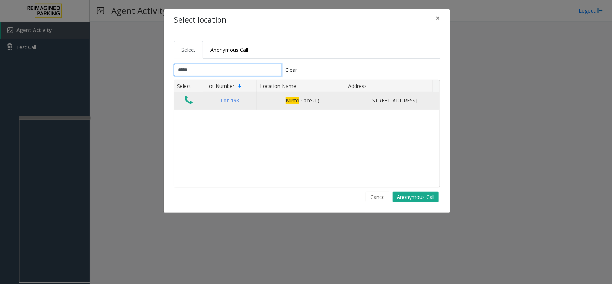
type input "*****"
click at [189, 101] on icon "Data table" at bounding box center [189, 100] width 8 height 10
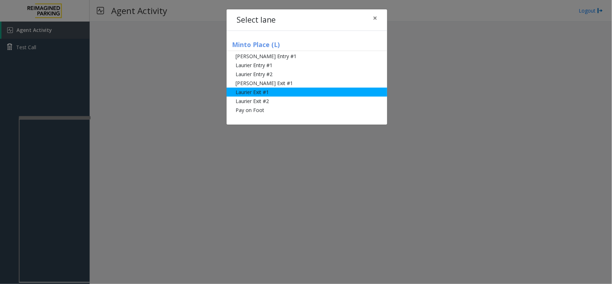
click at [250, 89] on li "Laurier Exit #1" at bounding box center [307, 92] width 161 height 9
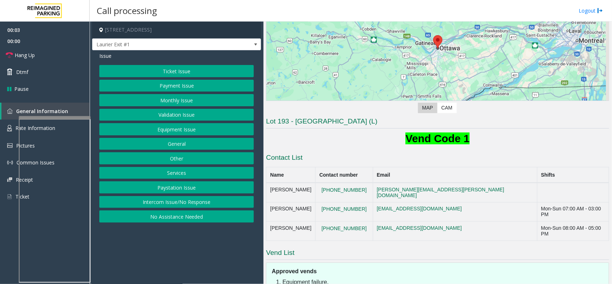
scroll to position [135, 0]
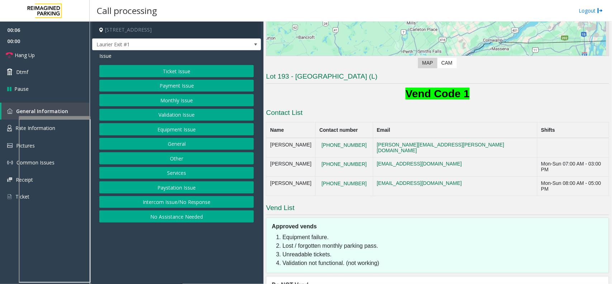
click at [178, 82] on button "Payment Issue" at bounding box center [176, 86] width 155 height 12
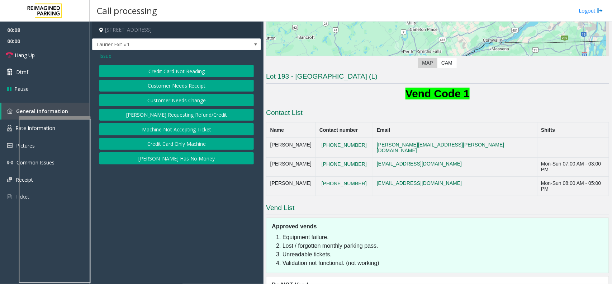
click at [180, 74] on button "Credit Card Not Reading" at bounding box center [176, 71] width 155 height 12
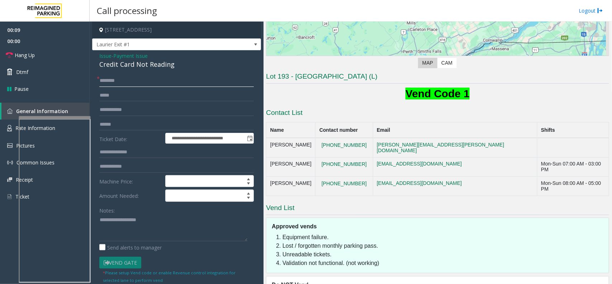
click at [119, 79] on input "text" at bounding box center [176, 81] width 155 height 12
click at [120, 85] on input "text" at bounding box center [176, 81] width 155 height 12
click at [133, 66] on div "Credit Card Not Reading" at bounding box center [176, 65] width 155 height 10
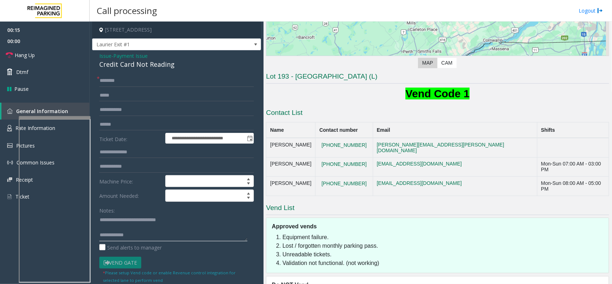
type textarea "**********"
click at [124, 83] on input "text" at bounding box center [176, 81] width 155 height 12
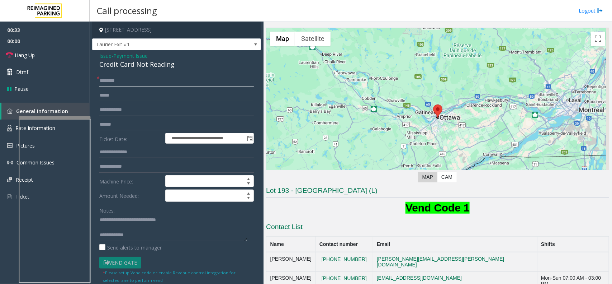
scroll to position [15, 0]
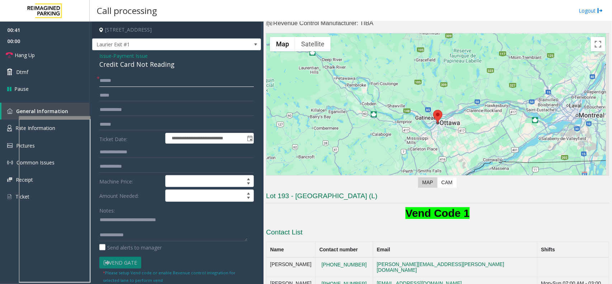
type input "******"
click at [107, 120] on input "text" at bounding box center [176, 124] width 155 height 12
type textarea "**********"
click at [116, 125] on input "text" at bounding box center [176, 124] width 155 height 12
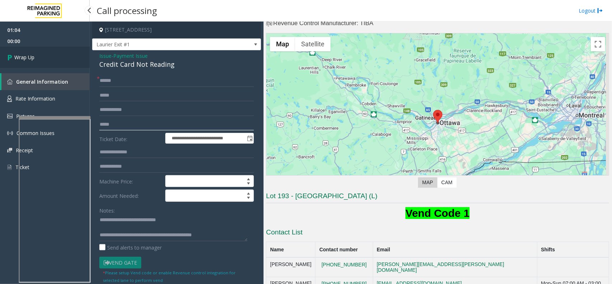
type input "*****"
click at [62, 57] on link "Wrap Up" at bounding box center [45, 57] width 90 height 21
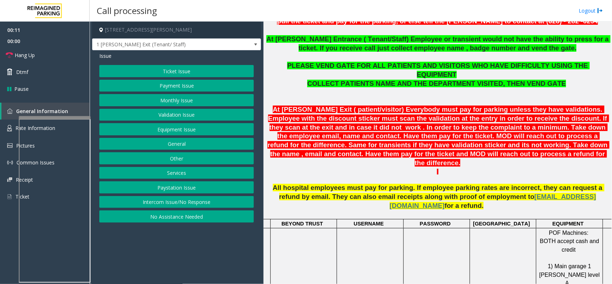
scroll to position [269, 61]
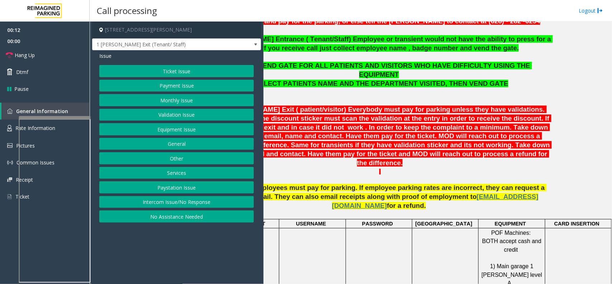
drag, startPoint x: 351, startPoint y: 147, endPoint x: 398, endPoint y: 147, distance: 47.7
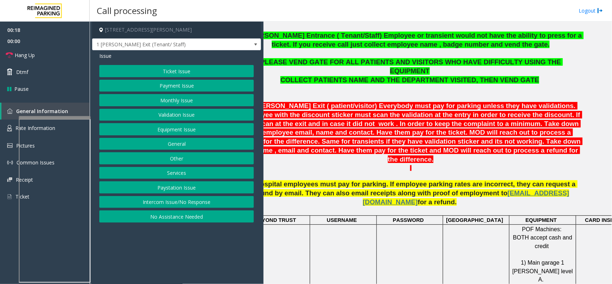
scroll to position [273, 0]
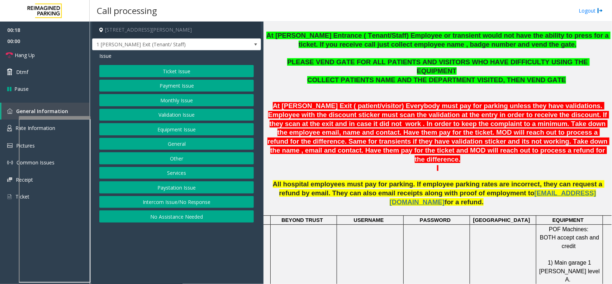
drag, startPoint x: 397, startPoint y: 155, endPoint x: 356, endPoint y: 159, distance: 40.7
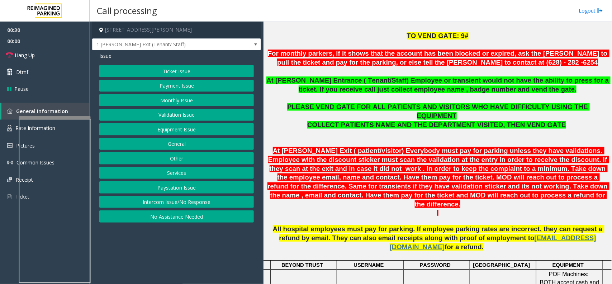
click at [344, 186] on p "At [PERSON_NAME] Exit ( patient/visitor) Everybody must pay for parking unless …" at bounding box center [437, 177] width 343 height 62
click at [180, 98] on button "Monthly Issue" at bounding box center [176, 100] width 155 height 12
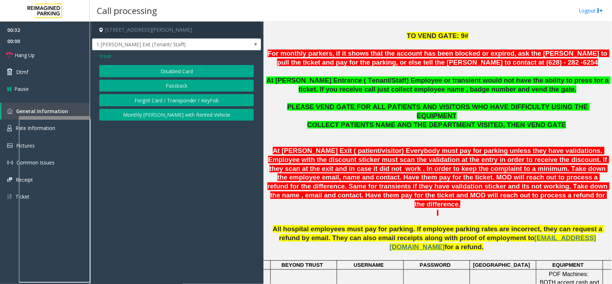
click at [170, 72] on button "Disabled Card" at bounding box center [176, 71] width 155 height 12
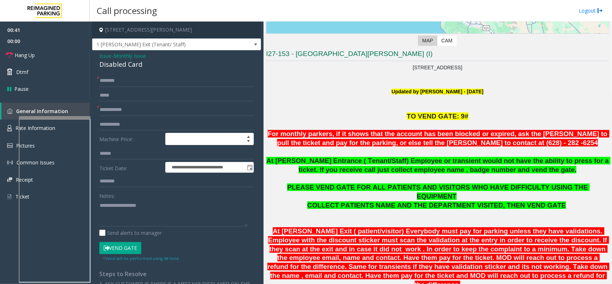
scroll to position [132, 0]
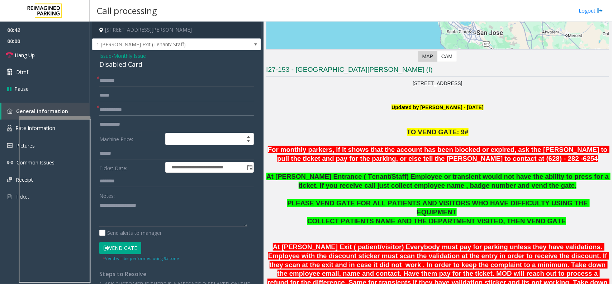
click at [126, 113] on input "text" at bounding box center [176, 110] width 155 height 12
click at [130, 66] on div "Disabled Card" at bounding box center [176, 65] width 155 height 10
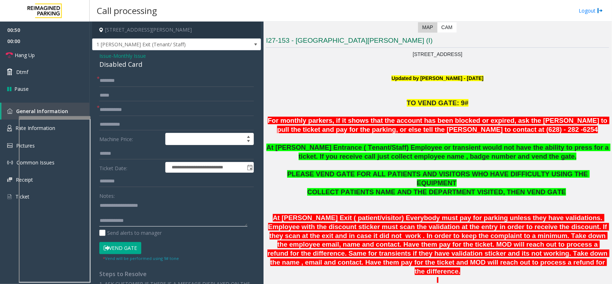
scroll to position [177, 0]
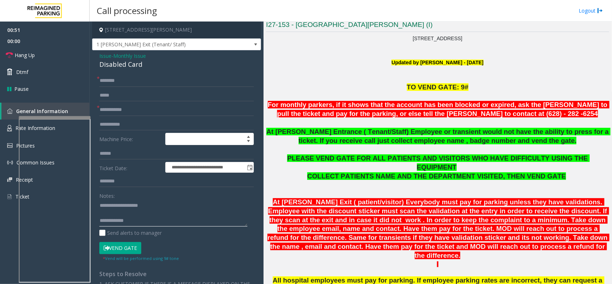
type textarea "**********"
click at [123, 108] on input "text" at bounding box center [176, 110] width 155 height 12
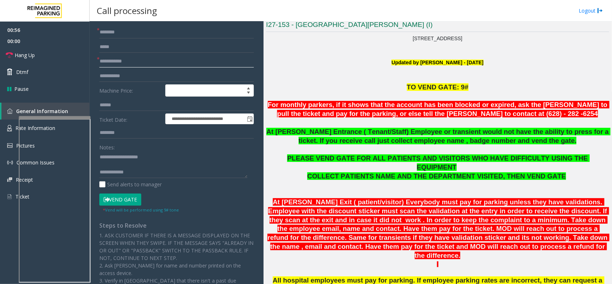
scroll to position [0, 0]
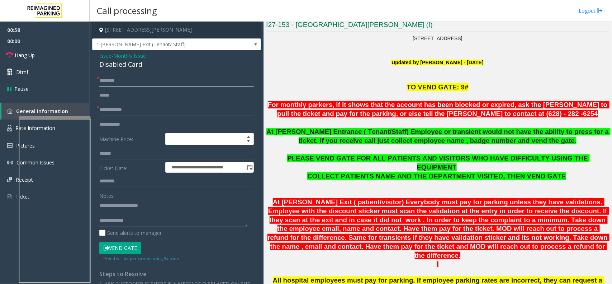
click at [124, 80] on input "text" at bounding box center [176, 81] width 155 height 12
click at [123, 115] on input "text" at bounding box center [176, 110] width 155 height 12
type input "*****"
click at [122, 83] on input "text" at bounding box center [176, 81] width 155 height 12
click at [108, 79] on input "**********" at bounding box center [176, 81] width 155 height 12
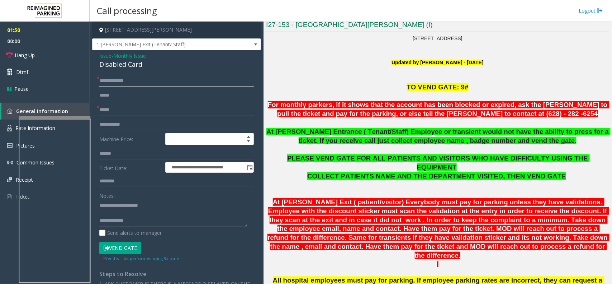
click at [108, 81] on input "**********" at bounding box center [176, 81] width 155 height 12
click at [111, 78] on input "**********" at bounding box center [176, 81] width 155 height 12
type input "**********"
type textarea "**********"
click at [123, 81] on input "**********" at bounding box center [176, 81] width 155 height 12
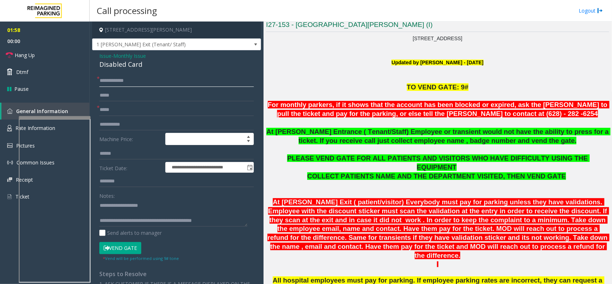
click at [125, 80] on input "**********" at bounding box center [176, 81] width 155 height 12
click at [129, 82] on input "**********" at bounding box center [176, 81] width 155 height 12
click at [131, 81] on input "**********" at bounding box center [176, 81] width 155 height 12
click at [128, 243] on button "Vend Gate" at bounding box center [120, 248] width 42 height 12
click at [44, 56] on link "Hang Up" at bounding box center [45, 55] width 90 height 17
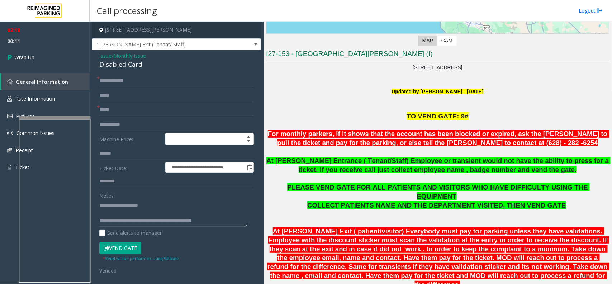
scroll to position [132, 0]
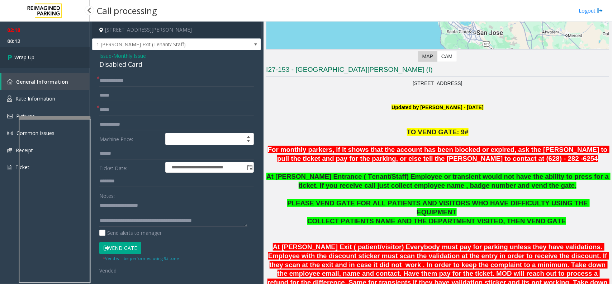
click at [38, 51] on link "Wrap Up" at bounding box center [45, 57] width 90 height 21
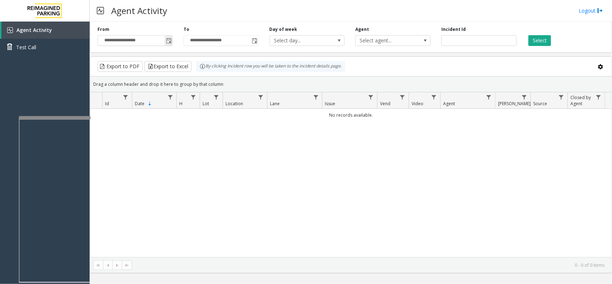
click at [168, 42] on span "Toggle popup" at bounding box center [169, 41] width 6 height 6
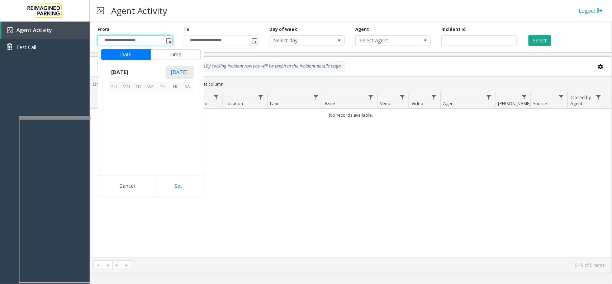
scroll to position [128629, 0]
click at [136, 125] on span "12" at bounding box center [139, 123] width 12 height 12
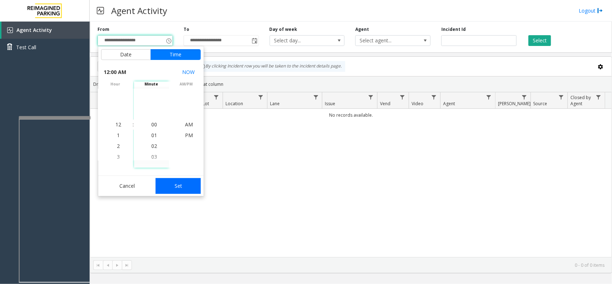
click at [169, 187] on button "Set" at bounding box center [178, 186] width 45 height 16
type input "**********"
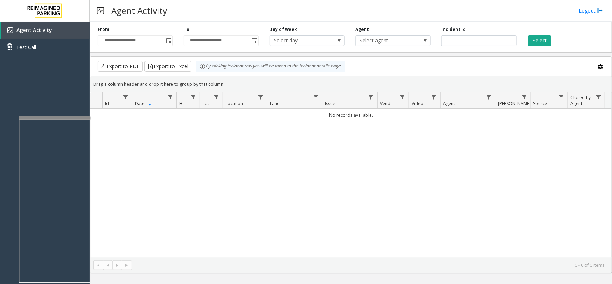
click at [548, 32] on div "Select" at bounding box center [565, 36] width 86 height 20
click at [545, 38] on button "Select" at bounding box center [540, 40] width 23 height 11
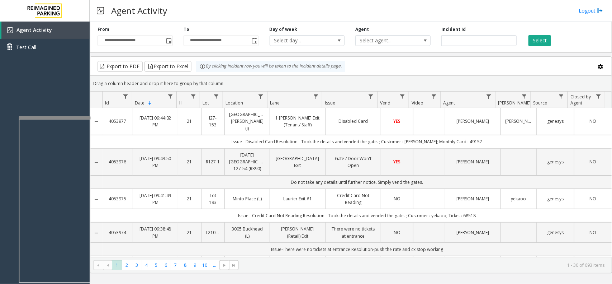
click at [325, 121] on td "Disabled Card" at bounding box center [353, 121] width 56 height 27
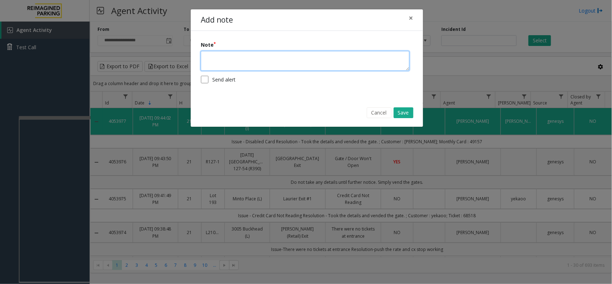
click at [261, 57] on textarea at bounding box center [305, 61] width 209 height 20
type textarea "**********"
click at [402, 111] on button "Save" at bounding box center [404, 112] width 20 height 11
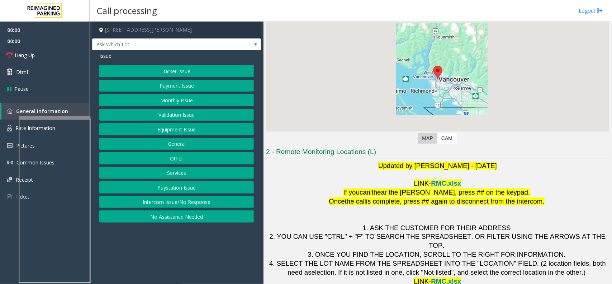
scroll to position [60, 0]
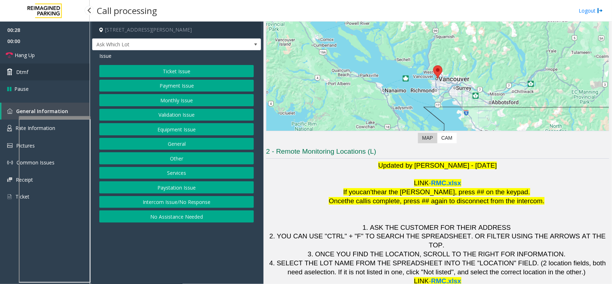
click at [44, 72] on link "Dtmf" at bounding box center [45, 72] width 90 height 17
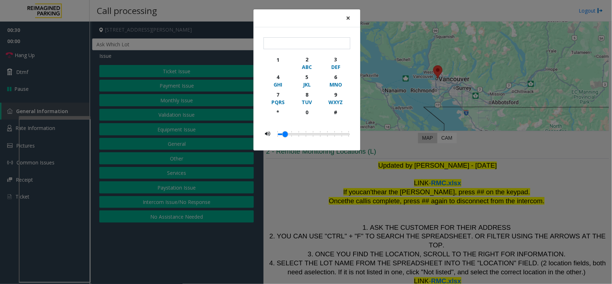
click at [353, 15] on button "×" at bounding box center [348, 18] width 14 height 18
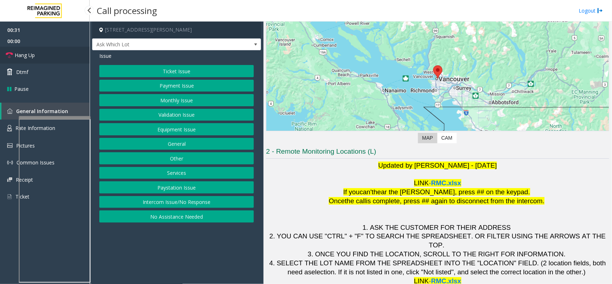
click at [56, 53] on link "Hang Up" at bounding box center [45, 55] width 90 height 17
click at [161, 215] on button "No Assistance Needed" at bounding box center [176, 216] width 155 height 12
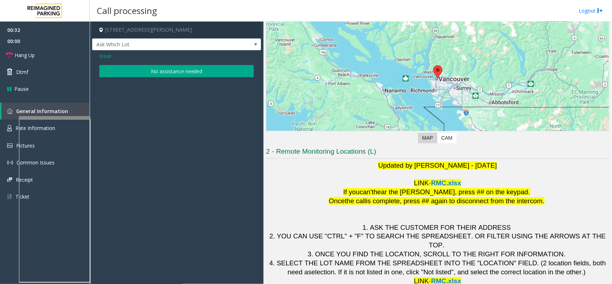
click at [146, 70] on button "No assistance needed" at bounding box center [176, 71] width 155 height 12
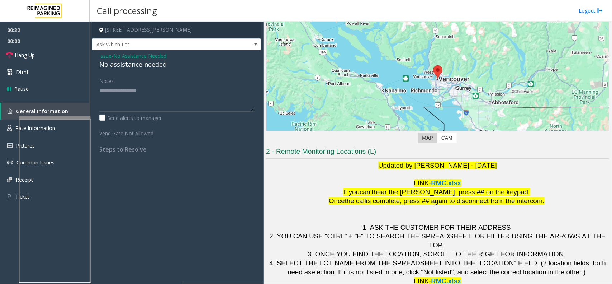
click at [121, 61] on div "No assistance needed" at bounding box center [176, 65] width 155 height 10
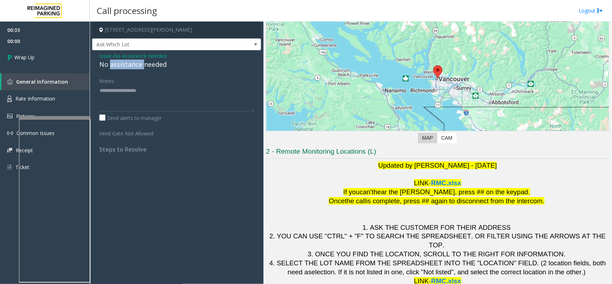
click at [121, 61] on div "No assistance needed" at bounding box center [176, 65] width 155 height 10
type textarea "**********"
click at [63, 56] on link "Wrap Up" at bounding box center [45, 57] width 90 height 21
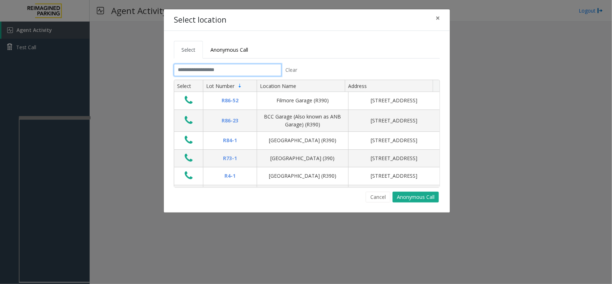
click at [182, 72] on input "text" at bounding box center [228, 70] width 108 height 12
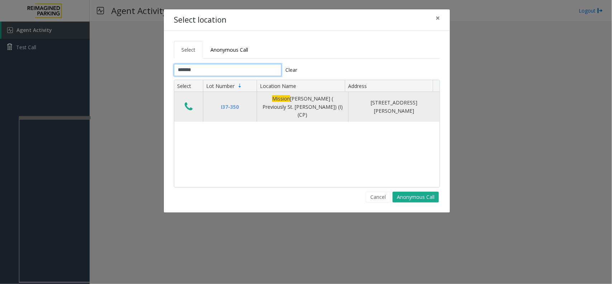
type input "*******"
click at [189, 102] on icon "Data table" at bounding box center [189, 107] width 8 height 10
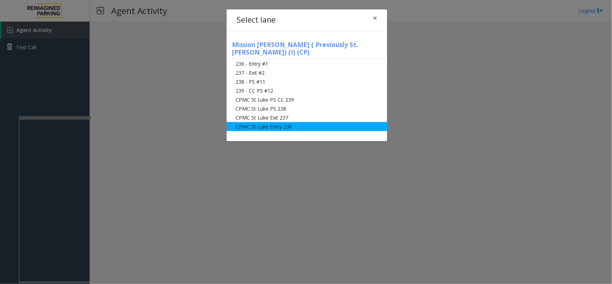
click at [250, 122] on li "CPMC St Luke Entry 236" at bounding box center [307, 126] width 161 height 9
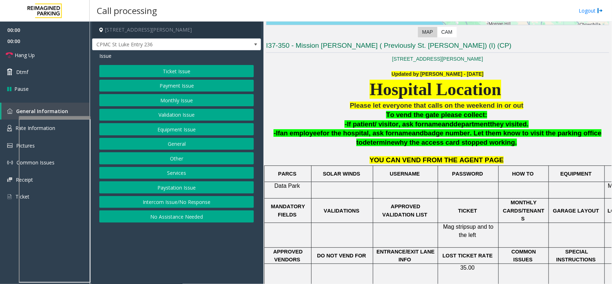
scroll to position [179, 0]
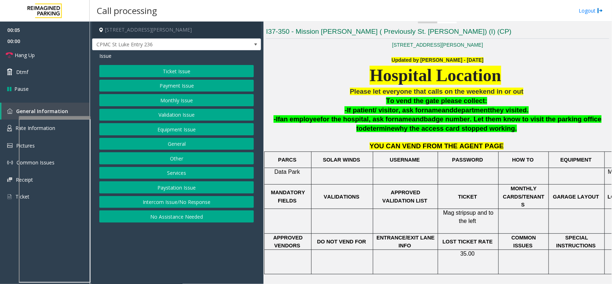
click at [163, 101] on button "Monthly Issue" at bounding box center [176, 100] width 155 height 12
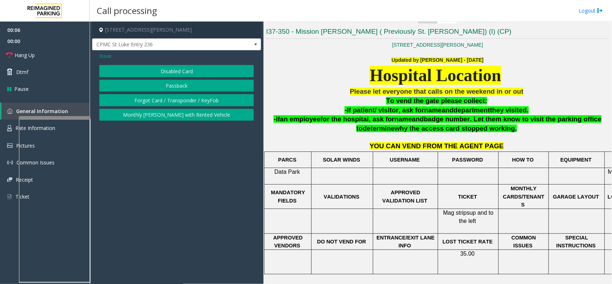
click at [159, 75] on button "Disabled Card" at bounding box center [176, 71] width 155 height 12
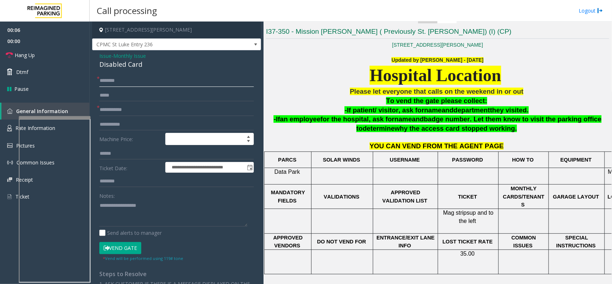
click at [114, 82] on input "text" at bounding box center [176, 81] width 155 height 12
type input "**"
click at [122, 102] on form "**********" at bounding box center [176, 168] width 155 height 187
click at [113, 111] on input "text" at bounding box center [176, 110] width 155 height 12
type input "**"
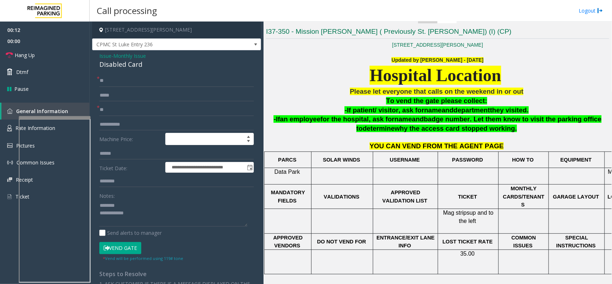
click at [133, 64] on div "Disabled Card" at bounding box center [176, 65] width 155 height 10
type textarea "**********"
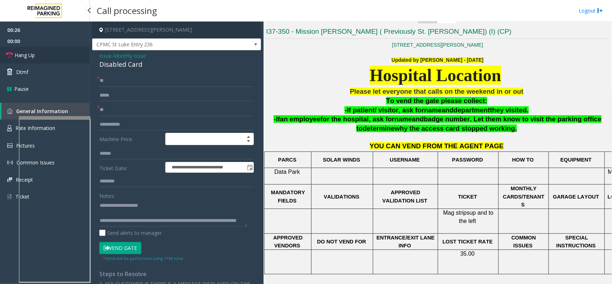
click at [58, 57] on link "Hang Up" at bounding box center [45, 55] width 90 height 17
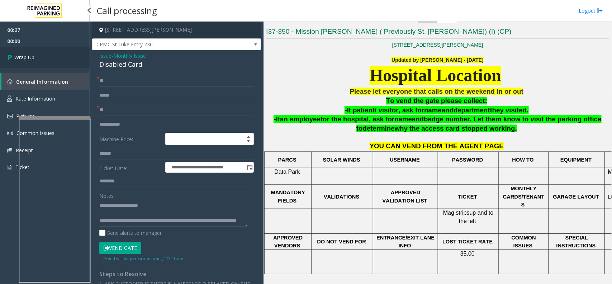
click at [58, 57] on link "Wrap Up" at bounding box center [45, 57] width 90 height 21
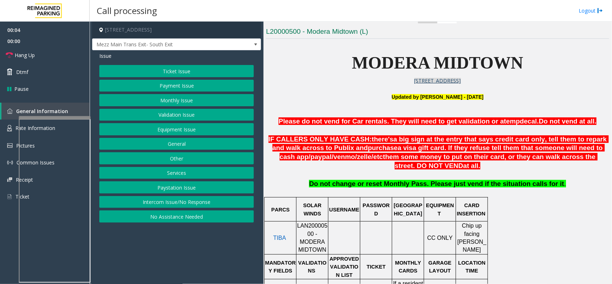
scroll to position [224, 0]
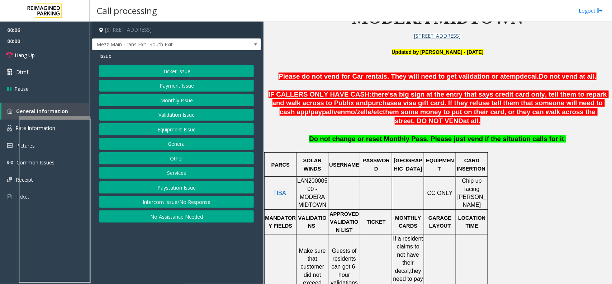
click at [307, 183] on span "LAN20000500 - MODERA MIDTOWN" at bounding box center [312, 193] width 30 height 30
copy span "LAN20000500"
click at [200, 200] on button "Intercom Issue/No Response" at bounding box center [176, 202] width 155 height 12
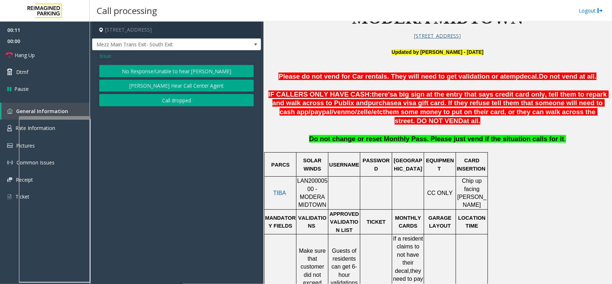
click at [106, 60] on span "Issue" at bounding box center [105, 56] width 12 height 8
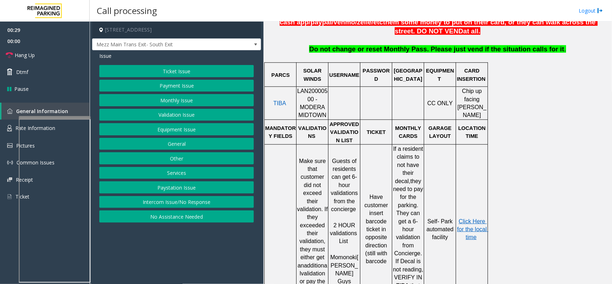
scroll to position [359, 0]
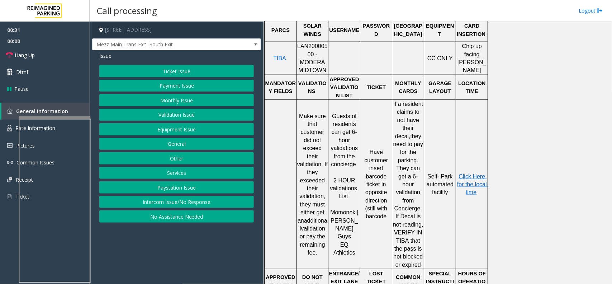
click at [175, 116] on button "Validation Issue" at bounding box center [176, 115] width 155 height 12
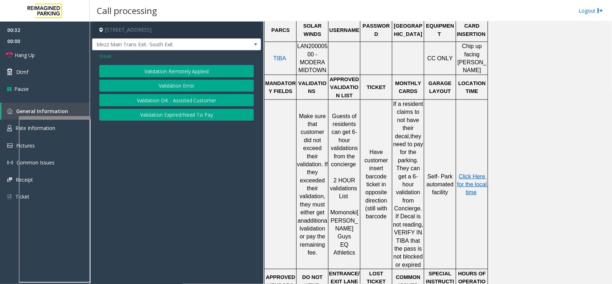
click at [170, 87] on button "Validation Error" at bounding box center [176, 86] width 155 height 12
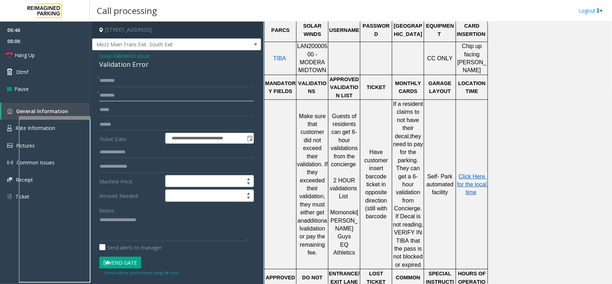
click at [139, 97] on input "text" at bounding box center [176, 95] width 155 height 12
type input "**"
click at [121, 85] on input "text" at bounding box center [176, 81] width 155 height 12
type input "**"
click at [48, 54] on link "Hang Up" at bounding box center [45, 55] width 90 height 17
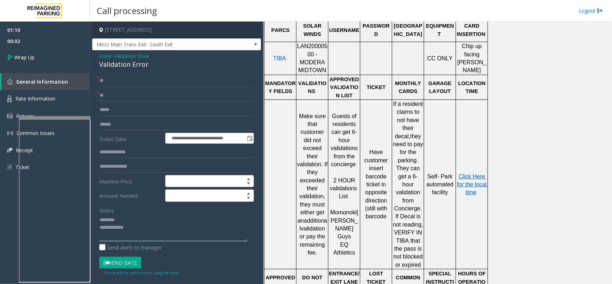
type textarea "**********"
click at [122, 54] on span "Validation Issue" at bounding box center [131, 56] width 36 height 8
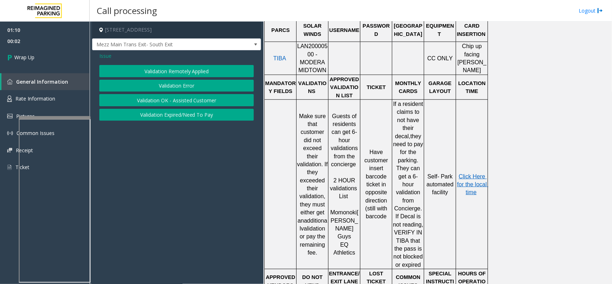
click at [99, 54] on span "Issue" at bounding box center [105, 56] width 12 height 8
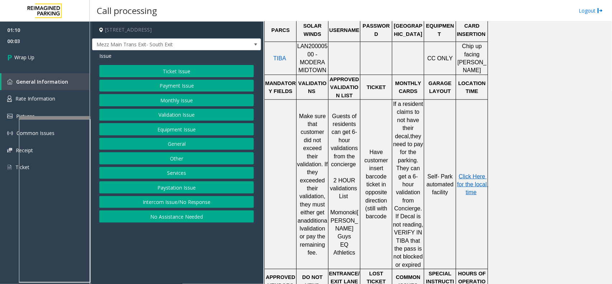
drag, startPoint x: 166, startPoint y: 135, endPoint x: 169, endPoint y: 132, distance: 3.8
click at [169, 132] on button "Equipment Issue" at bounding box center [176, 129] width 155 height 12
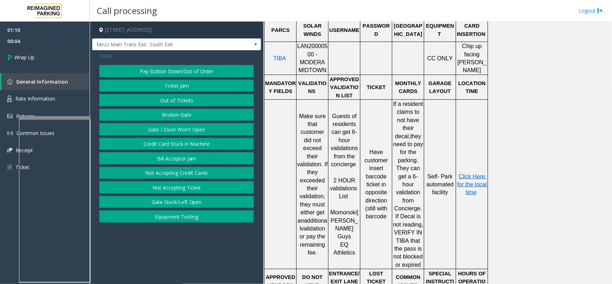
click at [163, 128] on button "Gate / Door Won't Open" at bounding box center [176, 129] width 155 height 12
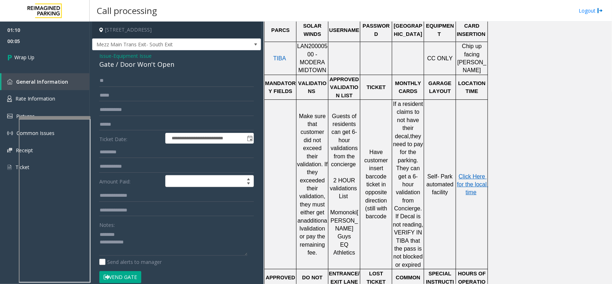
click at [122, 65] on div "Gate / Door Won't Open" at bounding box center [176, 65] width 155 height 10
click at [214, 249] on textarea at bounding box center [173, 242] width 148 height 27
click at [221, 249] on textarea at bounding box center [173, 242] width 148 height 27
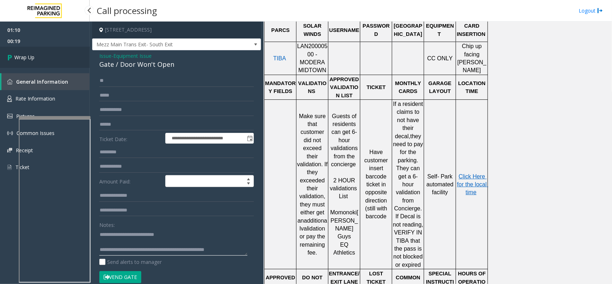
type textarea "**********"
click at [40, 55] on link "Wrap Up" at bounding box center [45, 57] width 90 height 21
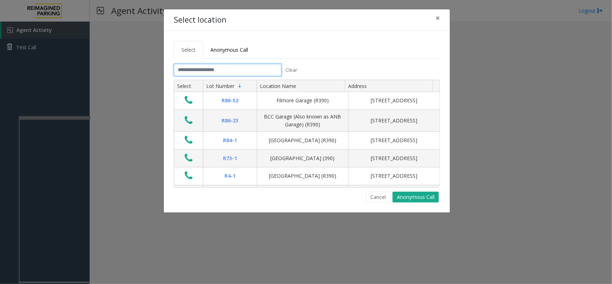
click at [222, 71] on input "text" at bounding box center [228, 70] width 108 height 12
click at [433, 16] on button "×" at bounding box center [438, 18] width 14 height 18
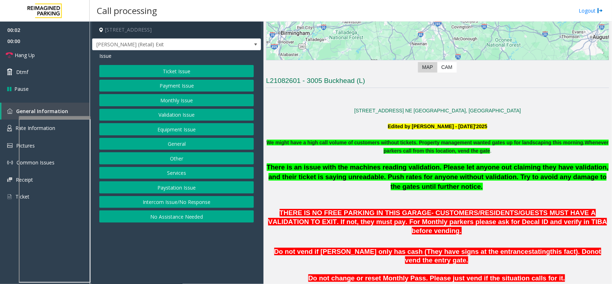
scroll to position [135, 0]
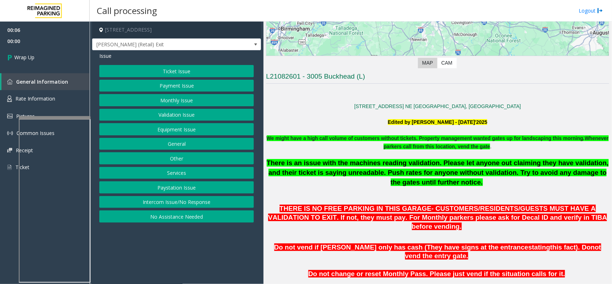
click at [169, 206] on button "Intercom Issue/No Response" at bounding box center [176, 202] width 155 height 12
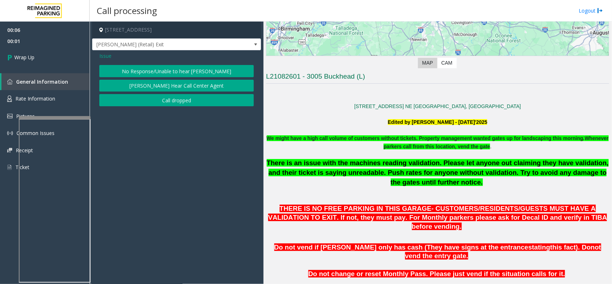
click at [182, 101] on button "Call dropped" at bounding box center [176, 100] width 155 height 12
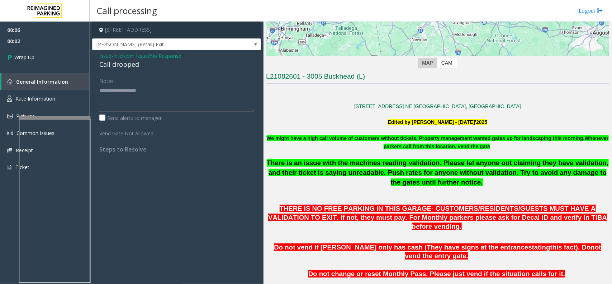
click at [124, 66] on div "Call dropped" at bounding box center [176, 65] width 155 height 10
type textarea "**********"
click at [64, 56] on link "Wrap Up" at bounding box center [45, 57] width 90 height 21
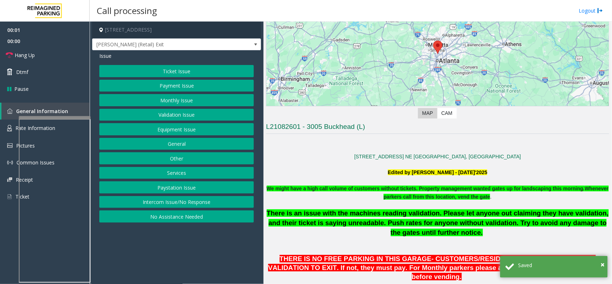
scroll to position [90, 0]
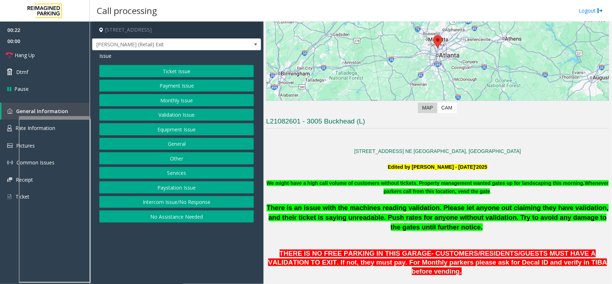
click at [168, 73] on button "Ticket Issue" at bounding box center [176, 71] width 155 height 12
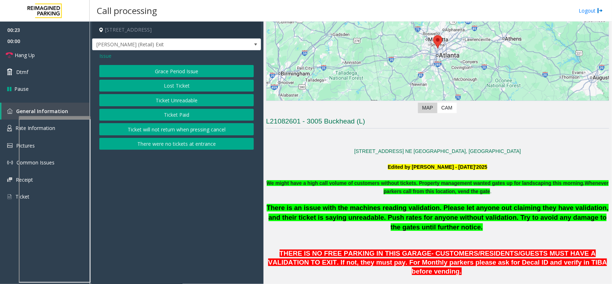
click at [172, 145] on button "There were no tickets at entrance" at bounding box center [176, 144] width 155 height 12
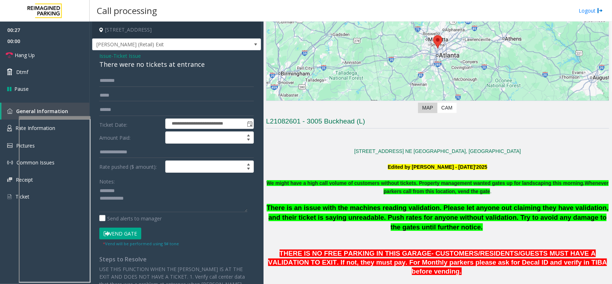
click at [126, 66] on div "There were no tickets at entrance" at bounding box center [176, 65] width 155 height 10
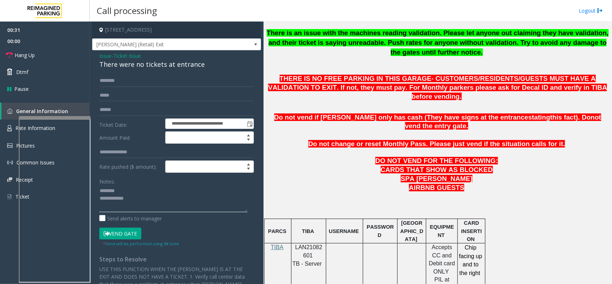
scroll to position [359, 0]
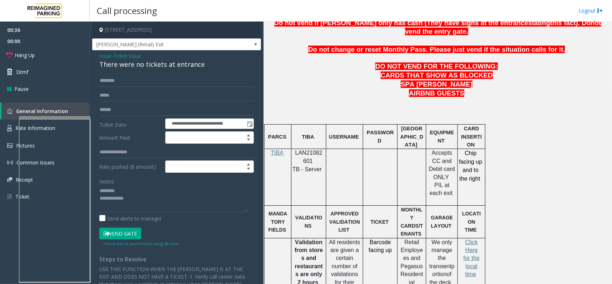
click at [148, 67] on div "There were no tickets at entrance" at bounding box center [176, 65] width 155 height 10
type textarea "**********"
click at [133, 86] on input "text" at bounding box center [176, 81] width 155 height 12
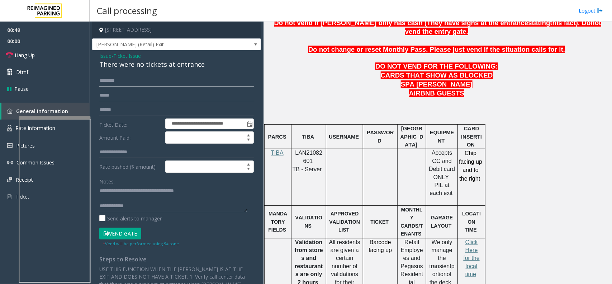
click at [168, 83] on input "text" at bounding box center [176, 81] width 155 height 12
type input "*"
type input "*******"
click at [121, 234] on button "Vend Gate" at bounding box center [120, 233] width 42 height 12
click at [128, 203] on textarea at bounding box center [173, 198] width 148 height 27
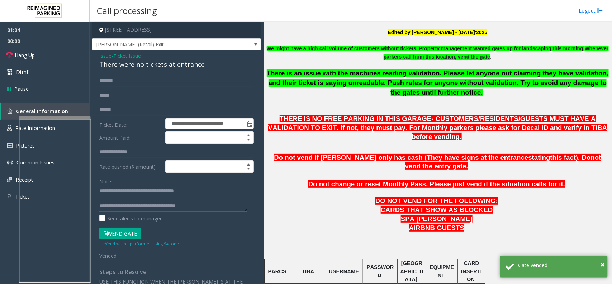
scroll to position [179, 0]
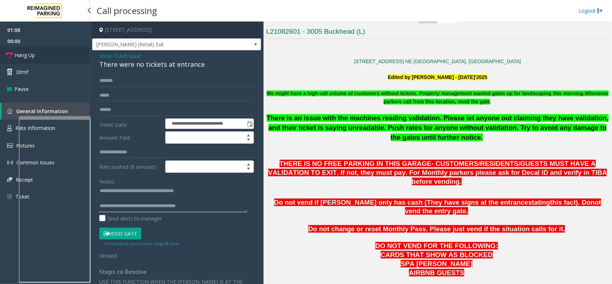
type textarea "**********"
click at [37, 53] on link "Hang Up" at bounding box center [45, 55] width 90 height 17
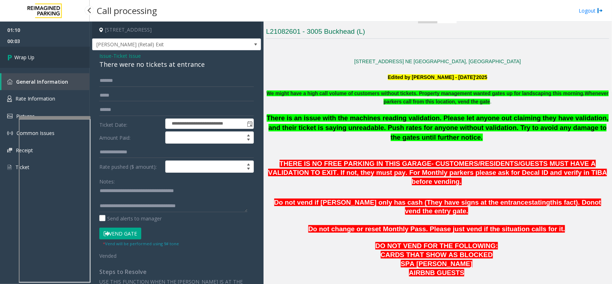
click at [37, 52] on link "Wrap Up" at bounding box center [45, 57] width 90 height 21
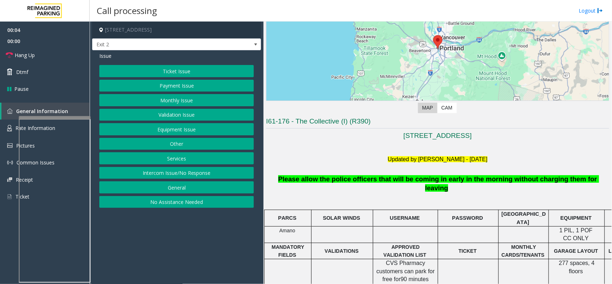
scroll to position [135, 0]
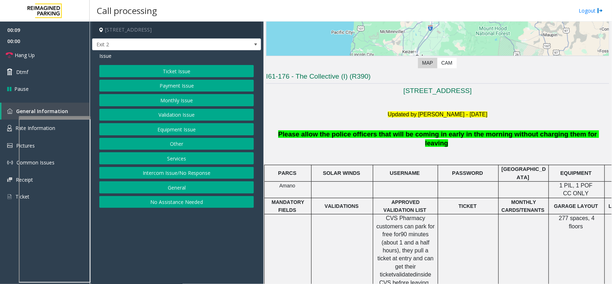
click at [194, 177] on button "Intercom Issue/No Response" at bounding box center [176, 173] width 155 height 12
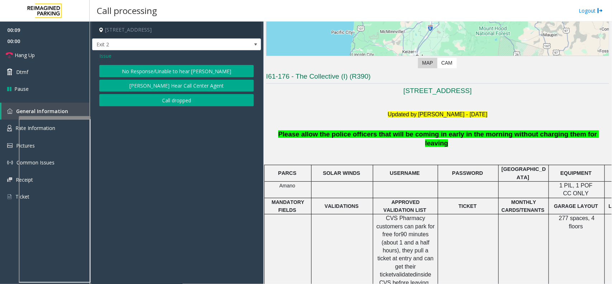
click at [193, 58] on div "Issue" at bounding box center [176, 56] width 155 height 8
click at [182, 67] on button "No Response/Unable to hear [PERSON_NAME]" at bounding box center [176, 71] width 155 height 12
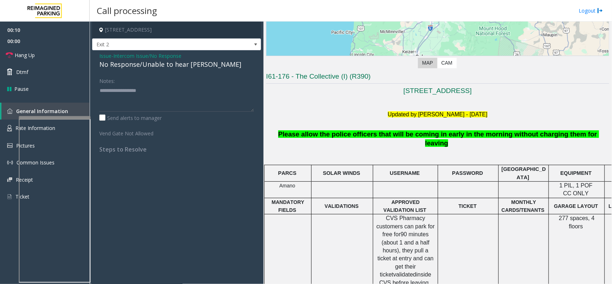
click at [171, 67] on div "No Response/Unable to hear [PERSON_NAME]" at bounding box center [176, 65] width 155 height 10
click at [184, 64] on div "No Response/Unable to hear [PERSON_NAME]" at bounding box center [176, 65] width 155 height 10
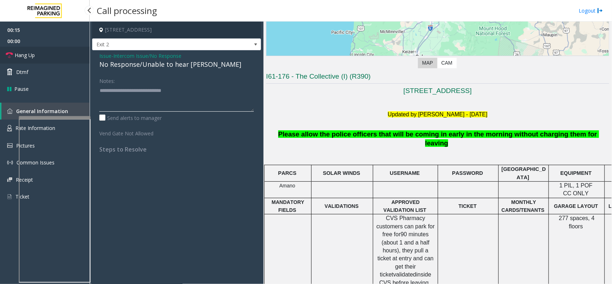
type textarea "**********"
click at [60, 58] on link "Hang Up" at bounding box center [45, 55] width 90 height 17
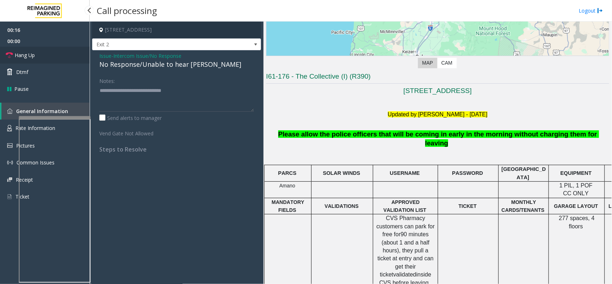
click at [60, 58] on link "Hang Up" at bounding box center [45, 55] width 90 height 17
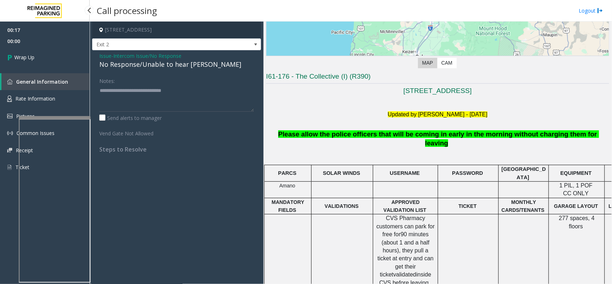
click at [60, 58] on link "Wrap Up" at bounding box center [45, 57] width 90 height 21
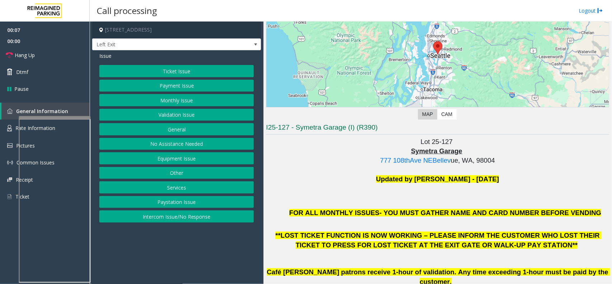
scroll to position [90, 0]
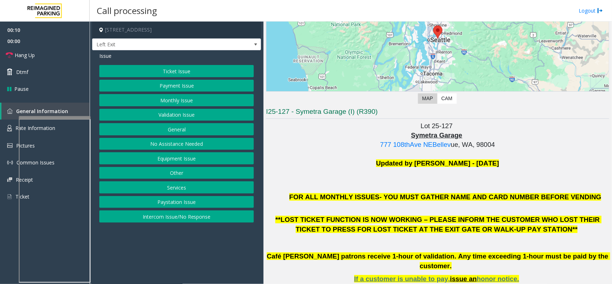
drag, startPoint x: 177, startPoint y: 222, endPoint x: 175, endPoint y: 206, distance: 16.2
click at [177, 221] on button "Intercom Issue/No Response" at bounding box center [176, 216] width 155 height 12
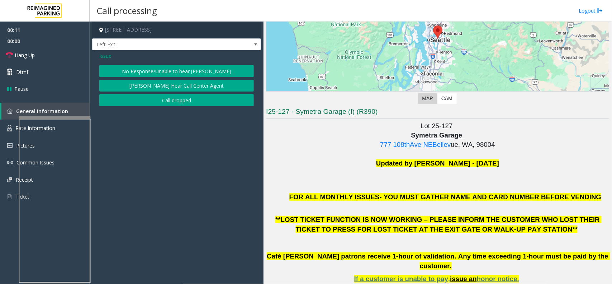
click at [169, 72] on button "No Response/Unable to hear [PERSON_NAME]" at bounding box center [176, 71] width 155 height 12
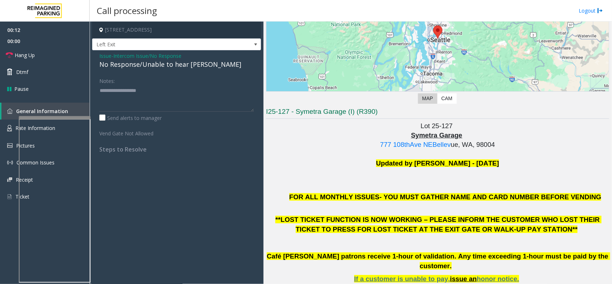
click at [171, 69] on div "No Response/Unable to hear [PERSON_NAME]" at bounding box center [176, 65] width 155 height 10
type textarea "**********"
click at [60, 60] on link "Hang Up" at bounding box center [45, 55] width 90 height 17
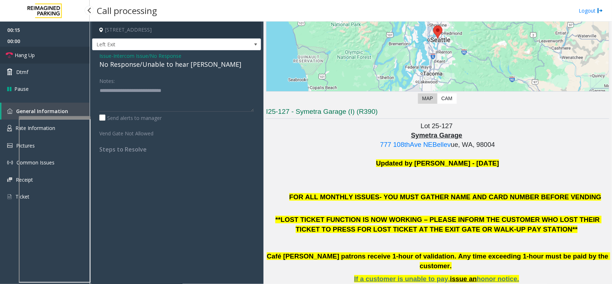
click at [60, 60] on link "Hang Up" at bounding box center [45, 55] width 90 height 17
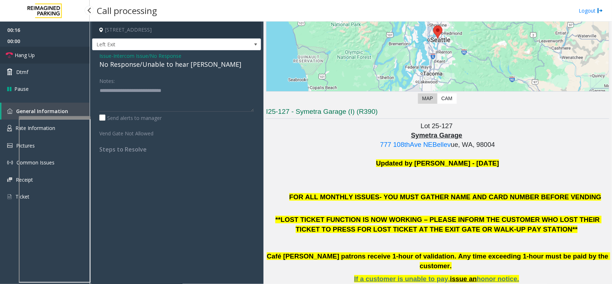
click at [60, 60] on link "Hang Up" at bounding box center [45, 55] width 90 height 17
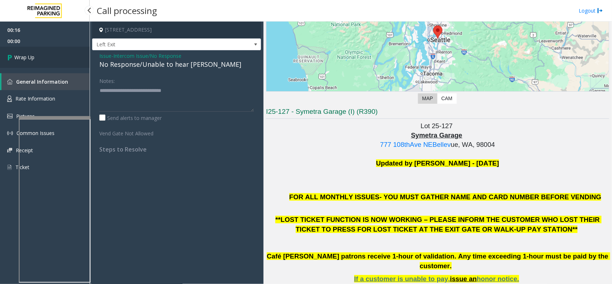
click at [58, 65] on link "Wrap Up" at bounding box center [45, 57] width 90 height 21
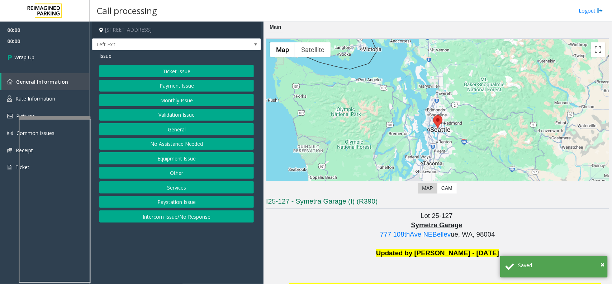
click at [169, 216] on button "Intercom Issue/No Response" at bounding box center [176, 216] width 155 height 12
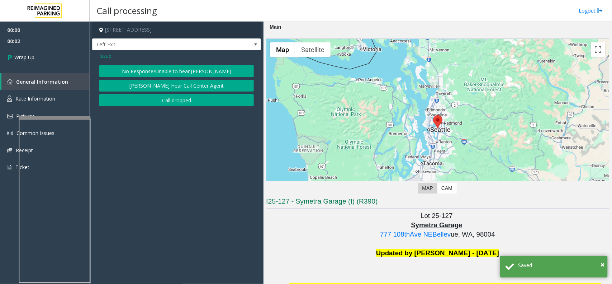
click at [175, 99] on button "Call dropped" at bounding box center [176, 100] width 155 height 12
